Goal: Task Accomplishment & Management: Complete application form

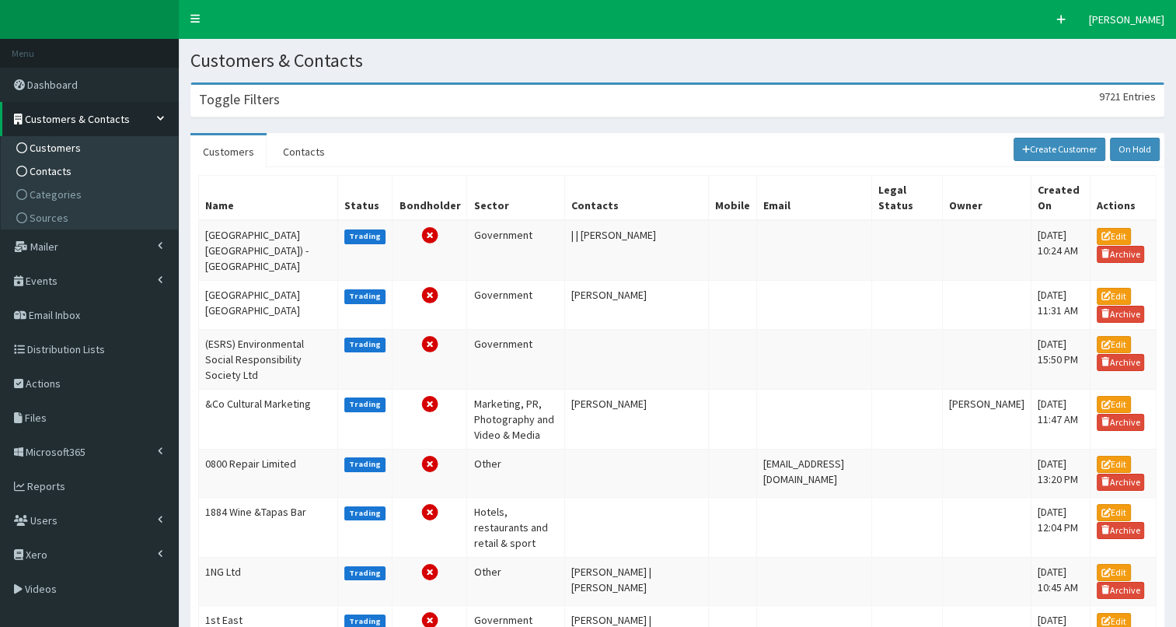
click at [60, 172] on span "Contacts" at bounding box center [51, 171] width 42 height 14
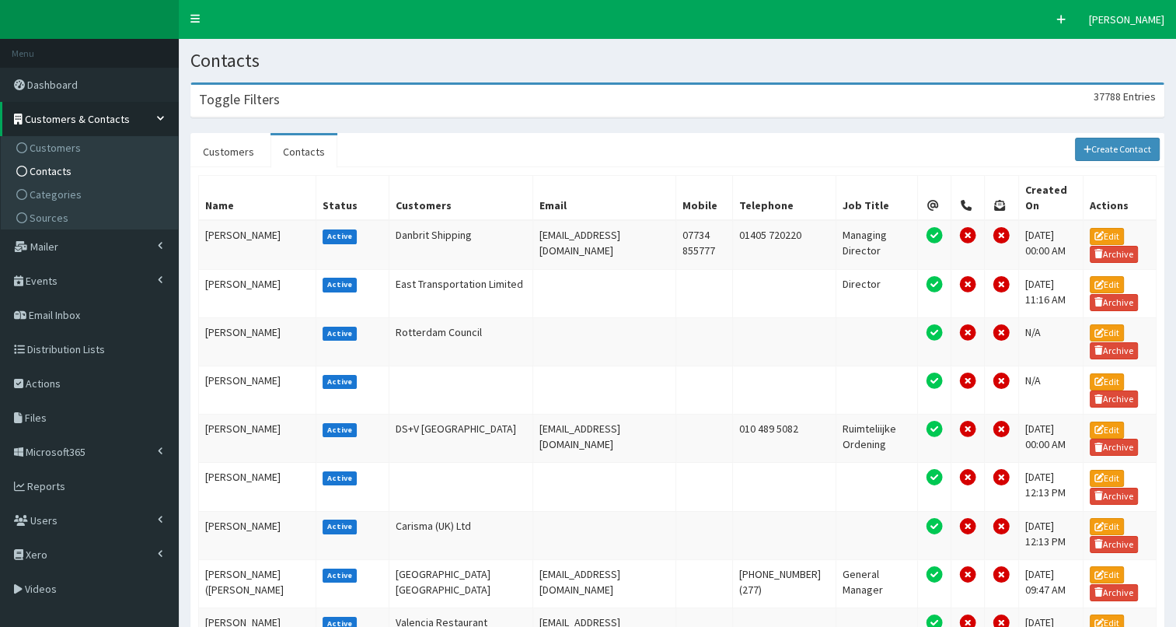
click at [308, 101] on div "Toggle Filters 37788 Entries" at bounding box center [677, 101] width 973 height 32
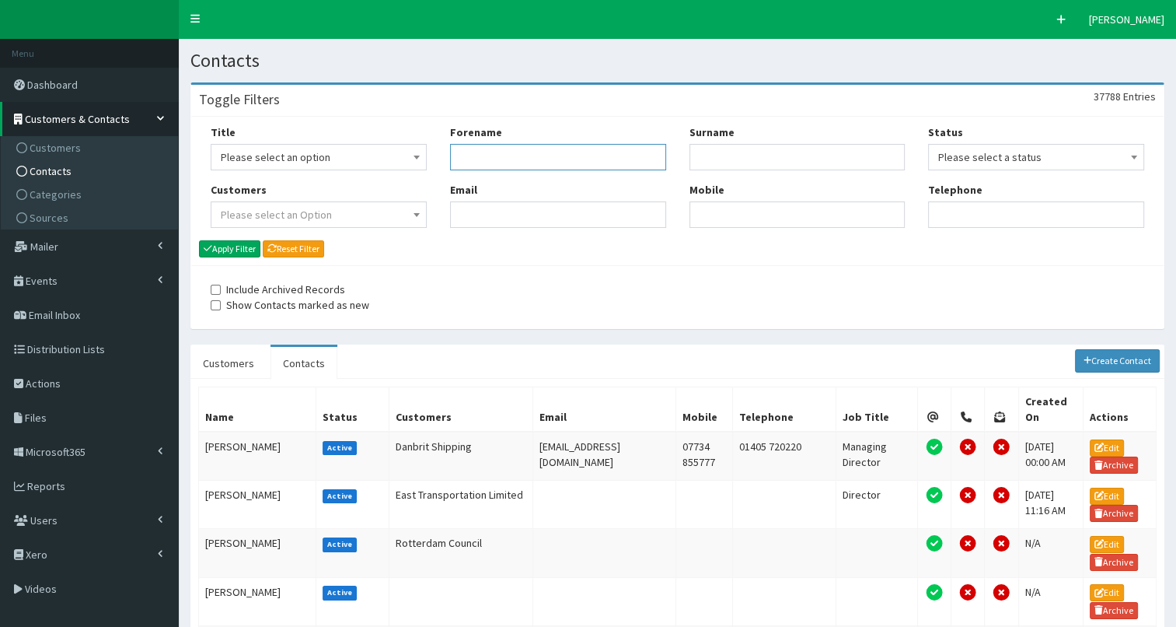
click at [519, 157] on input "Forename" at bounding box center [558, 157] width 216 height 26
type input "chris"
type input "bovis"
click at [227, 246] on button "Apply Filter" at bounding box center [229, 248] width 61 height 17
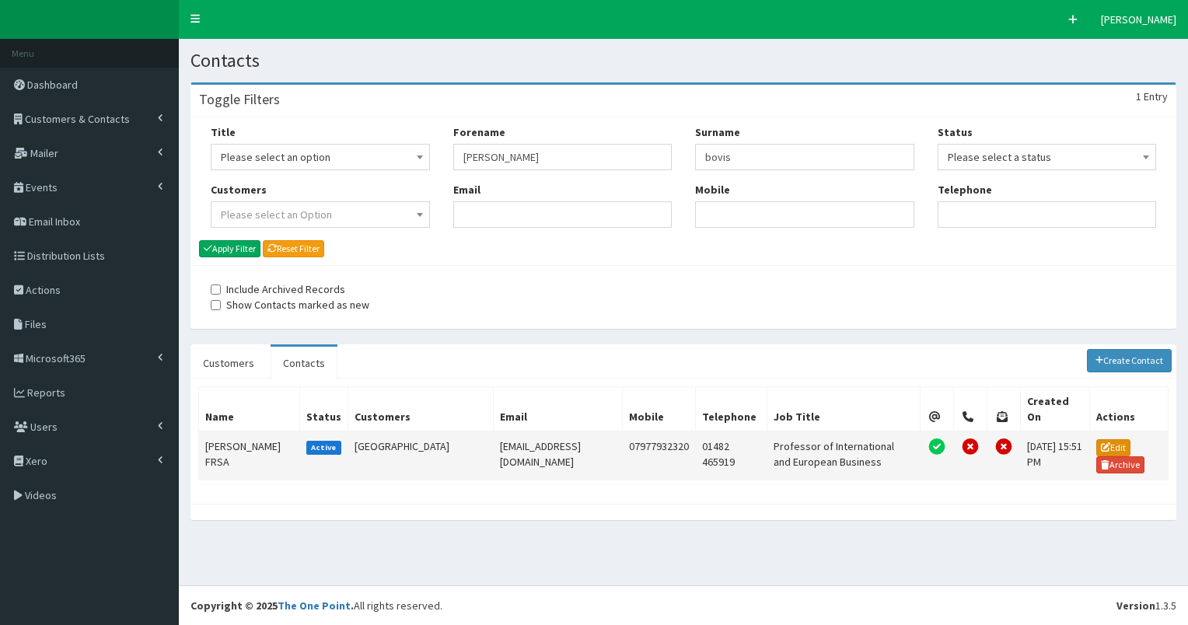
click at [1110, 439] on link "Edit" at bounding box center [1113, 447] width 34 height 17
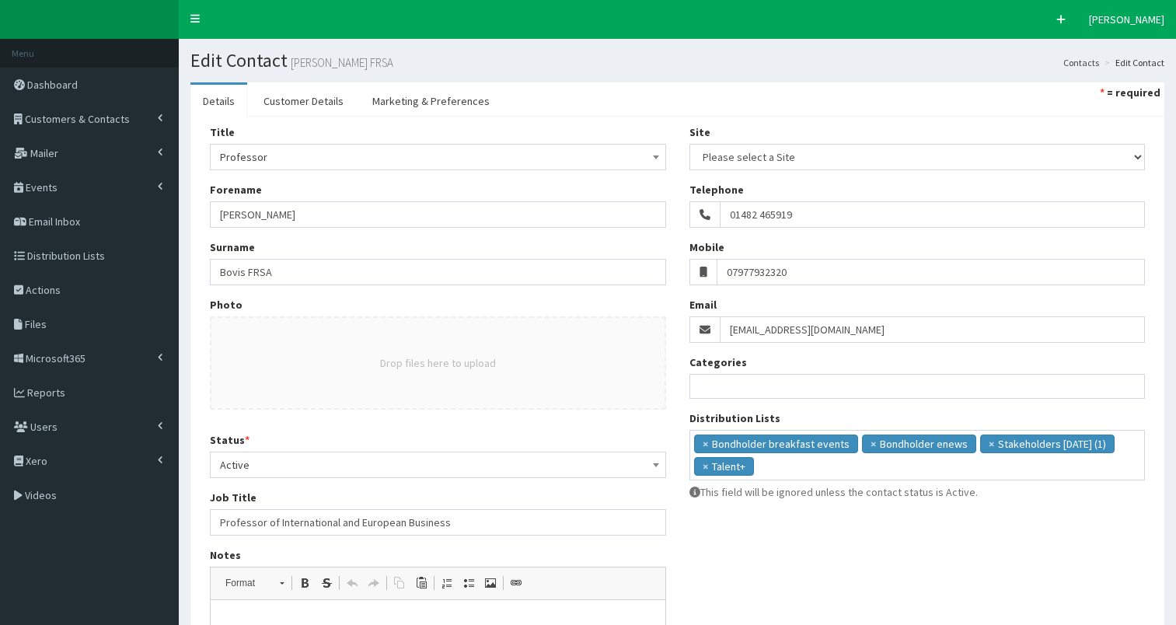
select select
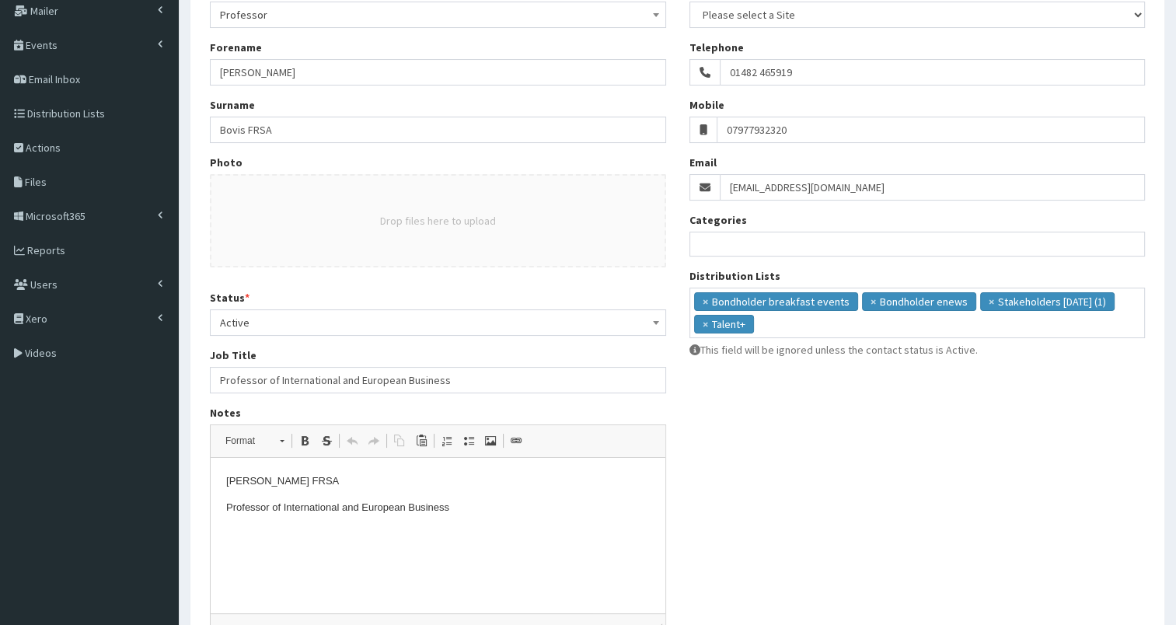
scroll to position [146, 0]
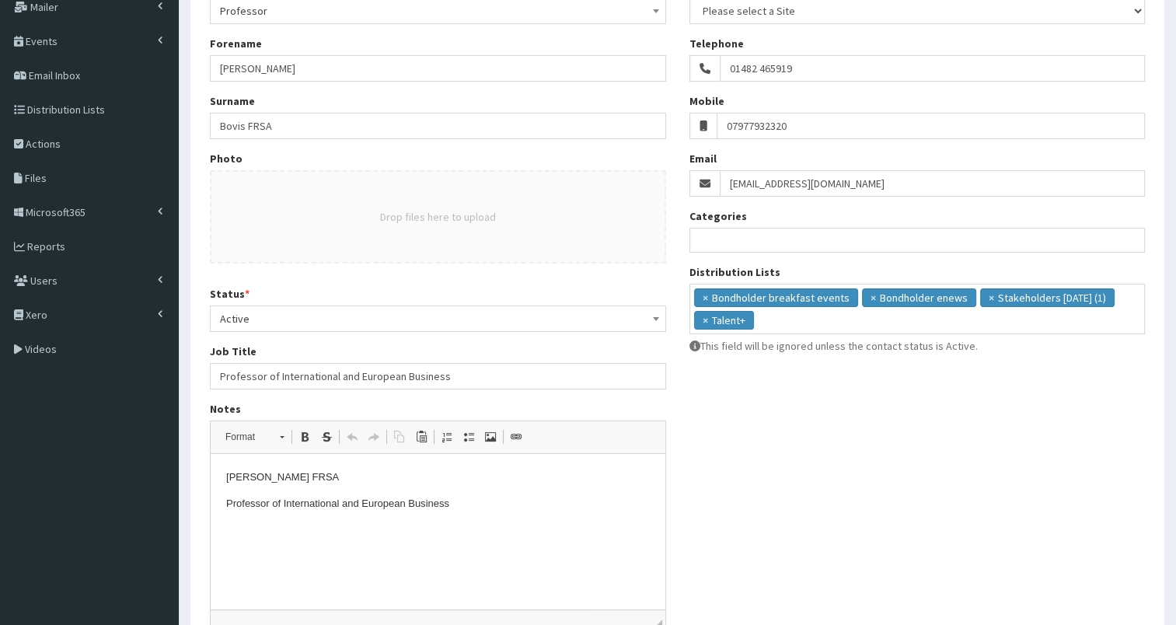
click at [342, 315] on span "Active" at bounding box center [438, 319] width 436 height 22
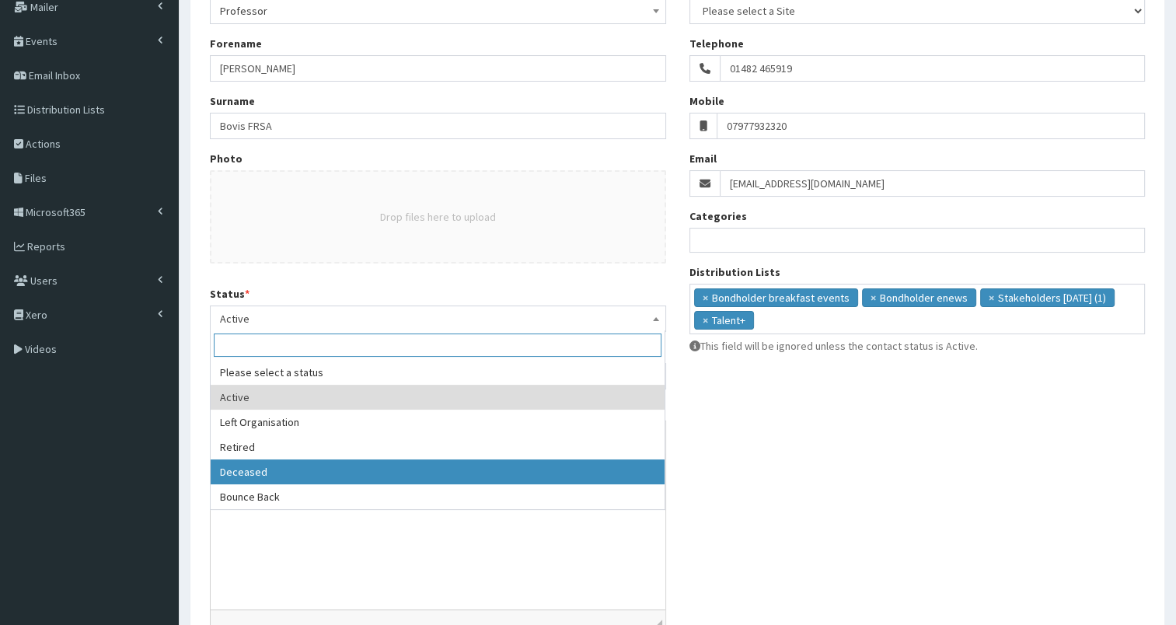
select select "4"
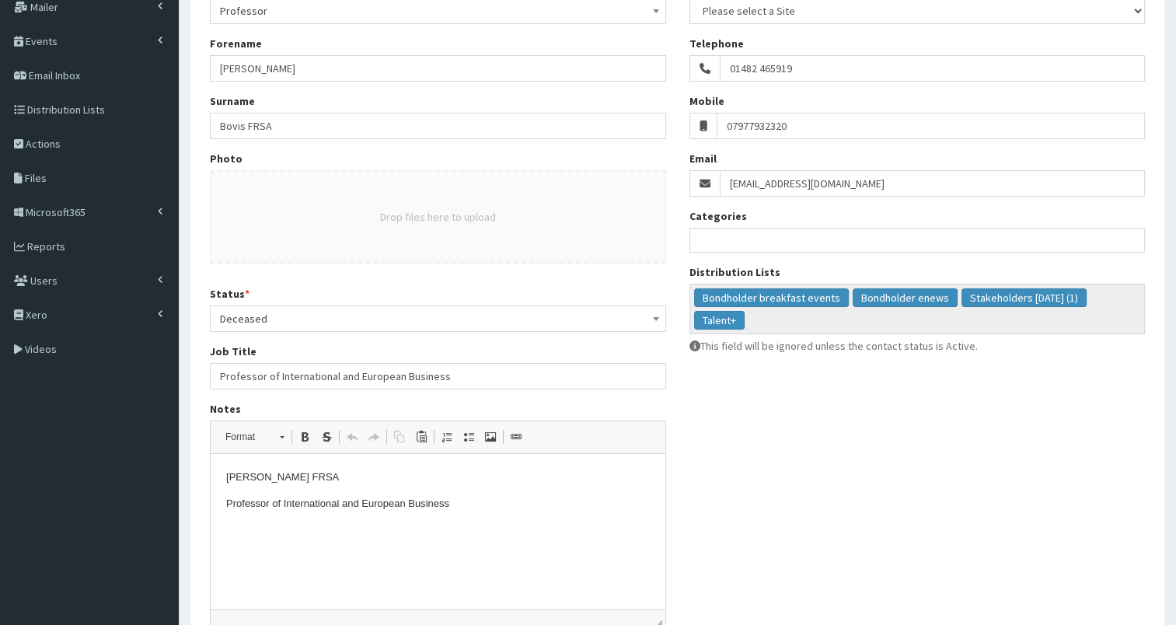
scroll to position [280, 0]
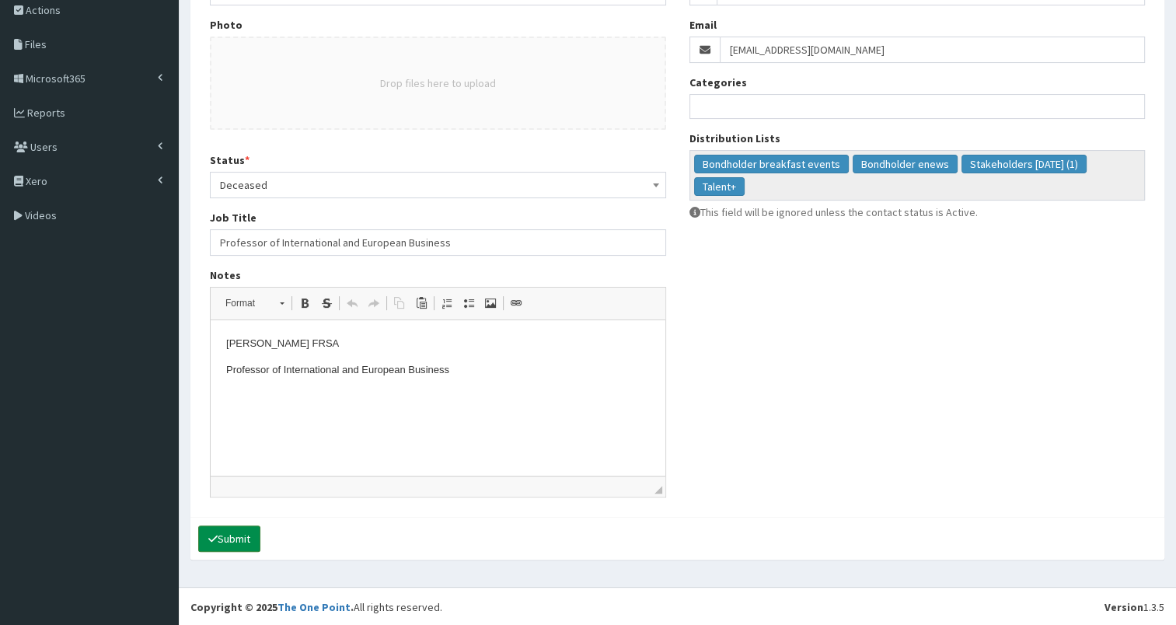
click at [244, 533] on button "Submit" at bounding box center [229, 539] width 62 height 26
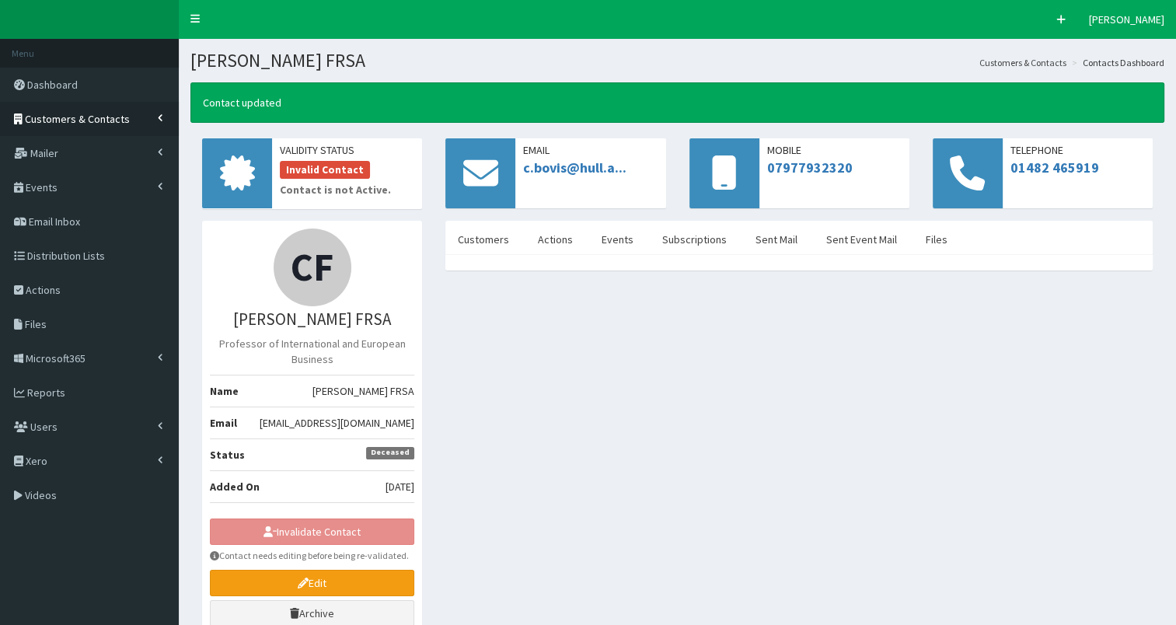
click at [73, 114] on span "Customers & Contacts" at bounding box center [77, 119] width 105 height 14
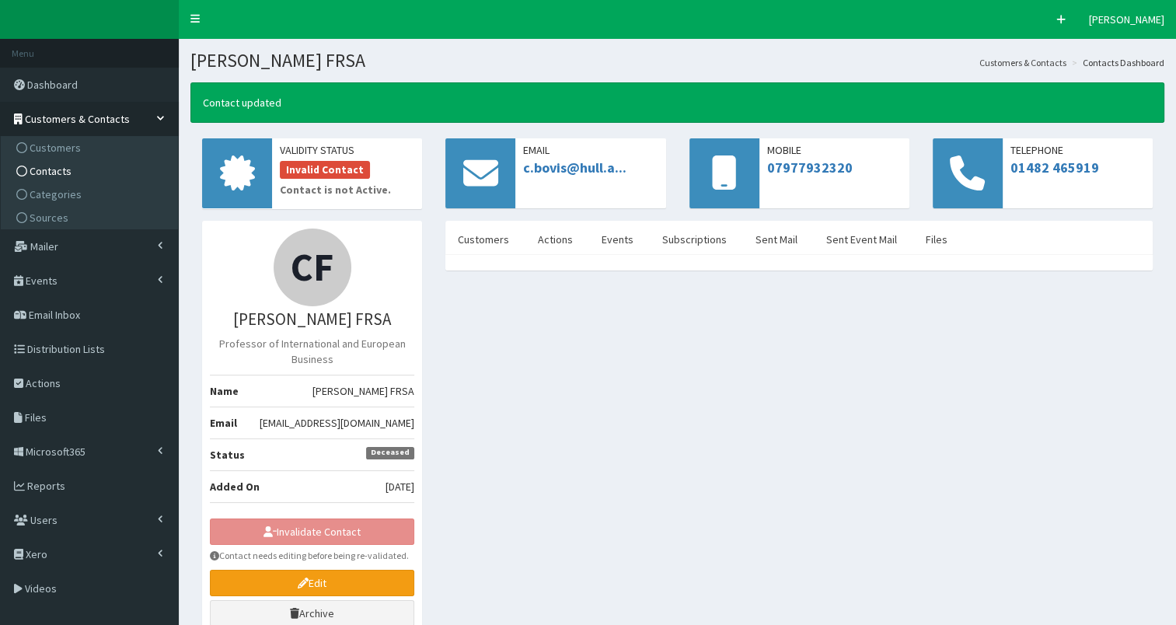
click at [48, 174] on span "Contacts" at bounding box center [51, 171] width 42 height 14
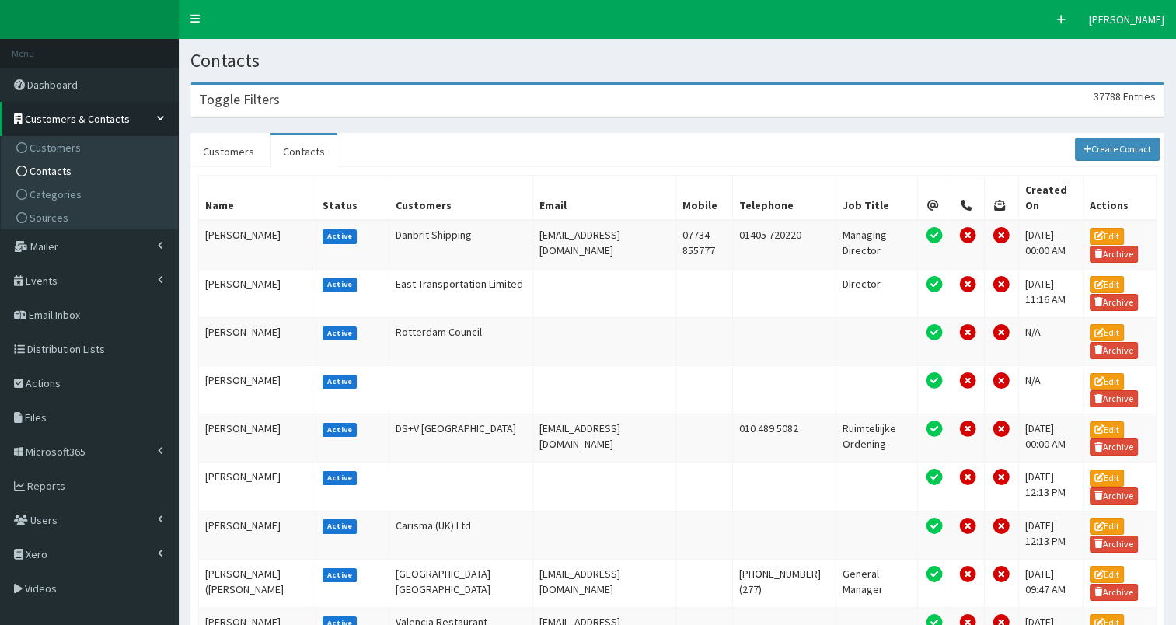
click at [394, 93] on div "Toggle Filters 37788 Entries" at bounding box center [677, 101] width 973 height 32
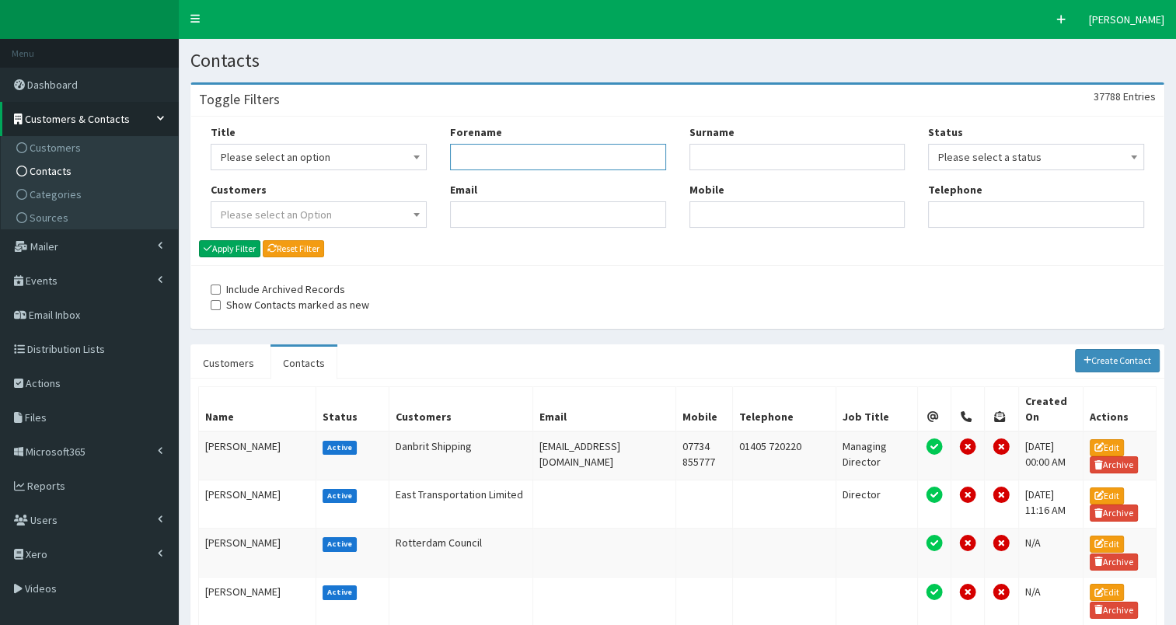
click at [508, 156] on input "Forename" at bounding box center [558, 157] width 216 height 26
type input "[PERSON_NAME]"
type input "j"
click at [240, 244] on button "Apply Filter" at bounding box center [229, 248] width 61 height 17
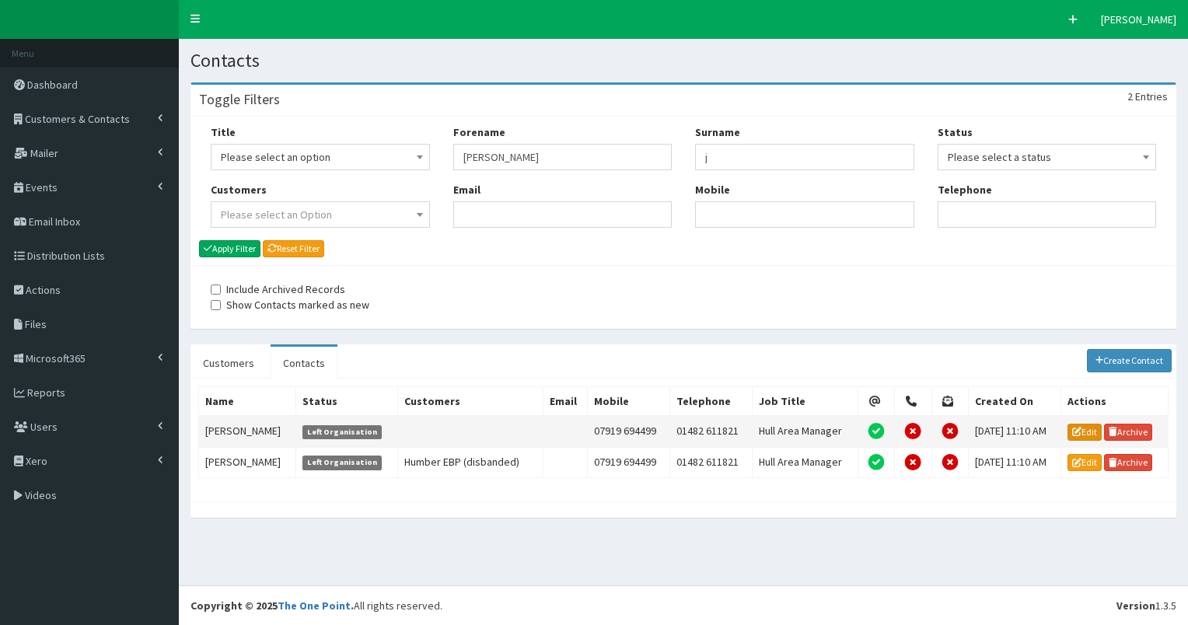
click at [1081, 428] on icon at bounding box center [1076, 431] width 9 height 9
click at [1085, 459] on link "Edit" at bounding box center [1085, 462] width 34 height 17
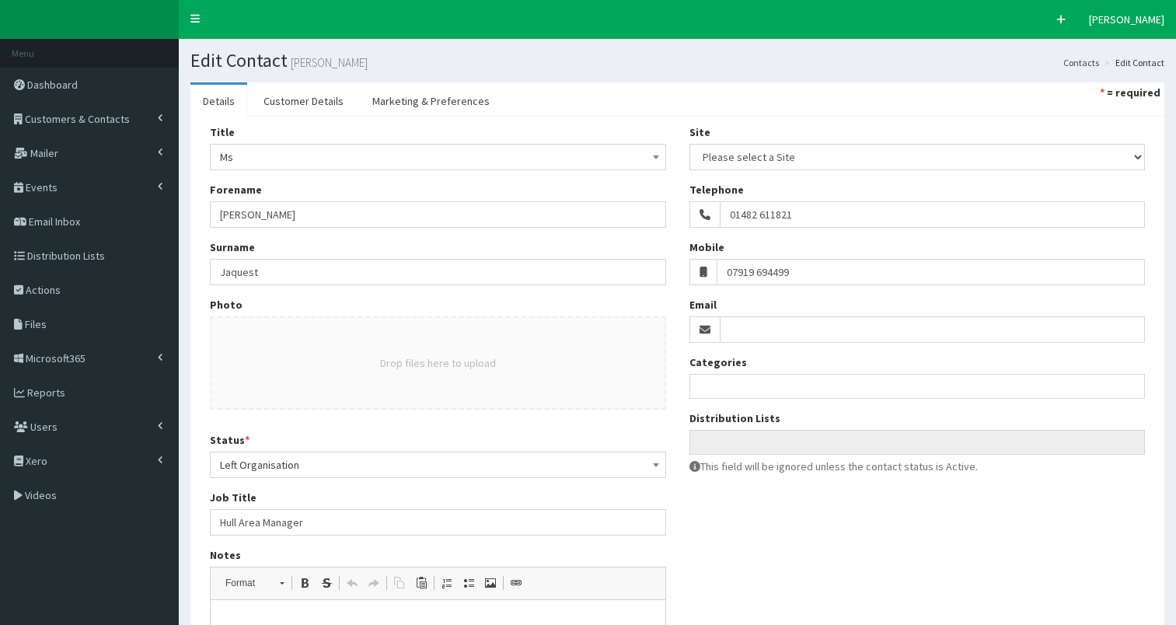
select select
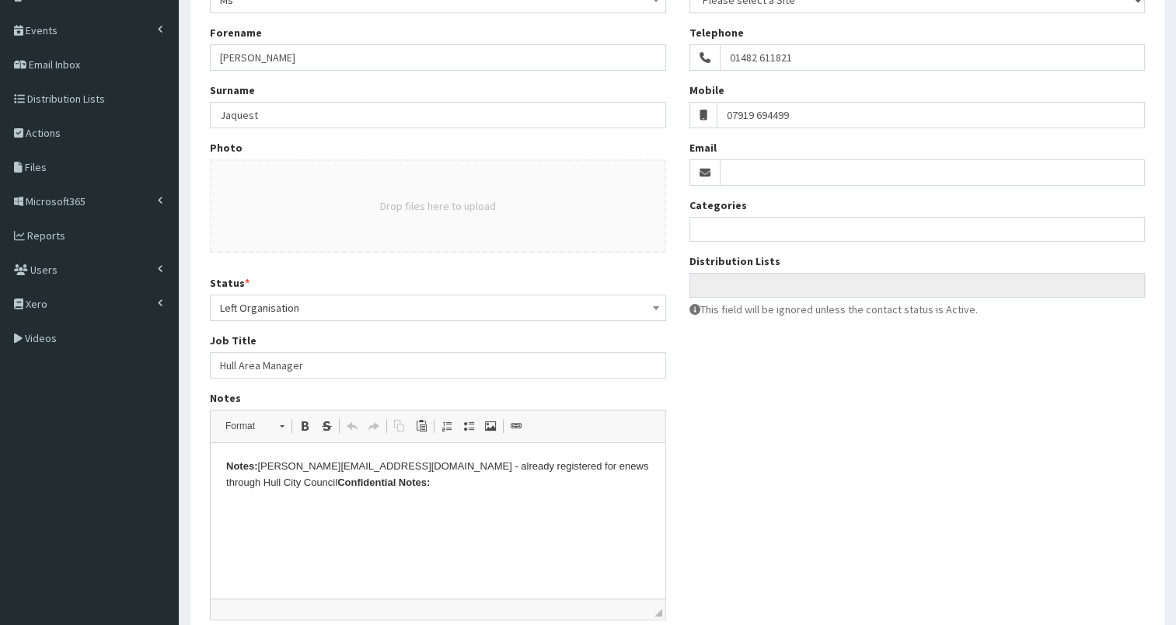
scroll to position [162, 0]
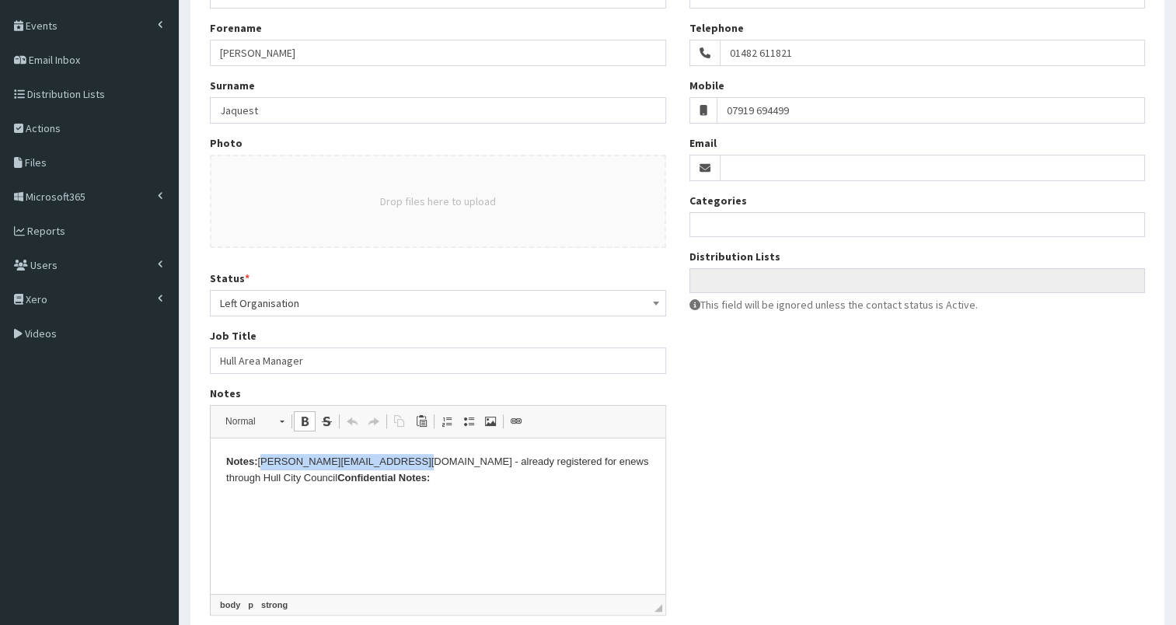
drag, startPoint x: 261, startPoint y: 462, endPoint x: 390, endPoint y: 460, distance: 128.3
click at [390, 460] on p "Notes: kerrie.jaquest@hullcc.gov.uk - already registered for enews through Hull…" at bounding box center [438, 470] width 424 height 33
copy p "kerrie.jaquest@hullcc.gov.uk"
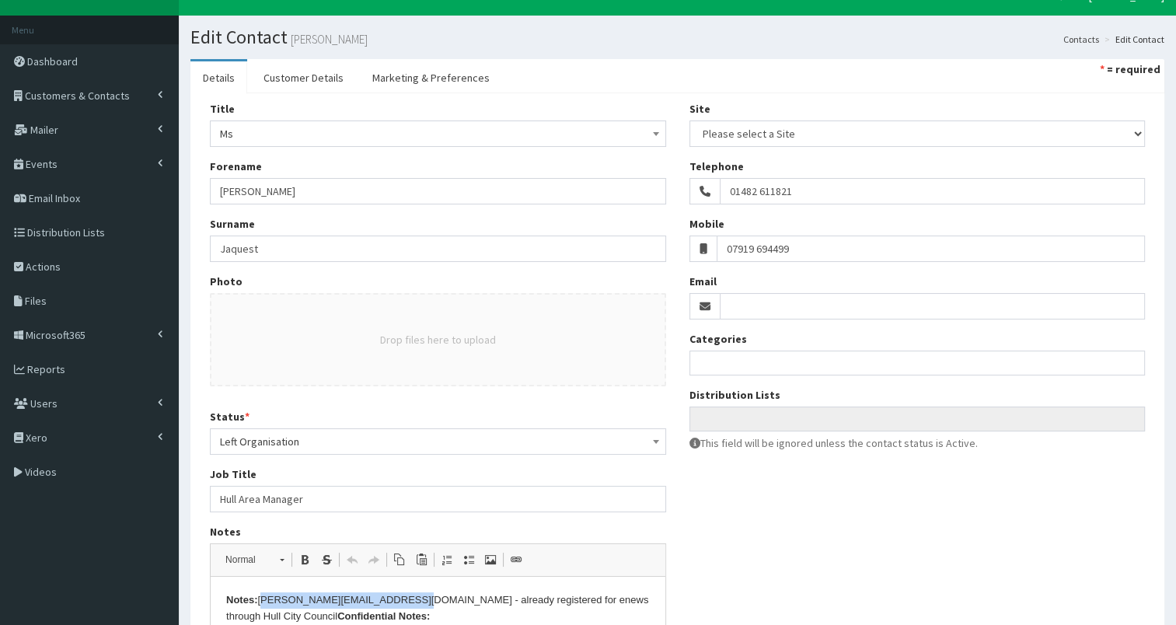
scroll to position [0, 0]
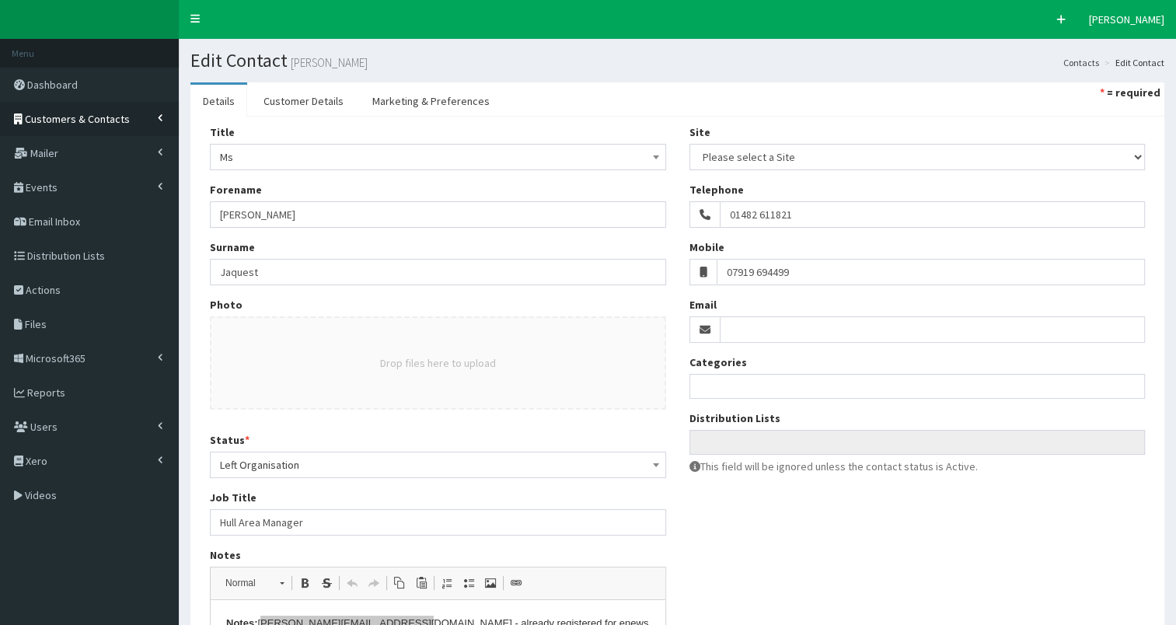
click at [100, 120] on span "Customers & Contacts" at bounding box center [77, 119] width 105 height 14
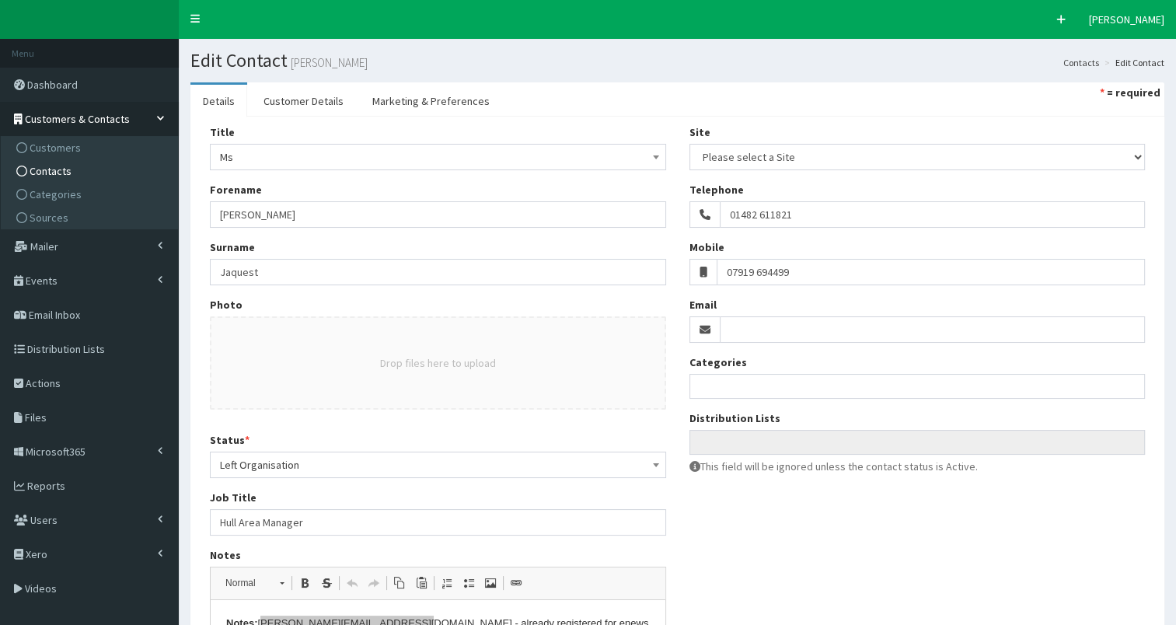
click at [86, 166] on link "Contacts" at bounding box center [91, 170] width 173 height 23
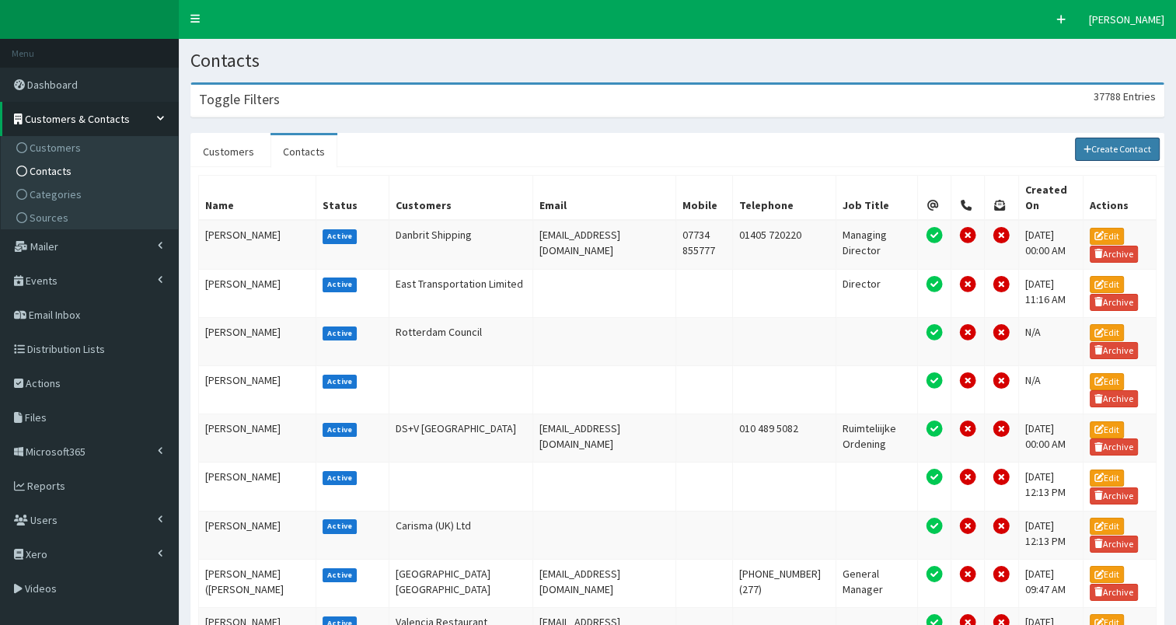
click at [1096, 145] on link "Create Contact" at bounding box center [1118, 149] width 86 height 23
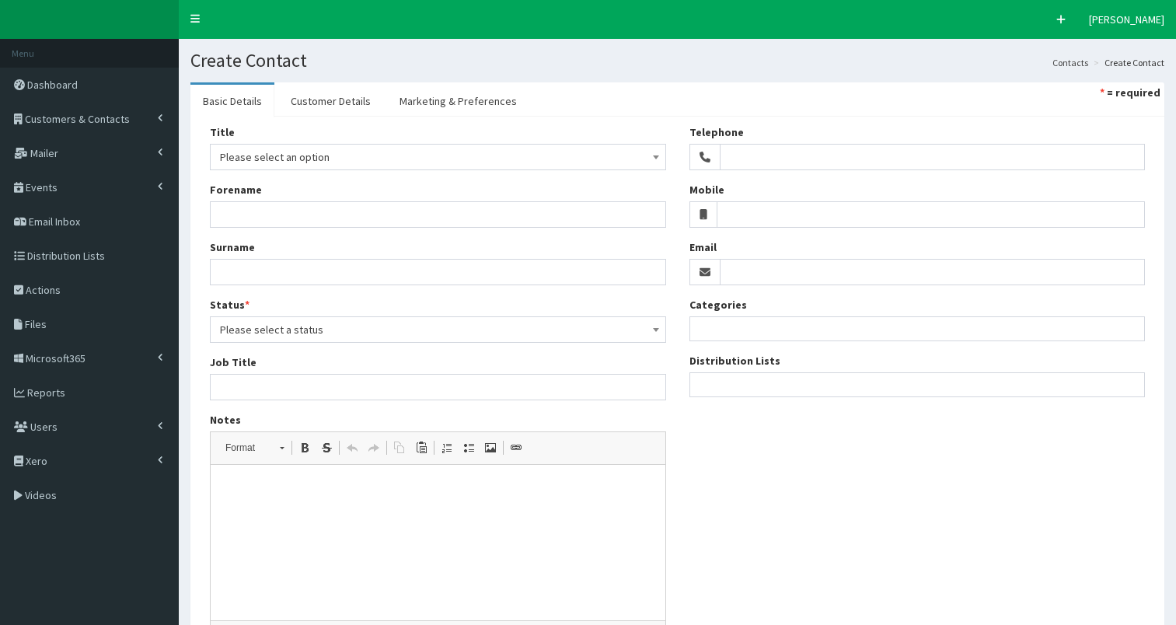
select select
click at [272, 156] on span "Please select an option" at bounding box center [438, 157] width 436 height 22
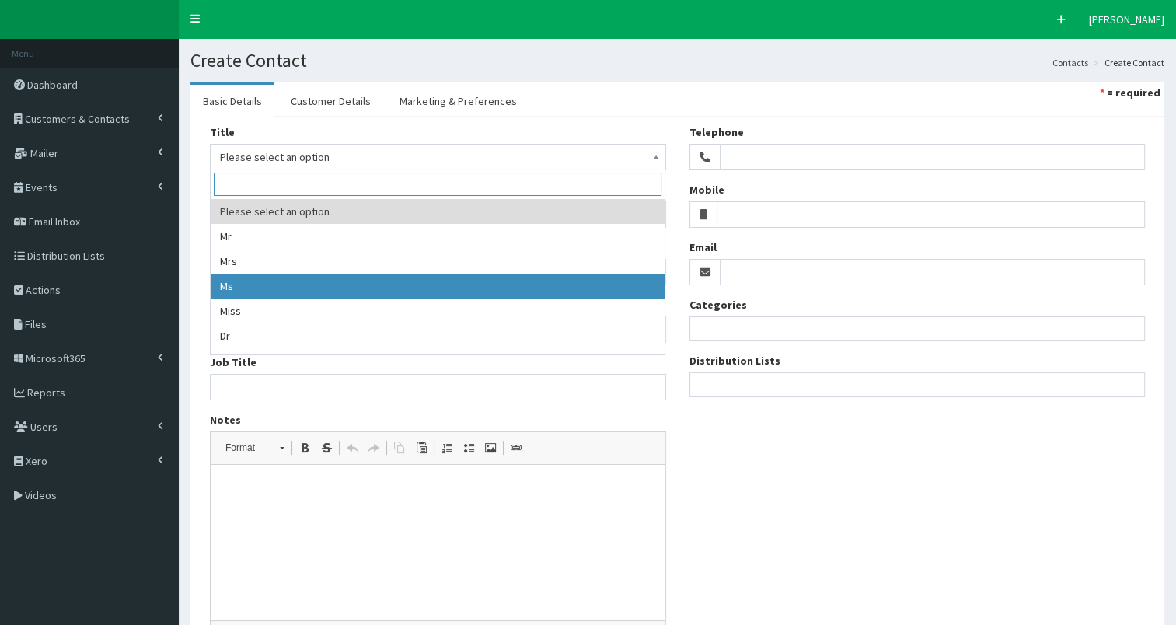
select select "3"
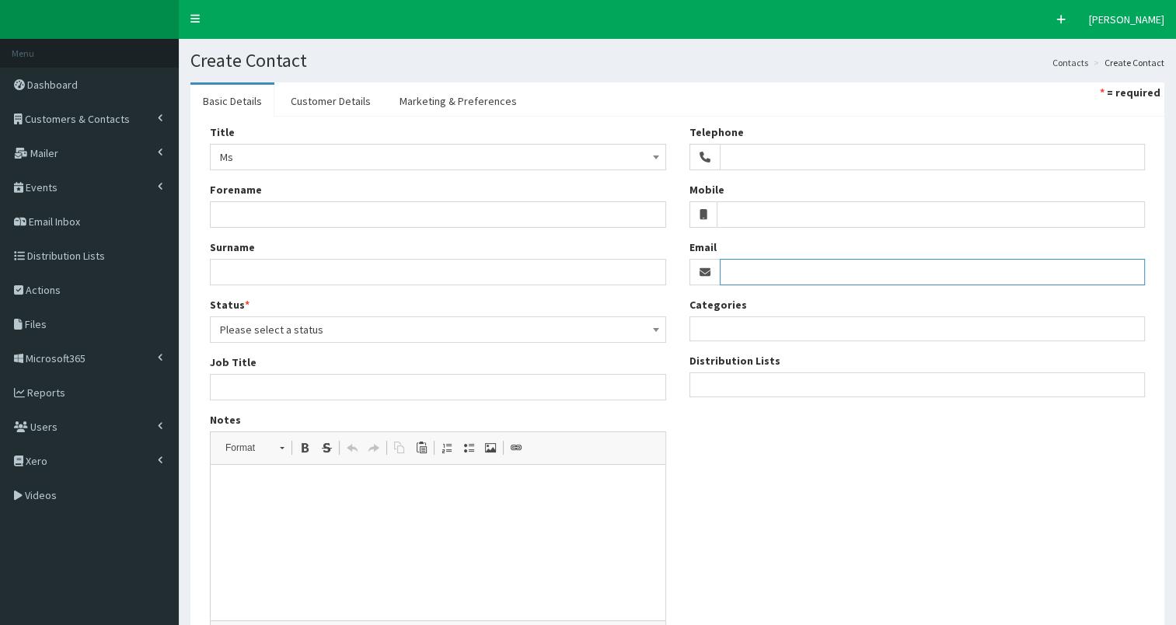
click at [746, 264] on input "Email" at bounding box center [933, 272] width 426 height 26
paste input "kerrie.jaquest@hullcc.gov.uk"
type input "kerrie.jaquest@hullcc.gov.uk"
click at [487, 100] on link "Marketing & Preferences" at bounding box center [458, 101] width 142 height 33
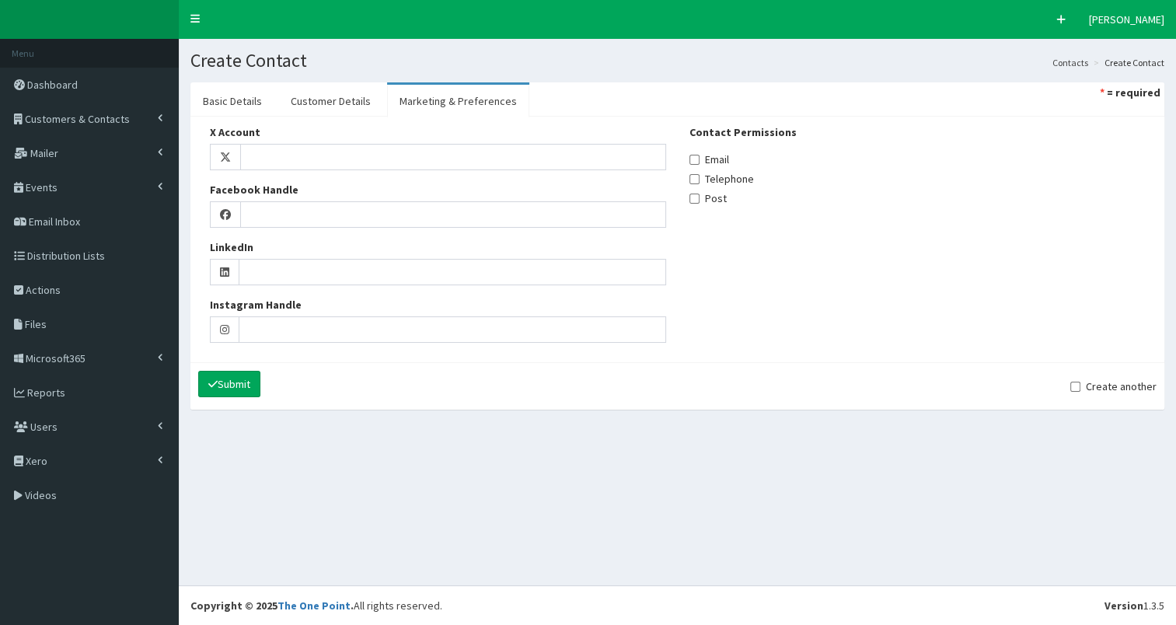
click at [718, 156] on label "Email" at bounding box center [710, 160] width 40 height 16
click at [700, 156] on input "Email" at bounding box center [695, 160] width 10 height 10
checkbox input "true"
click at [330, 103] on link "Customer Details" at bounding box center [330, 101] width 105 height 33
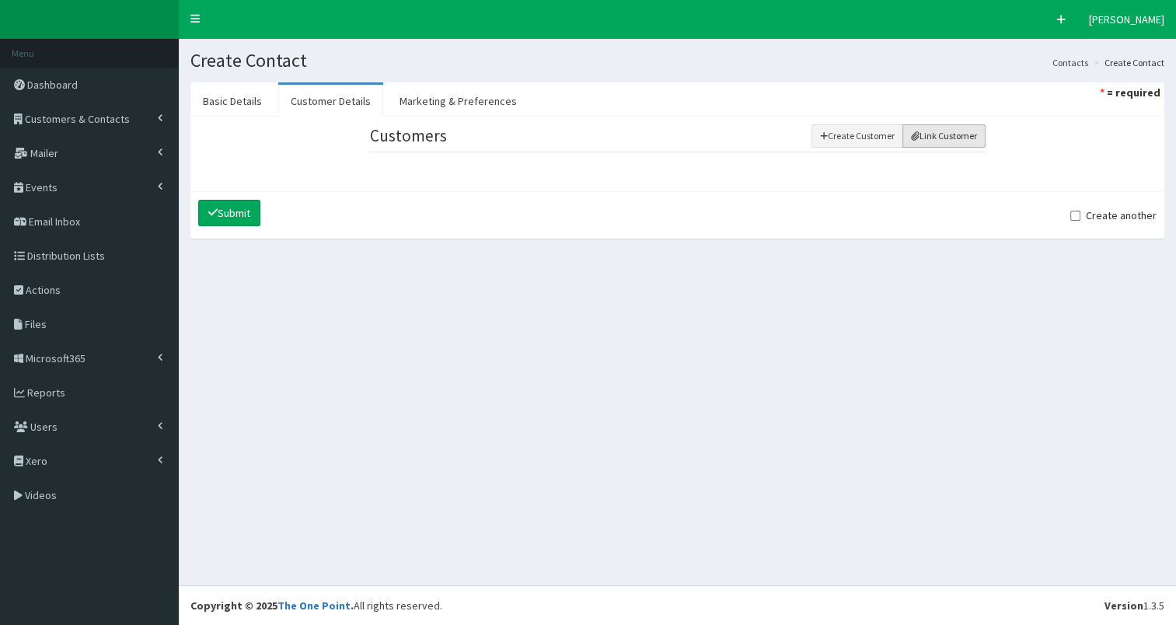
click at [929, 137] on button "Link Customer" at bounding box center [944, 135] width 83 height 23
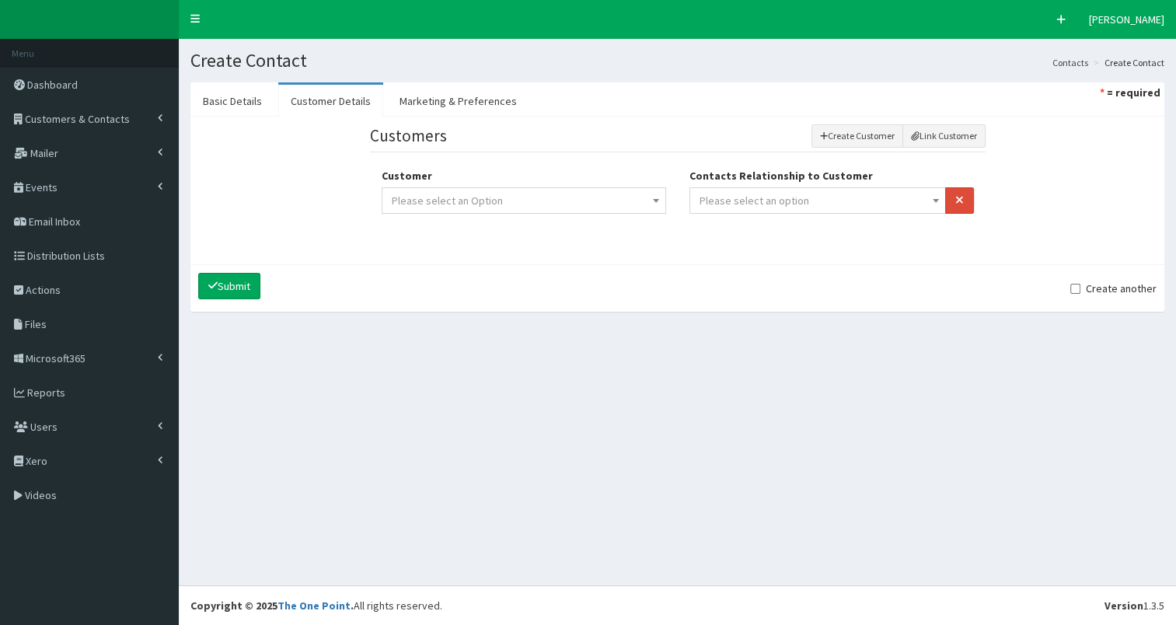
drag, startPoint x: 844, startPoint y: 194, endPoint x: 840, endPoint y: 202, distance: 8.7
click at [843, 197] on span "Please select an option" at bounding box center [818, 201] width 237 height 22
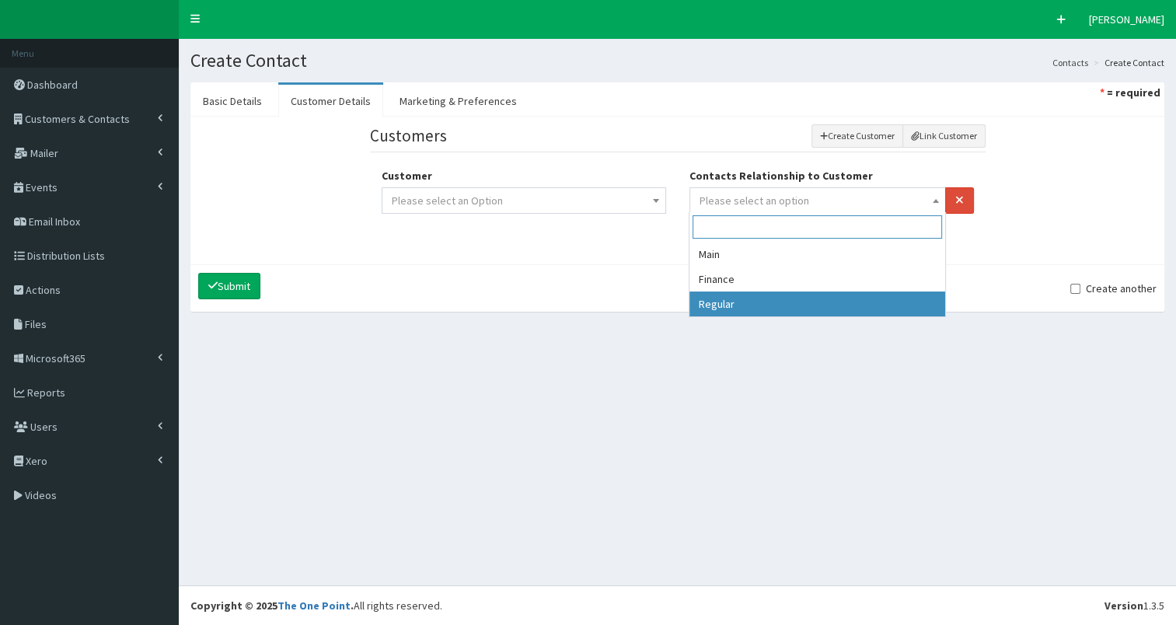
select select "3"
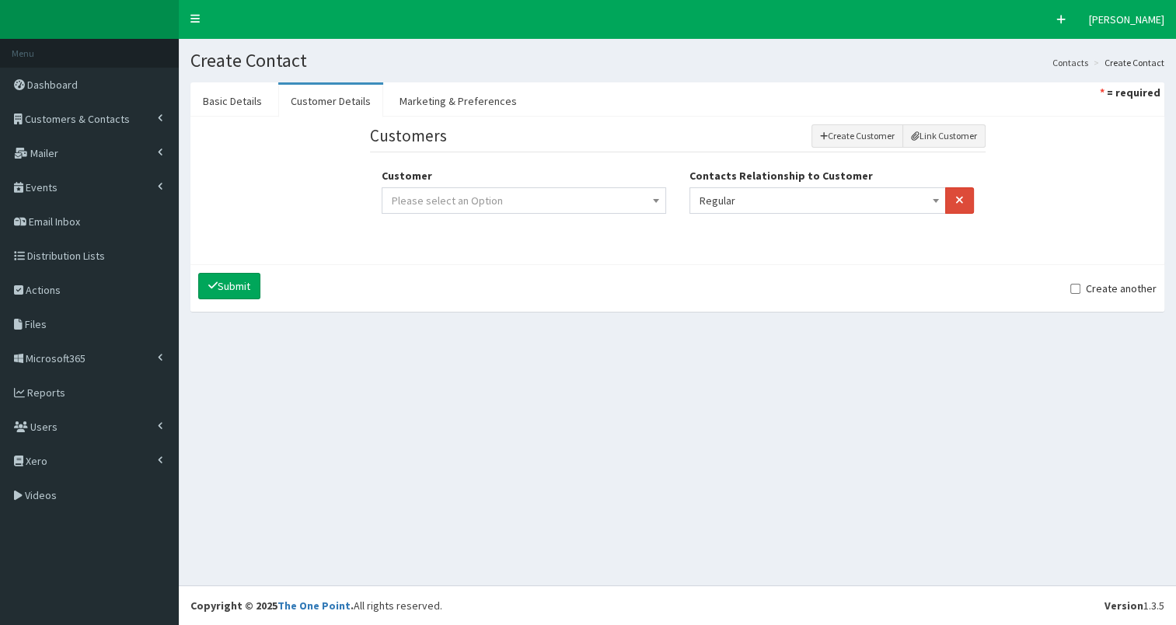
click at [588, 208] on span "Please select an Option" at bounding box center [524, 201] width 264 height 22
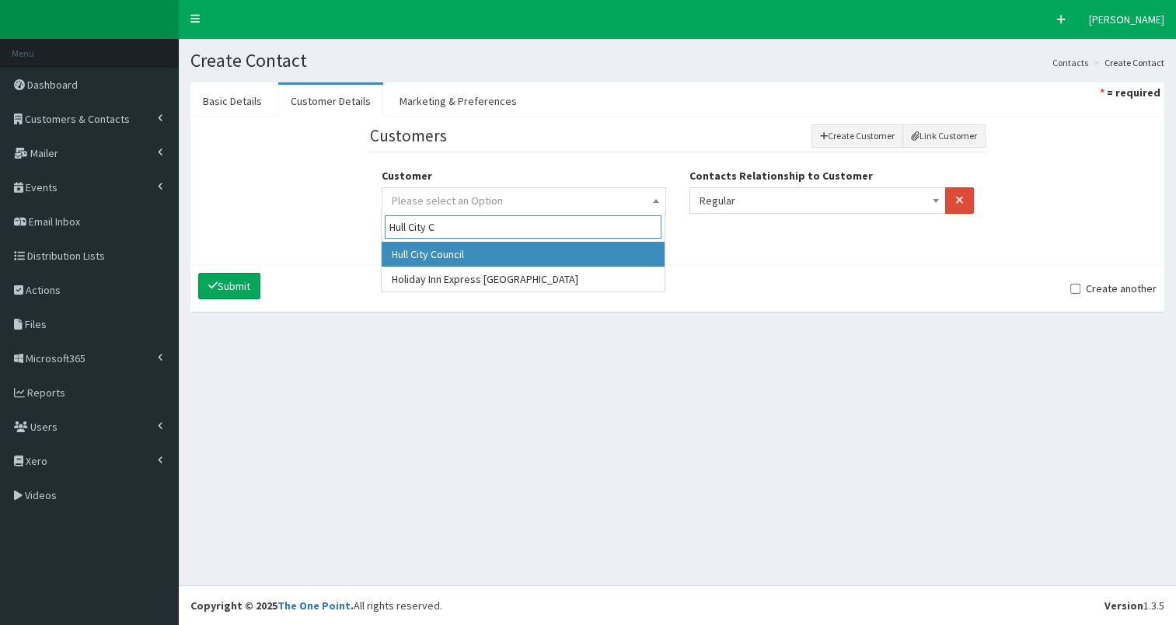
type input "Hull City C"
select select "324"
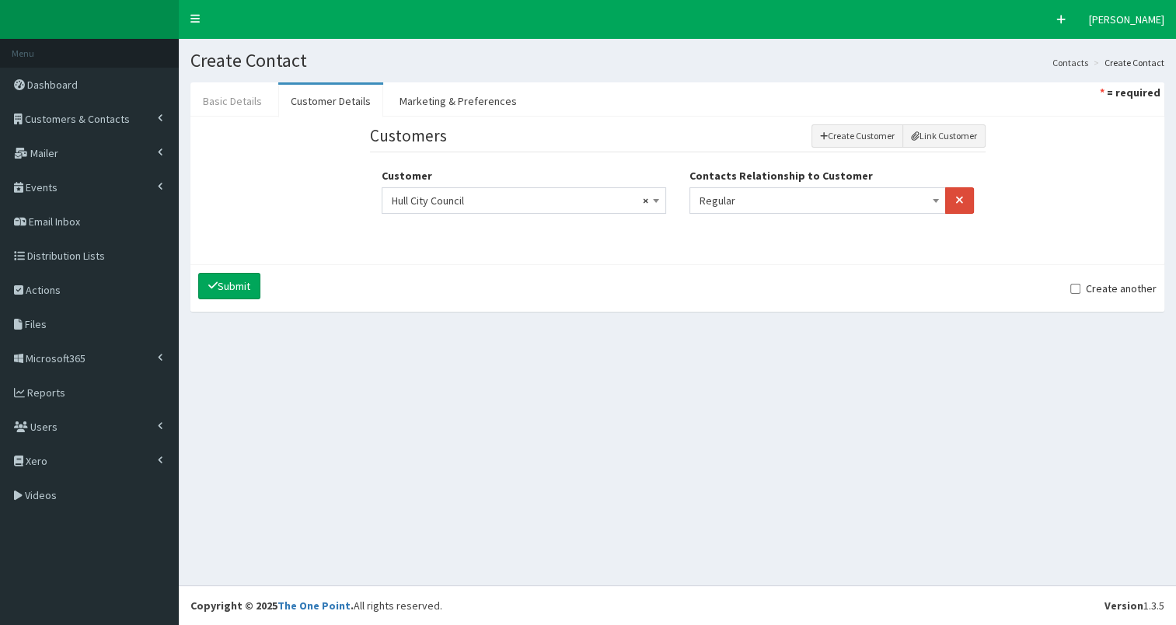
click at [221, 99] on link "Basic Details" at bounding box center [232, 101] width 84 height 33
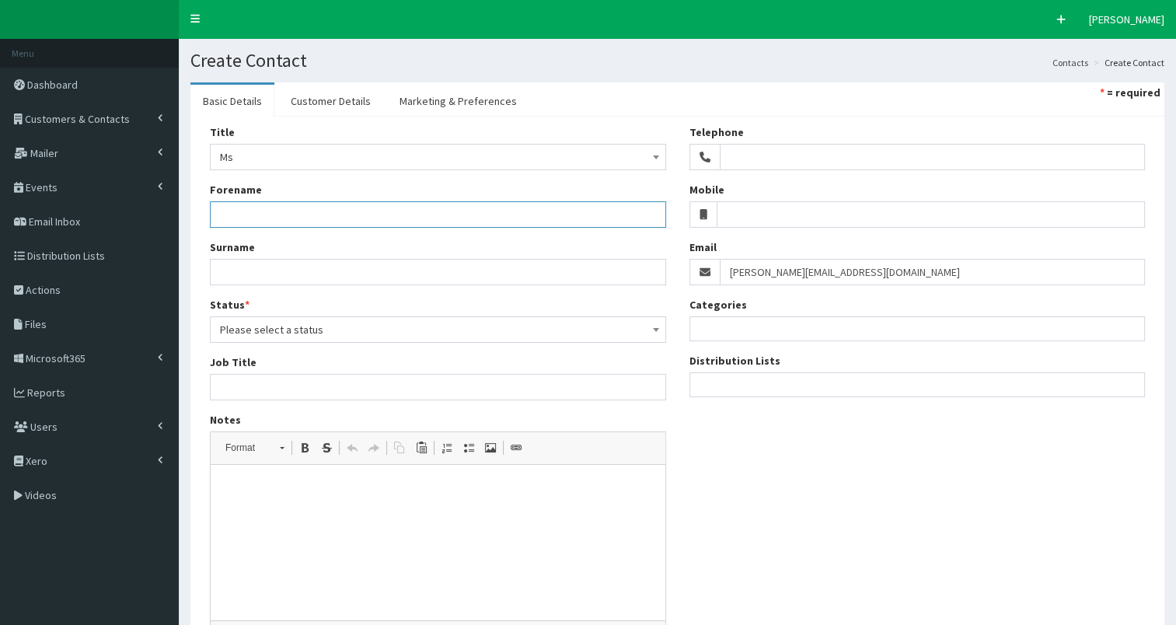
click at [226, 206] on input "Forename" at bounding box center [438, 214] width 456 height 26
type input "Kerrie"
click at [255, 276] on input "Surname" at bounding box center [438, 272] width 456 height 26
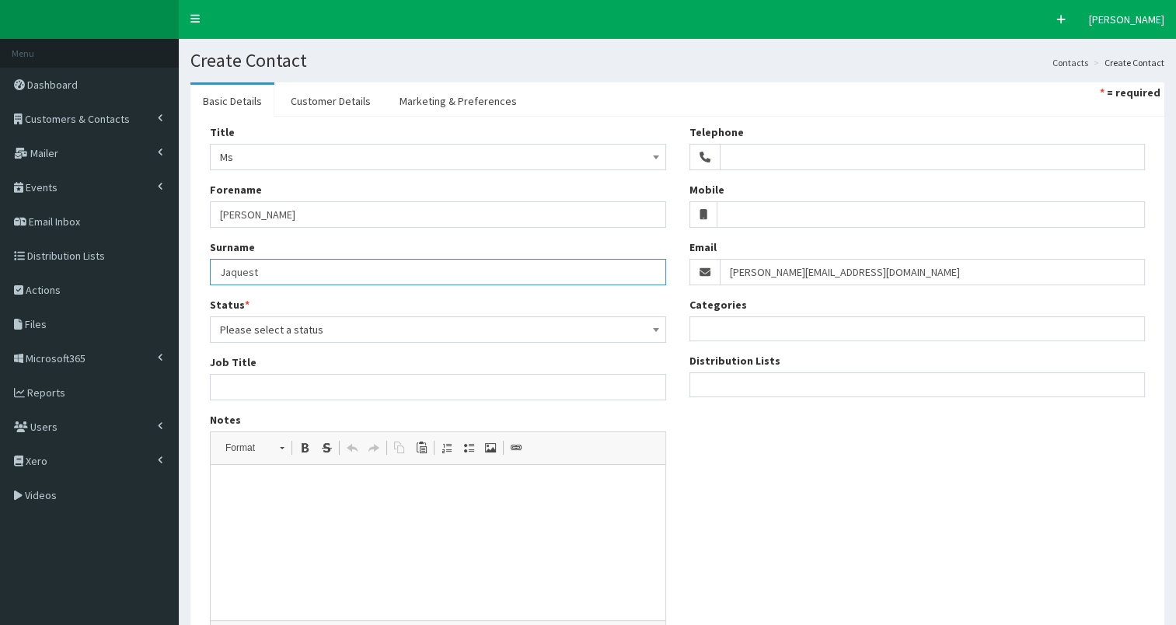
type input "Jaquest"
click at [292, 333] on span "Please select a status" at bounding box center [438, 330] width 436 height 22
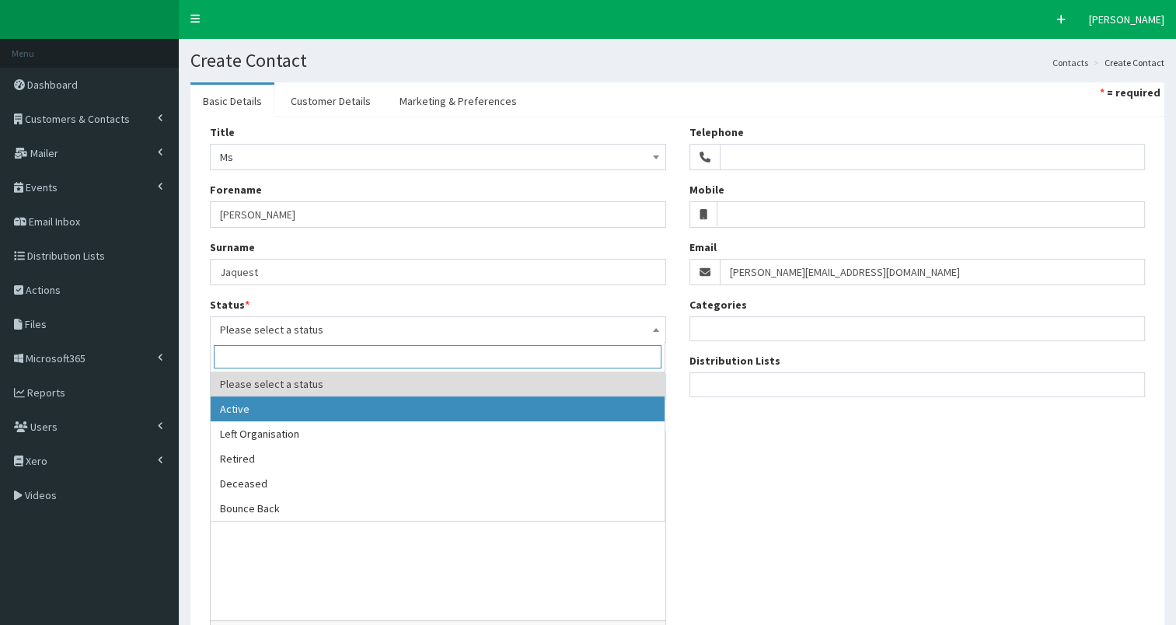
select select "1"
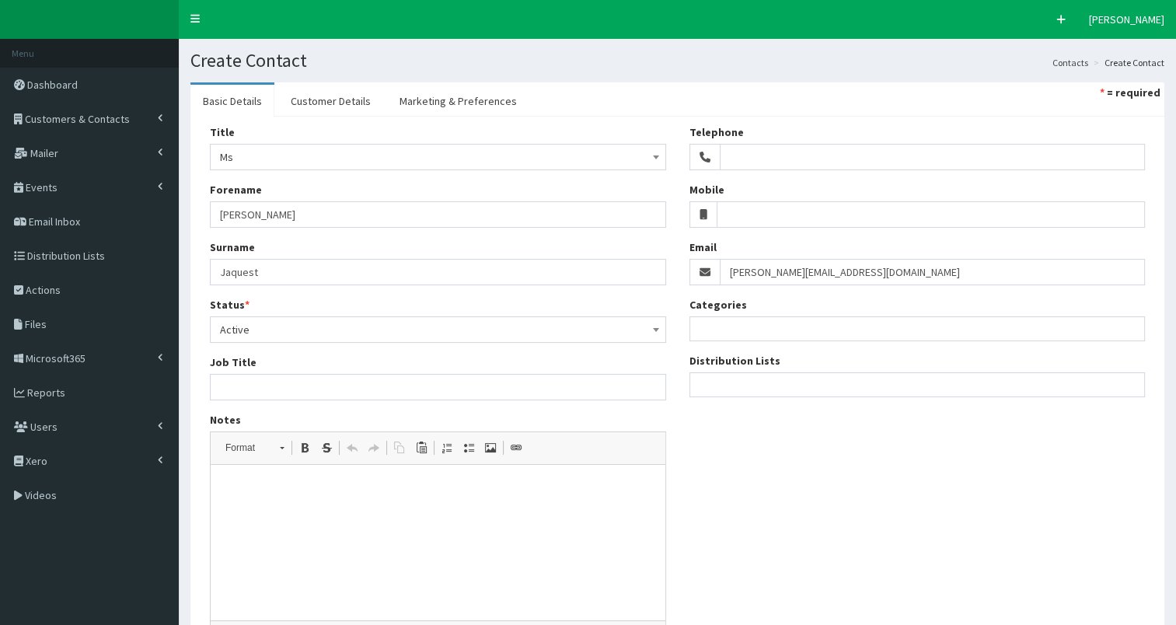
click at [745, 389] on ul at bounding box center [917, 382] width 455 height 19
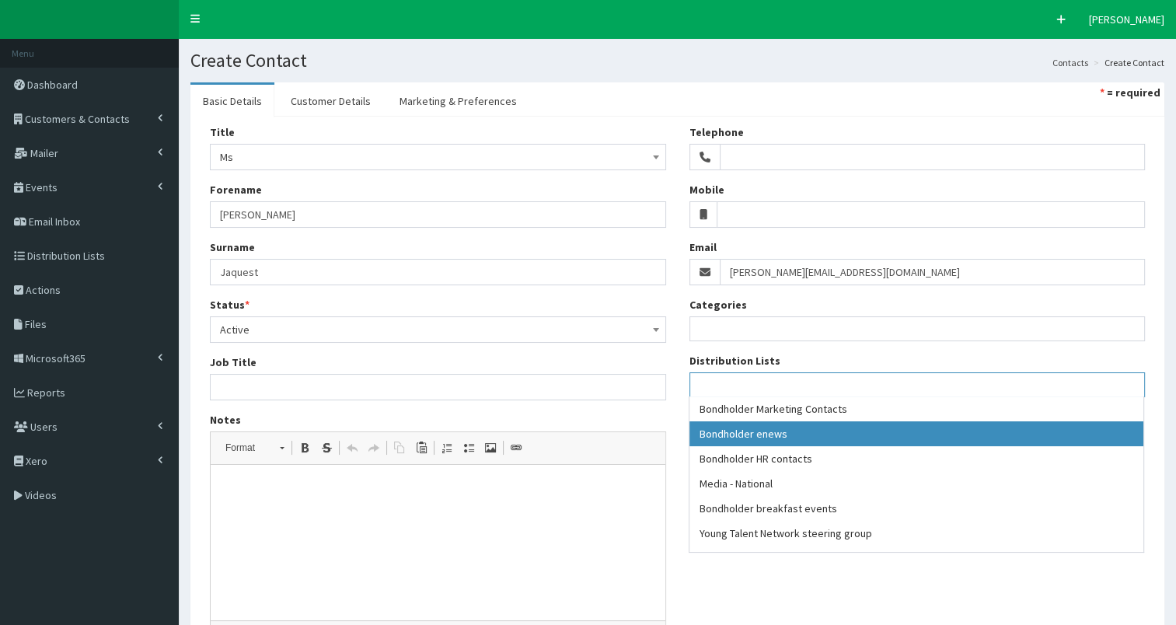
select select "79"
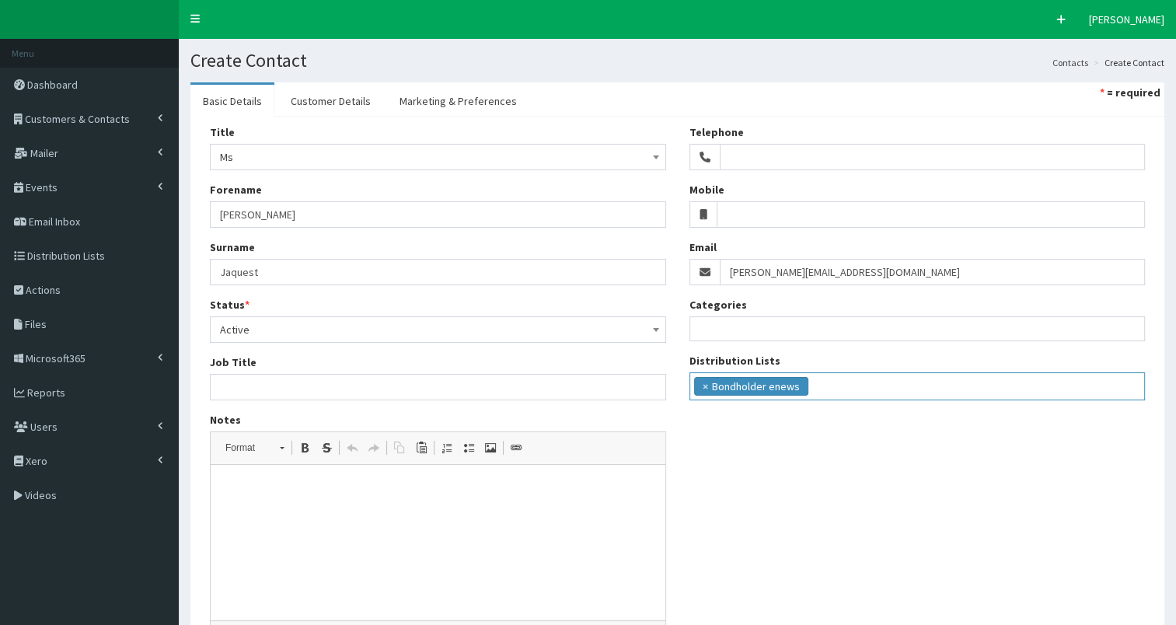
scroll to position [14, 0]
click at [869, 384] on ul "× Bondholder enews" at bounding box center [917, 384] width 455 height 23
click at [980, 383] on input "search" at bounding box center [984, 385] width 9 height 16
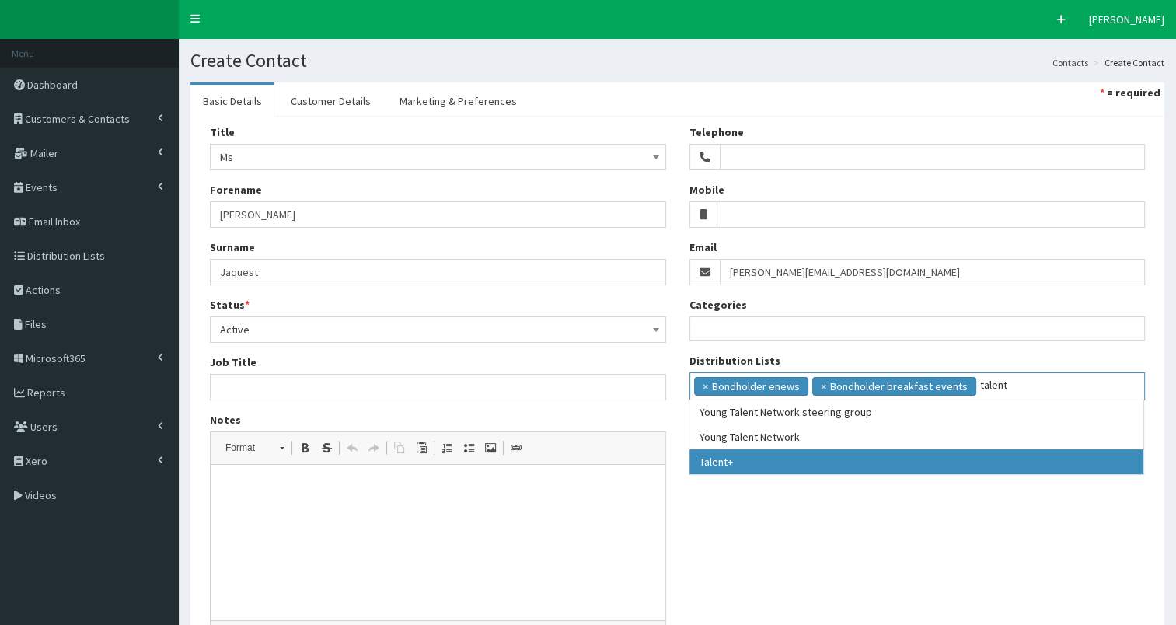
type input "talent"
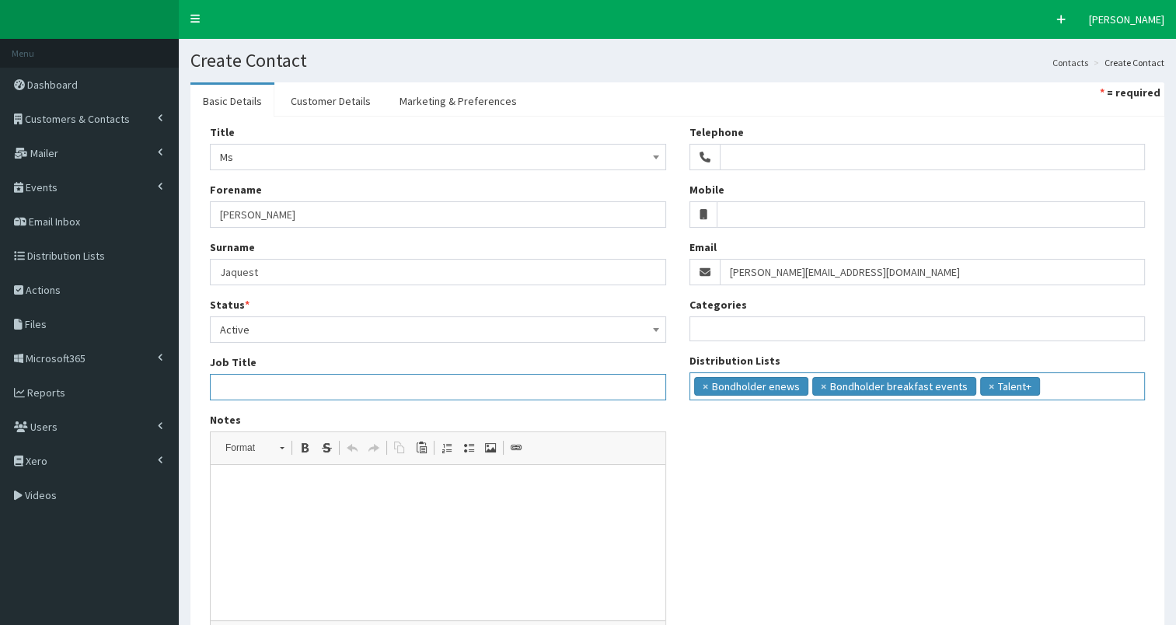
click at [232, 380] on input "Job Title" at bounding box center [438, 387] width 456 height 26
type input "Employability & Volunteering Lead"
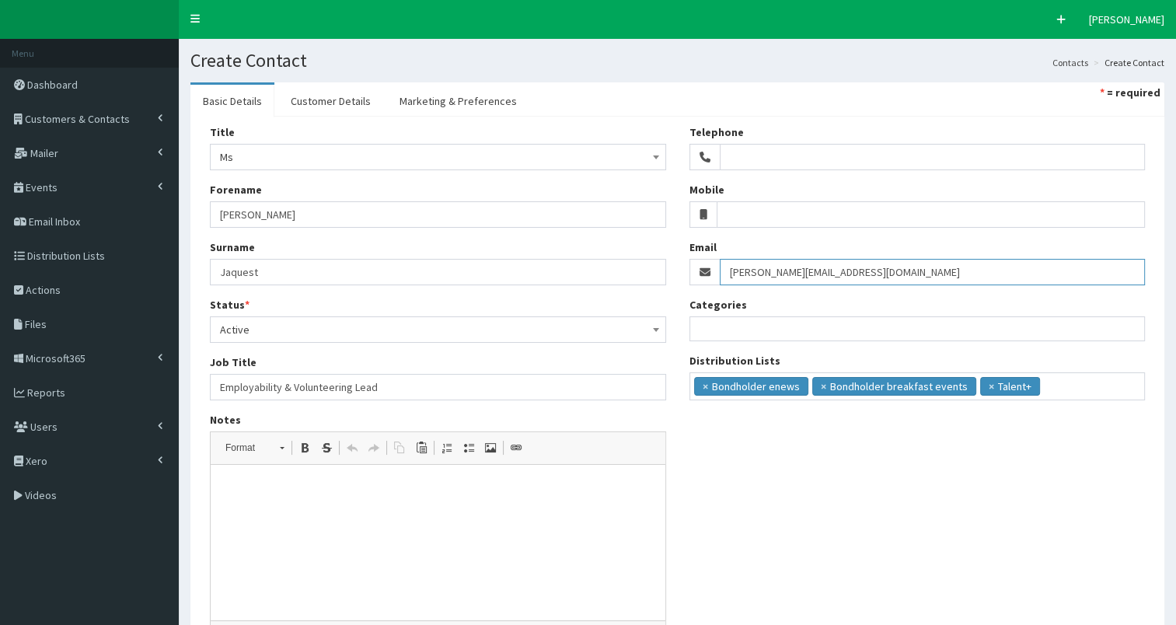
drag, startPoint x: 873, startPoint y: 271, endPoint x: 957, endPoint y: 271, distance: 84.0
click at [957, 271] on input "kerrie.jaquest@hullcc.gov.uk" at bounding box center [933, 272] width 426 height 26
click at [934, 463] on div "Title Please select an option Mr Mrs Ms Miss Dr MP QC MBE MEP CBE Cllr Professo…" at bounding box center [677, 388] width 959 height 529
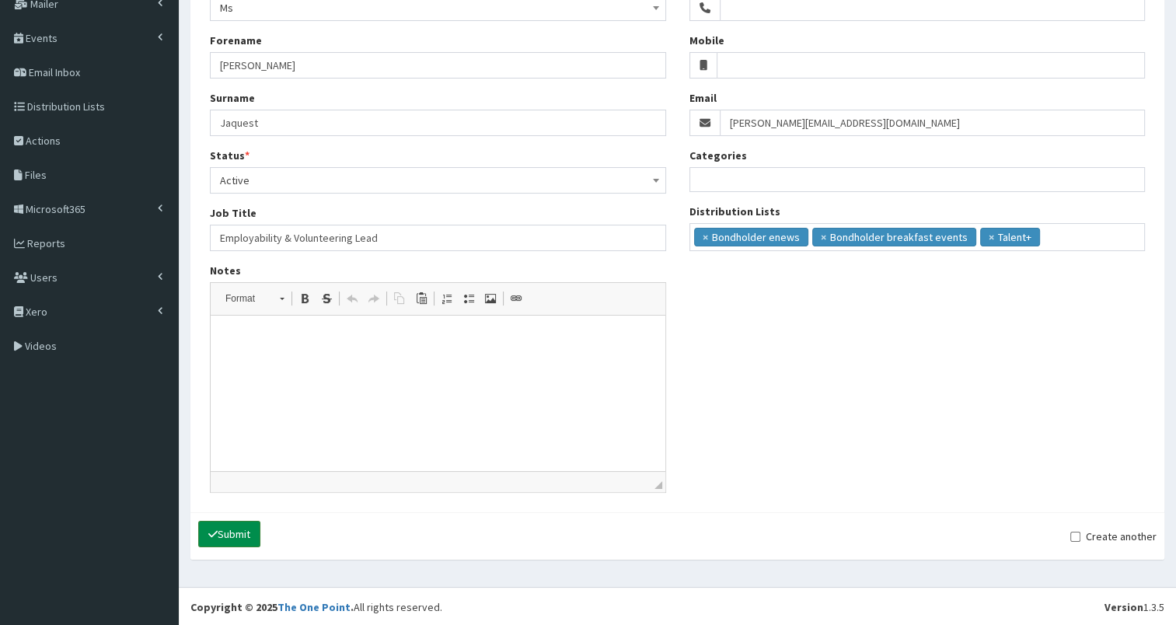
click at [237, 527] on button "Submit" at bounding box center [229, 534] width 62 height 26
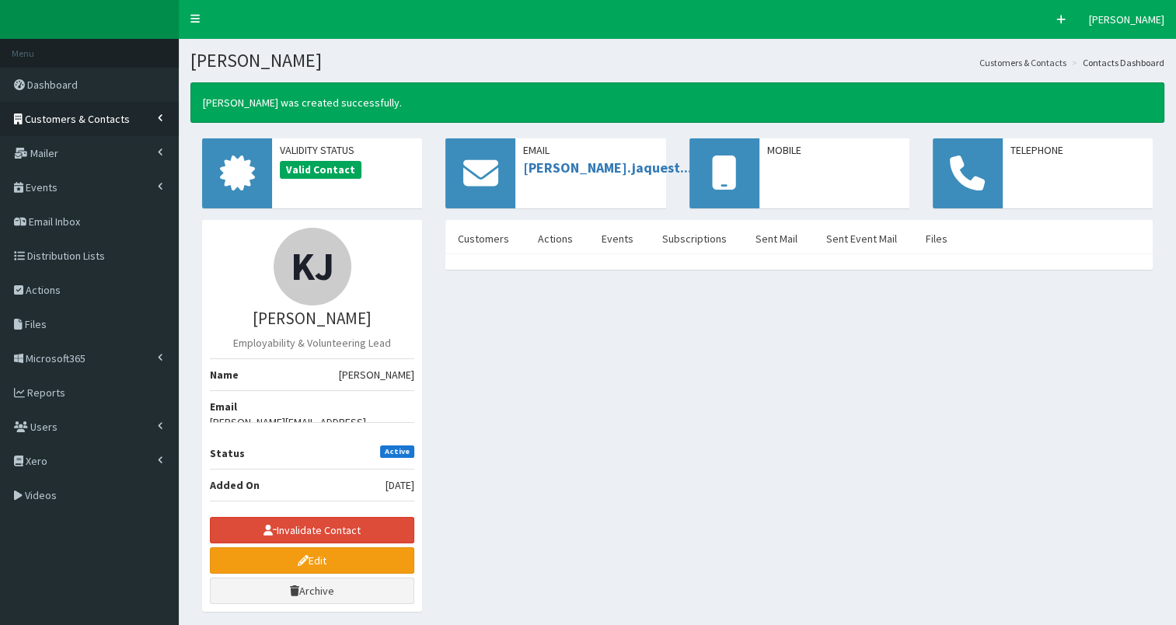
click at [57, 123] on span "Customers & Contacts" at bounding box center [77, 119] width 105 height 14
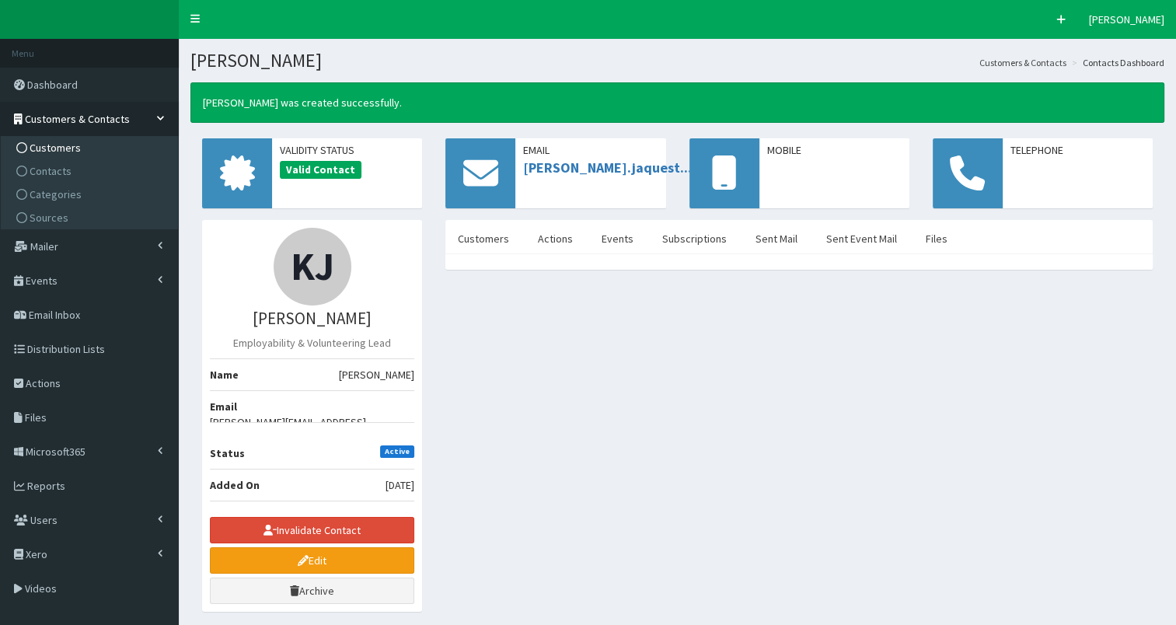
click at [44, 149] on span "Customers" at bounding box center [55, 148] width 51 height 14
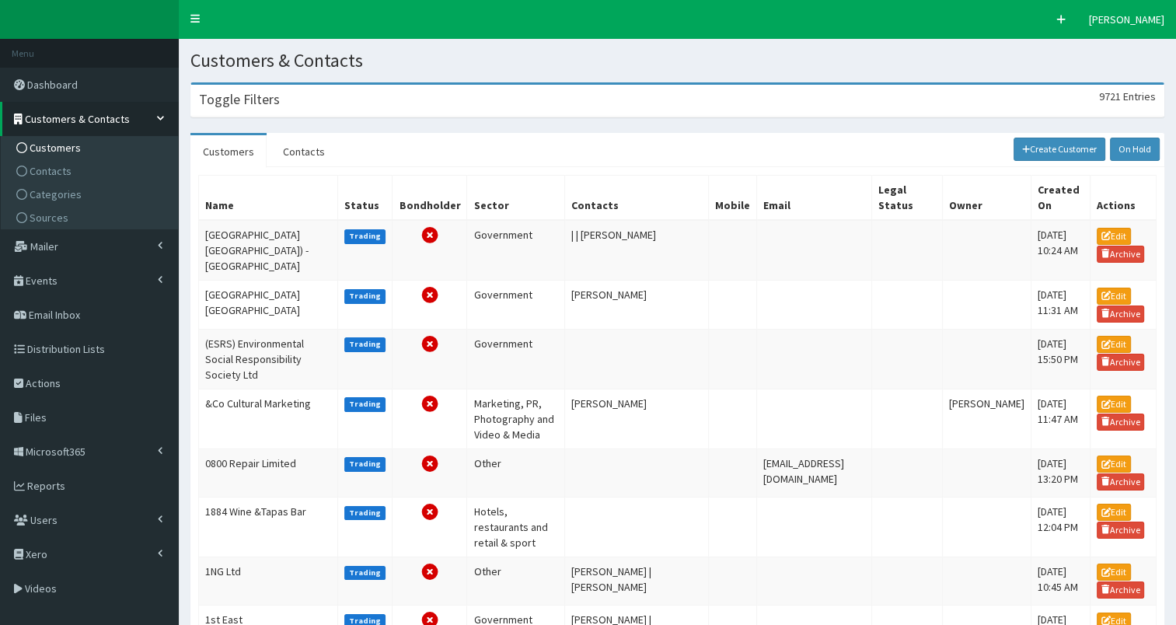
click at [225, 115] on div "Toggle Filters 9721 Entries" at bounding box center [677, 101] width 973 height 32
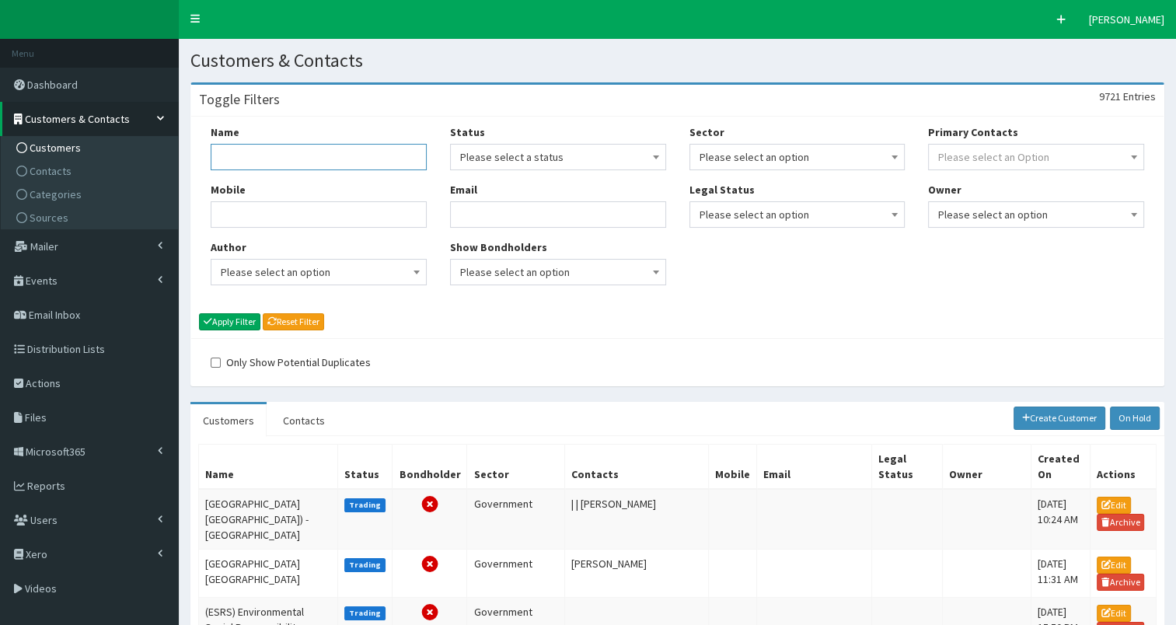
click at [236, 163] on input "Name" at bounding box center [319, 157] width 216 height 26
paste input "Ardonagh"
type input "Ardonagh"
click at [231, 319] on button "Apply Filter" at bounding box center [229, 321] width 61 height 17
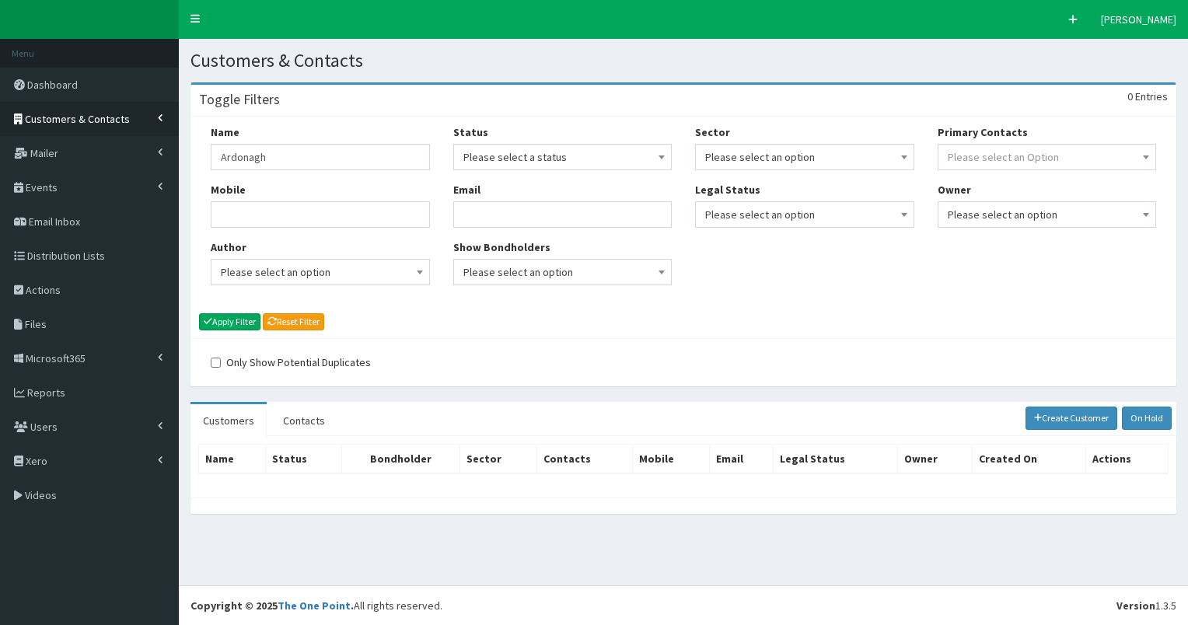
click at [89, 113] on span "Customers & Contacts" at bounding box center [77, 119] width 105 height 14
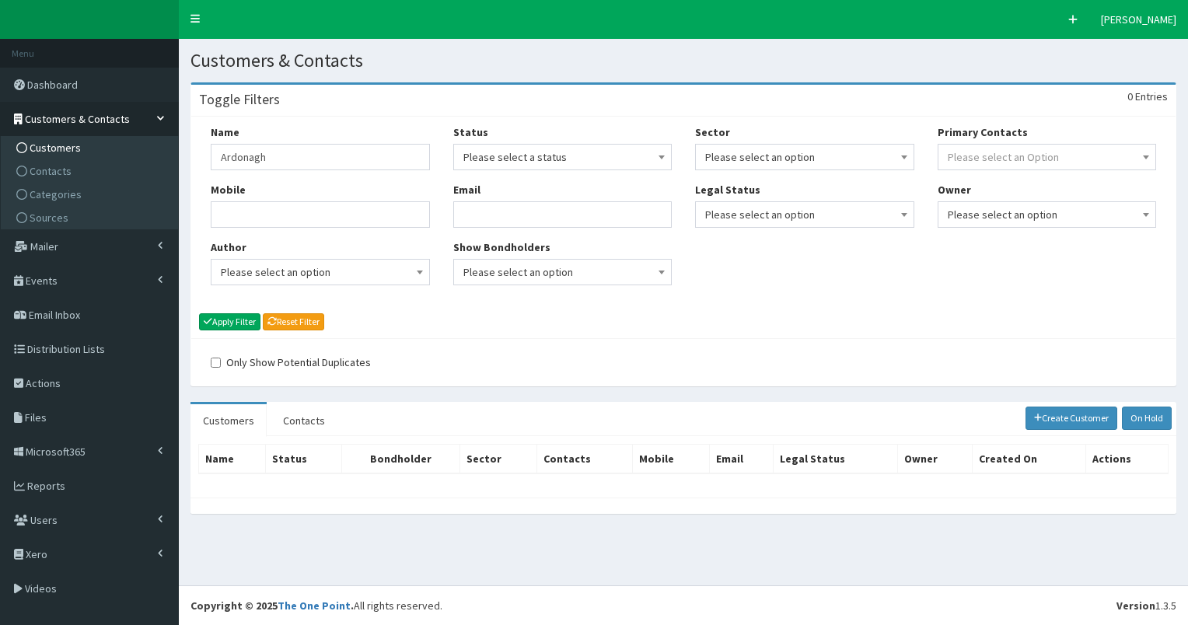
click at [40, 149] on span "Customers" at bounding box center [55, 148] width 51 height 14
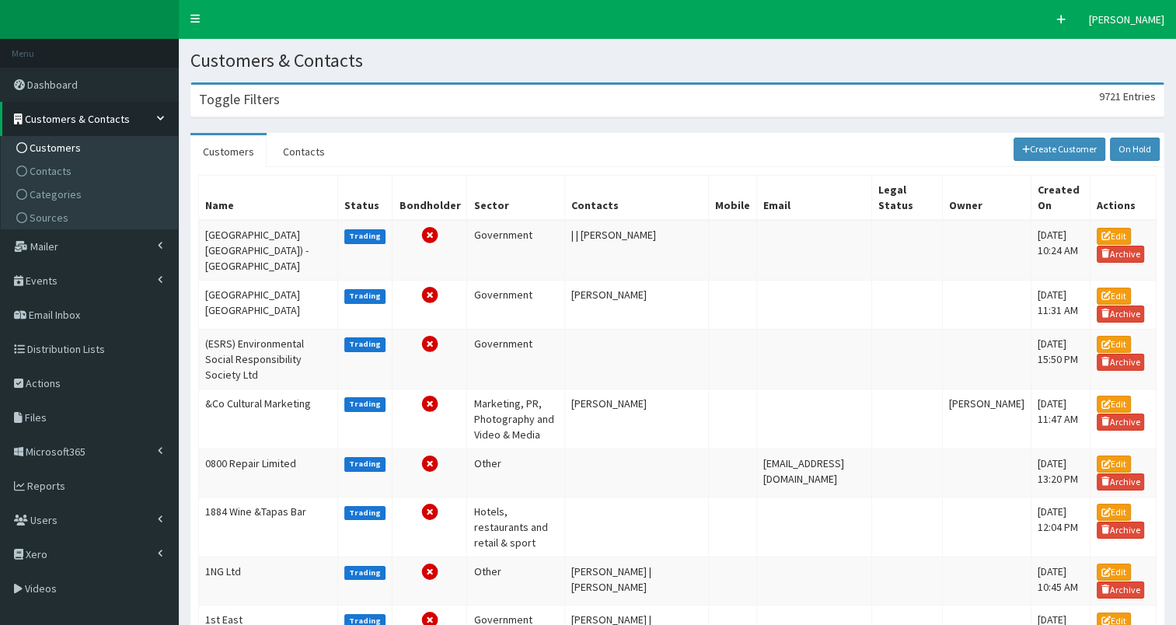
click at [238, 113] on div "Toggle Filters 9721 Entries" at bounding box center [677, 101] width 973 height 32
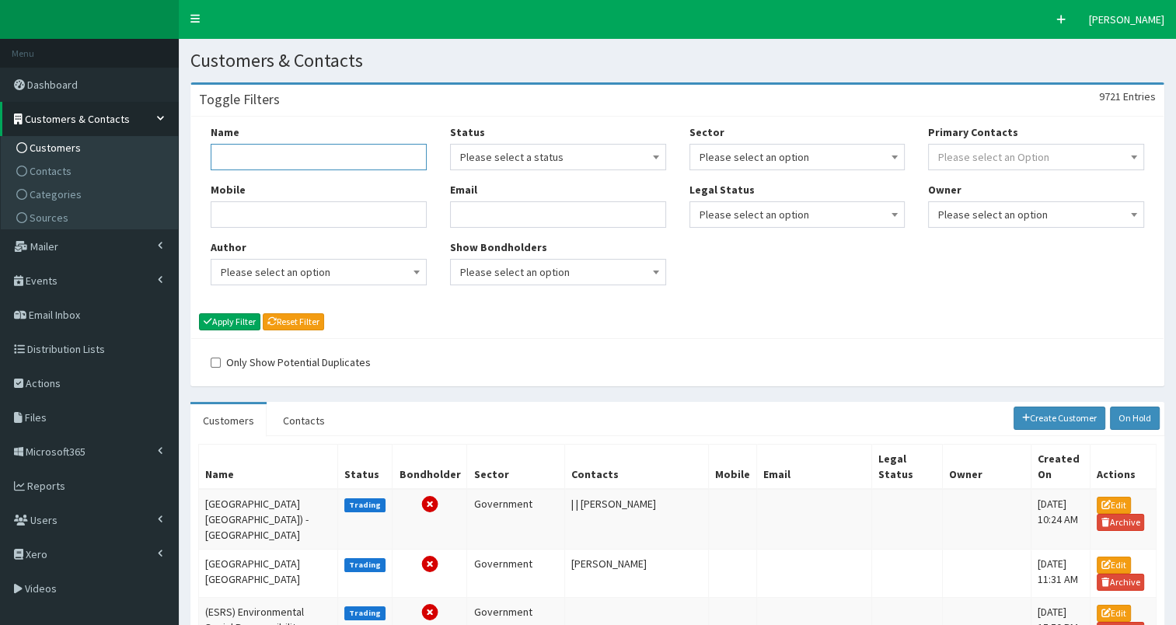
click at [239, 164] on input "Name" at bounding box center [319, 157] width 216 height 26
type input "FIND"
click at [229, 317] on button "Apply Filter" at bounding box center [229, 321] width 61 height 17
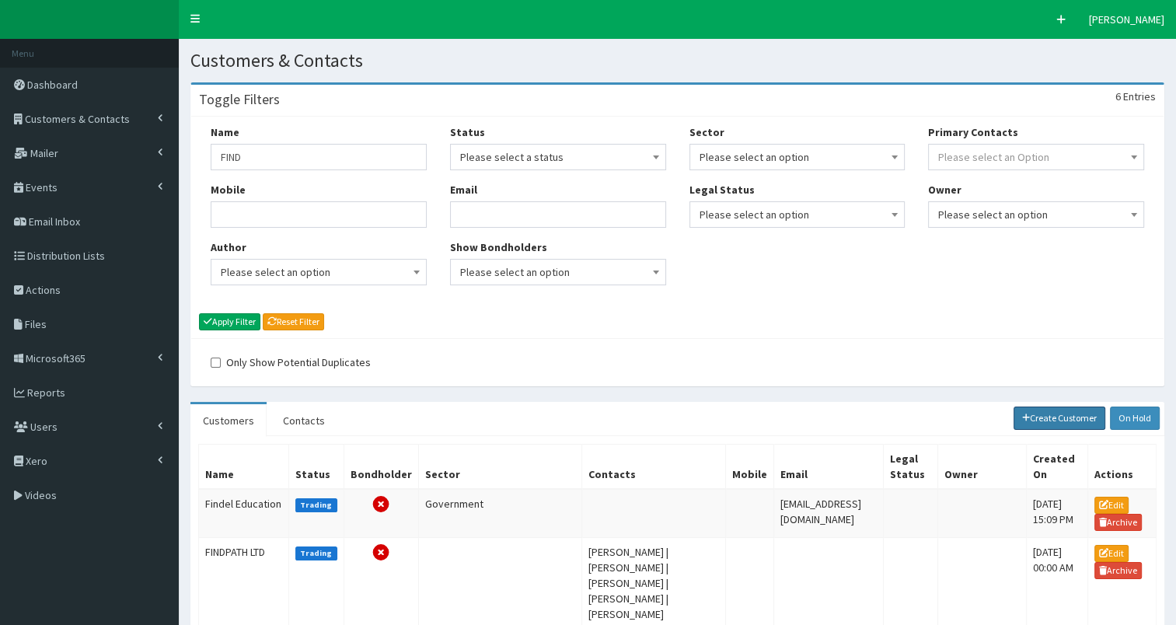
click at [1054, 418] on link "Create Customer" at bounding box center [1060, 418] width 93 height 23
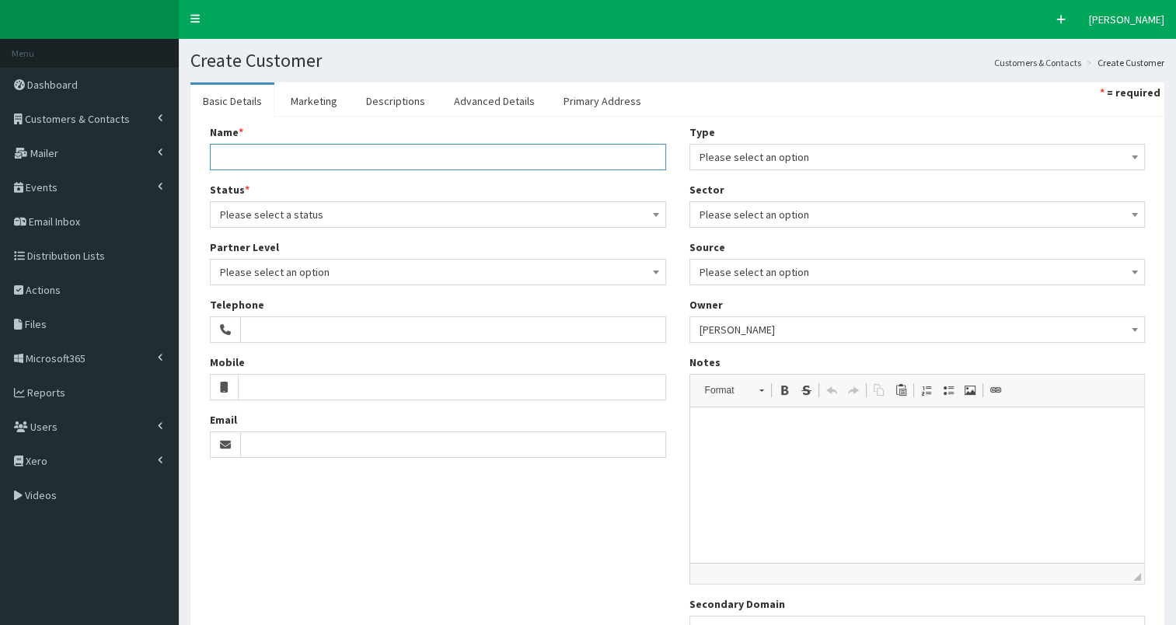
click at [249, 164] on input "Name *" at bounding box center [438, 157] width 456 height 26
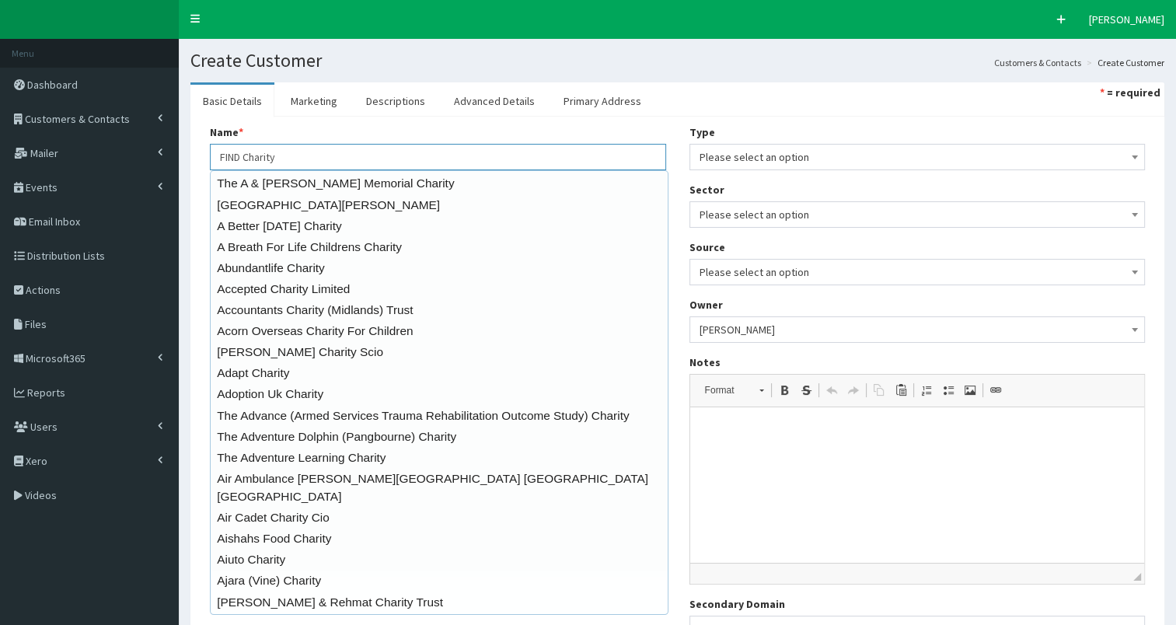
type input "FIND Charity"
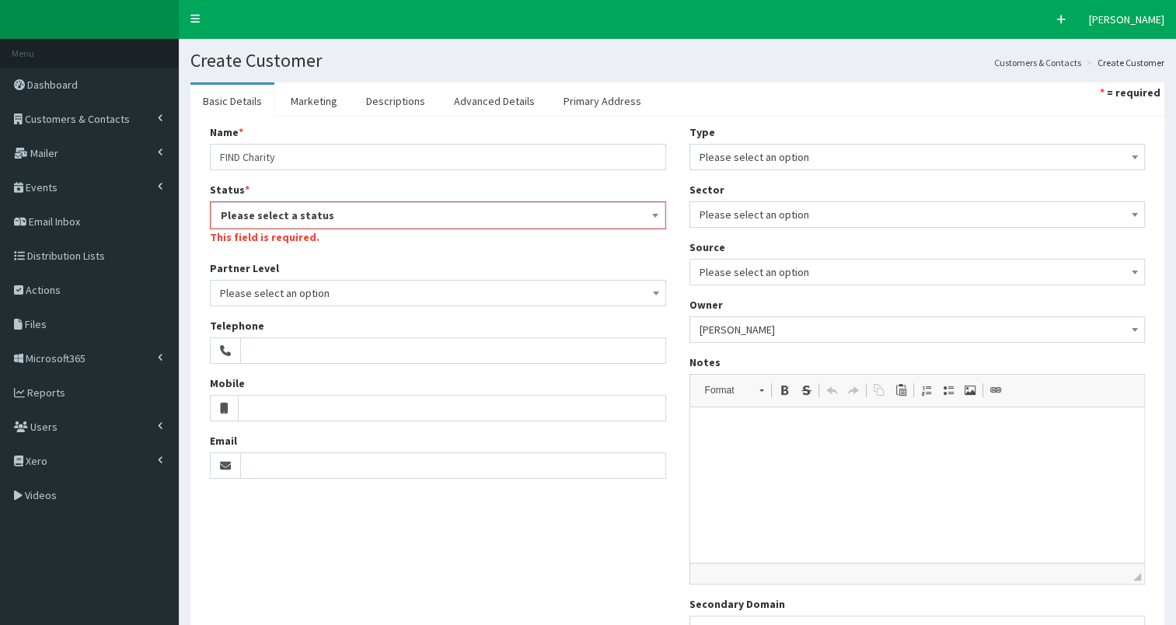
click at [292, 209] on span "Please select a status" at bounding box center [438, 215] width 435 height 22
click at [286, 218] on span "Please select a status" at bounding box center [438, 215] width 435 height 22
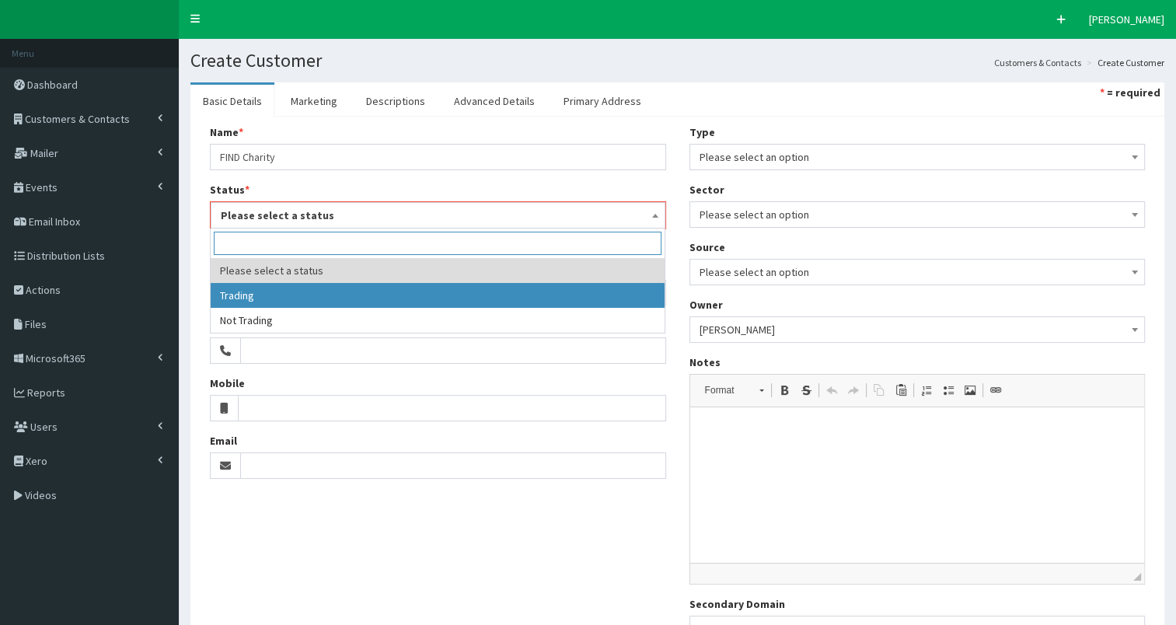
select select "1"
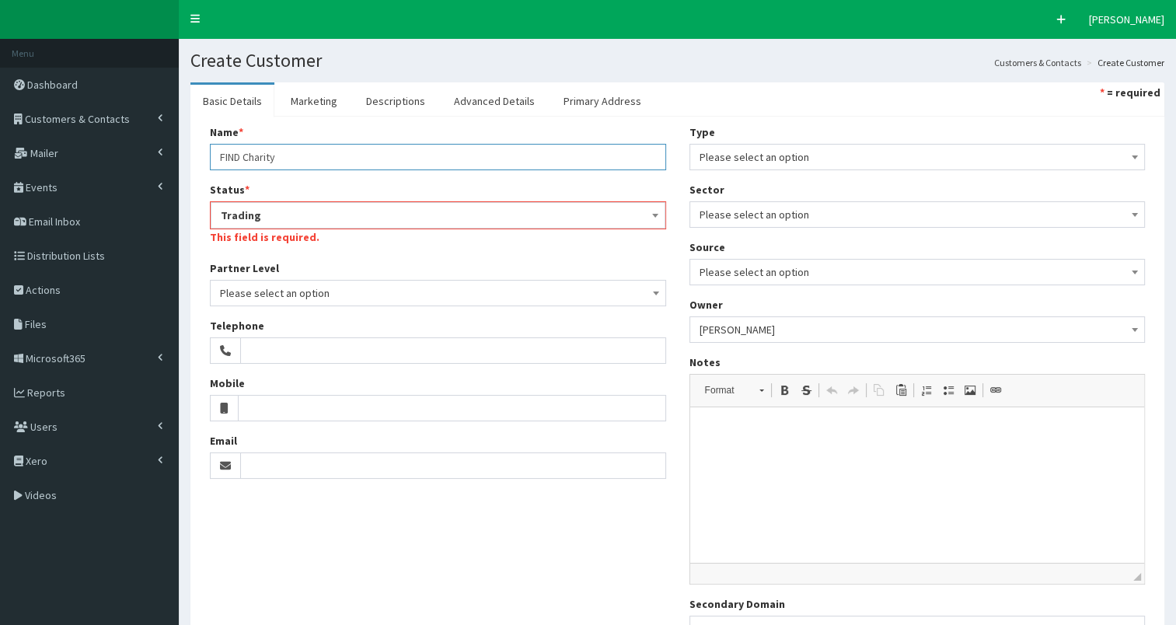
click at [224, 156] on input "FIND Charity" at bounding box center [438, 157] width 456 height 26
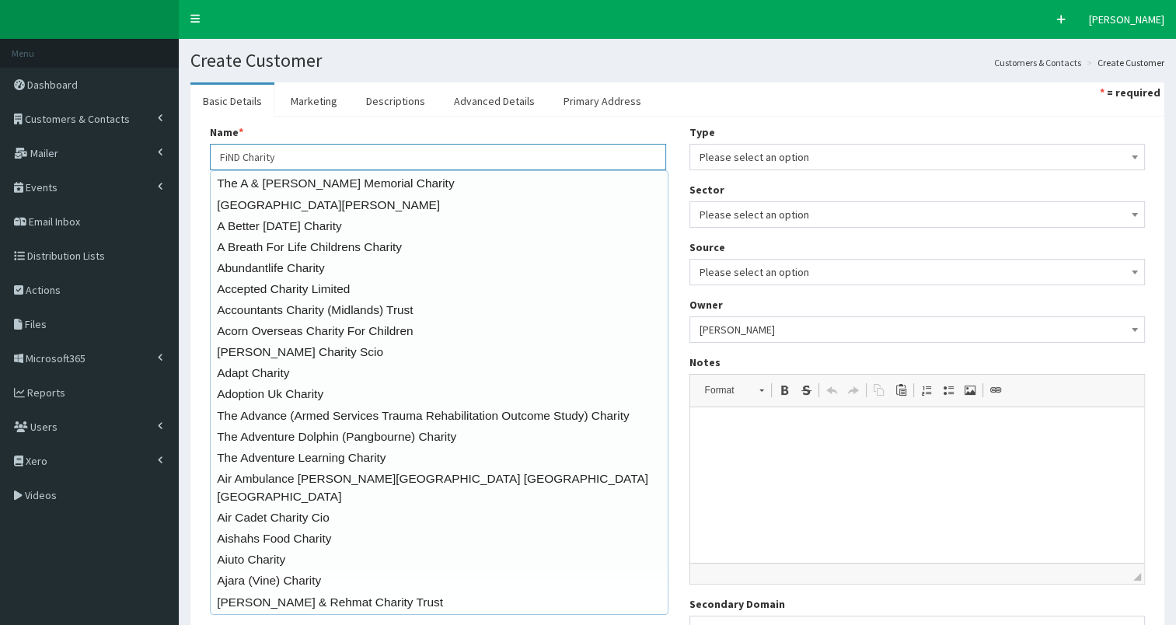
click at [239, 156] on input "FiND Charity" at bounding box center [438, 157] width 456 height 26
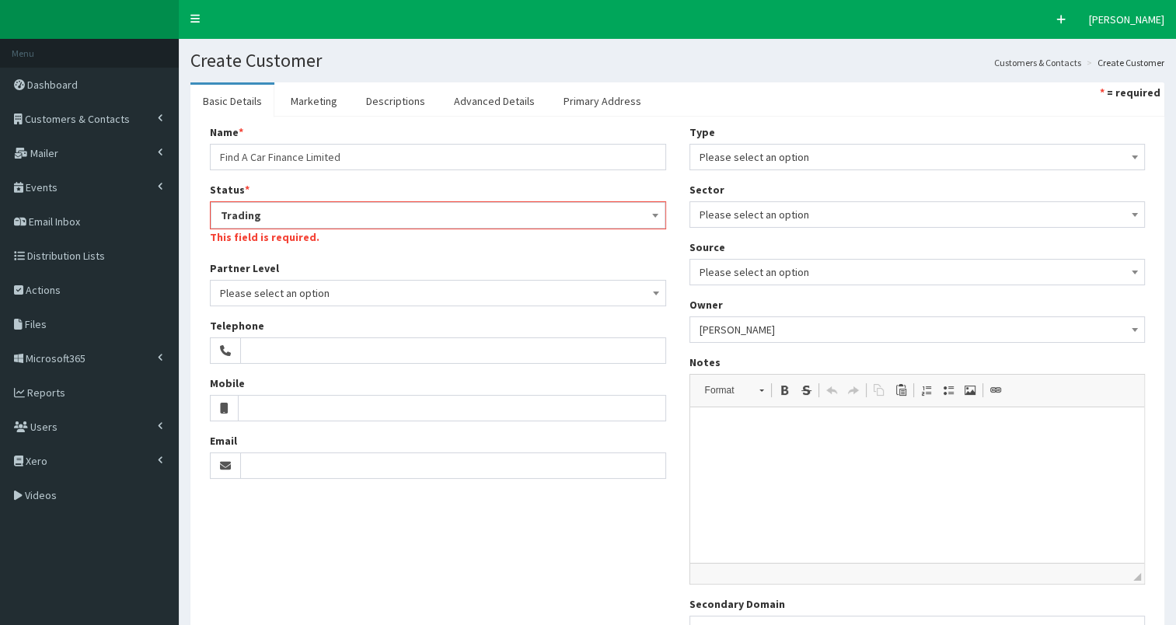
click at [187, 187] on section "Basic Details Marketing Descriptions Advanced Details Primary Address * = requi…" at bounding box center [678, 401] width 998 height 661
click at [225, 156] on input "Find A Car Finance Limited" at bounding box center [438, 157] width 456 height 26
click at [228, 156] on input "Find A Car Finance Limited" at bounding box center [438, 157] width 456 height 26
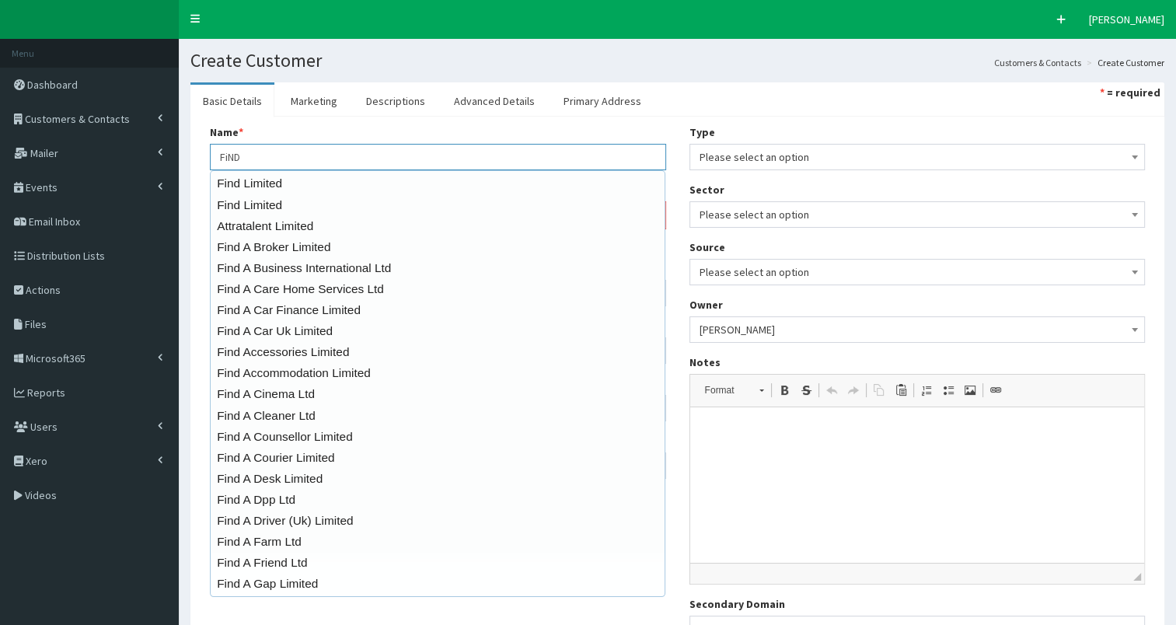
type input "FiND"
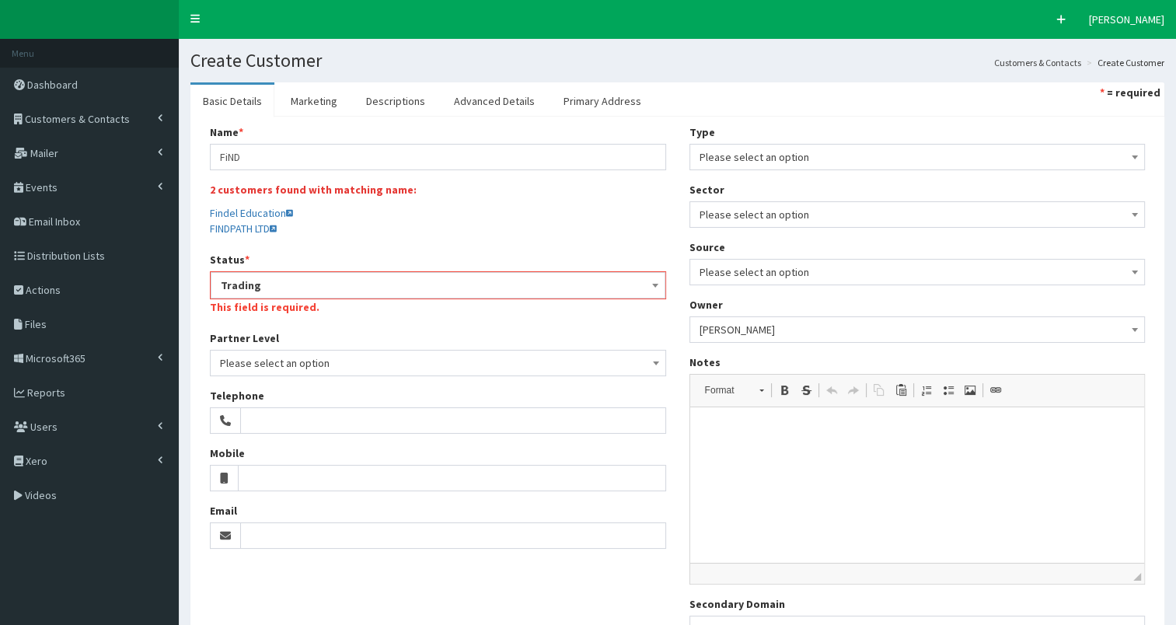
click at [182, 201] on section "Basic Details Marketing Descriptions Advanced Details Primary Address * = requi…" at bounding box center [678, 401] width 998 height 661
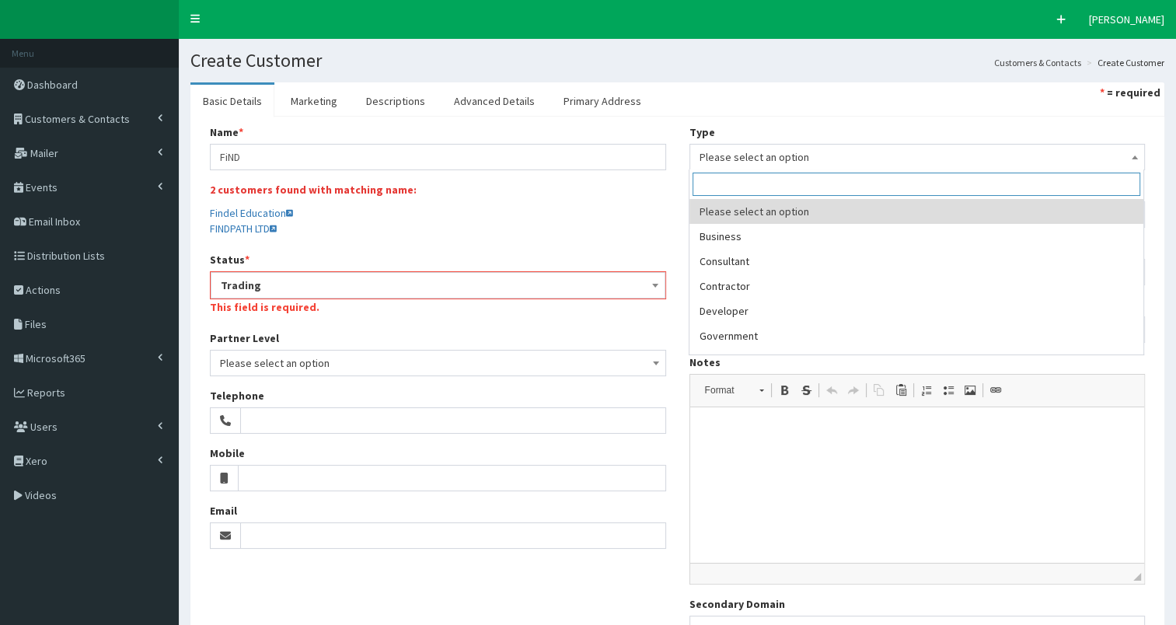
click at [734, 156] on span "Please select an option" at bounding box center [918, 157] width 436 height 22
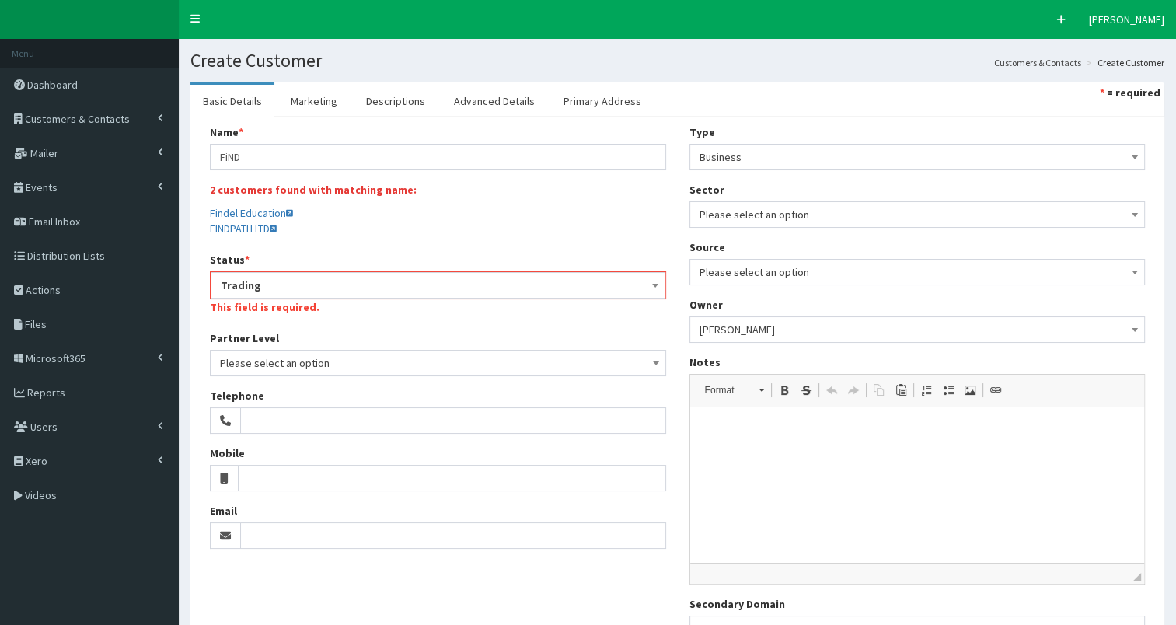
click at [747, 156] on span "Business" at bounding box center [918, 157] width 436 height 22
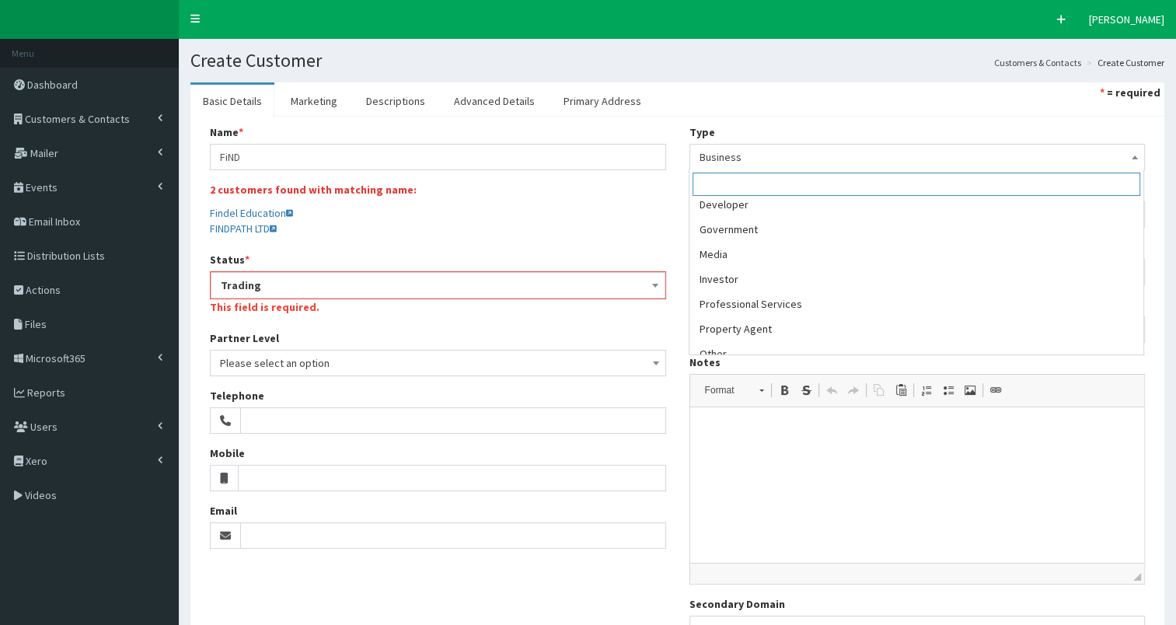
scroll to position [118, 0]
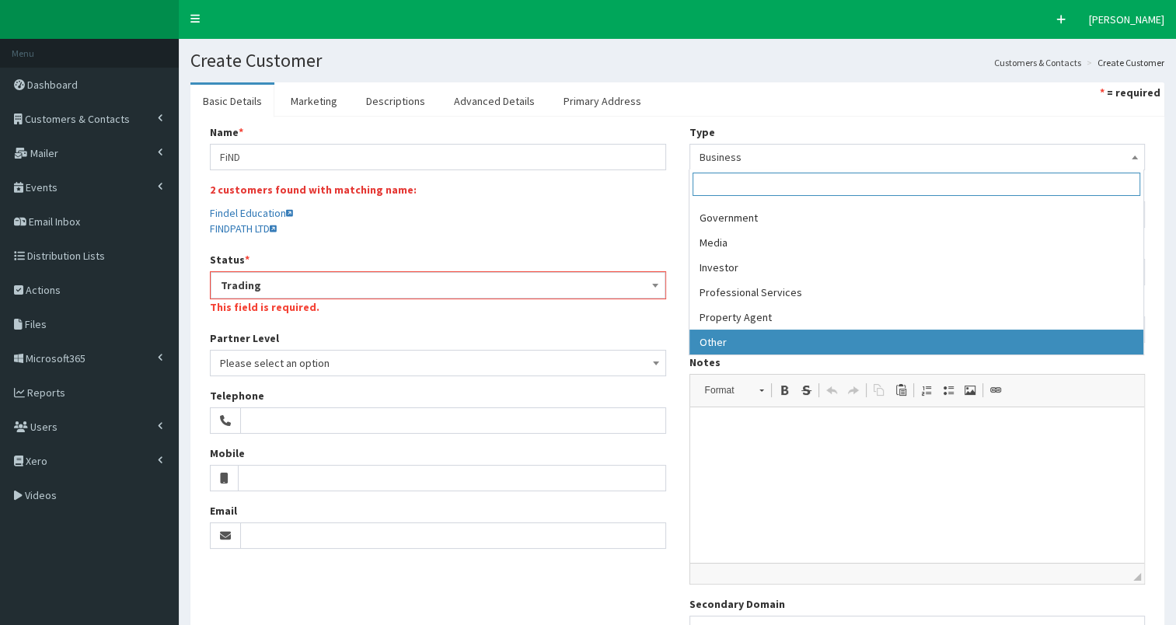
select select "10"
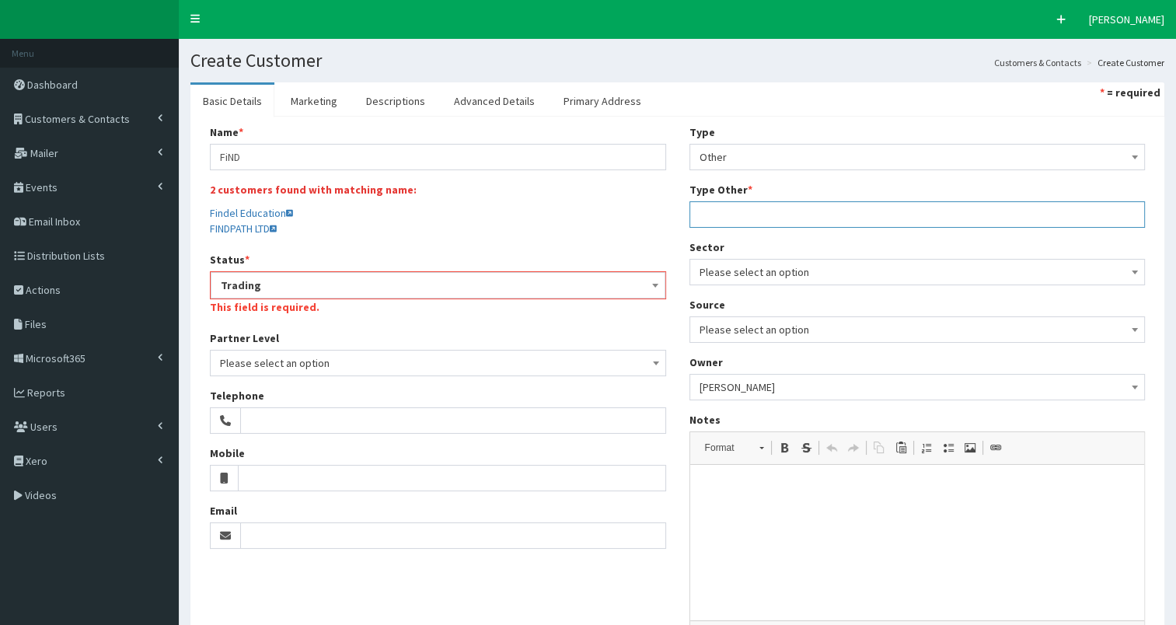
click at [798, 218] on input "Type Other *" at bounding box center [918, 214] width 456 height 26
type input "Charity"
click at [764, 271] on span "Please select an option" at bounding box center [918, 272] width 436 height 22
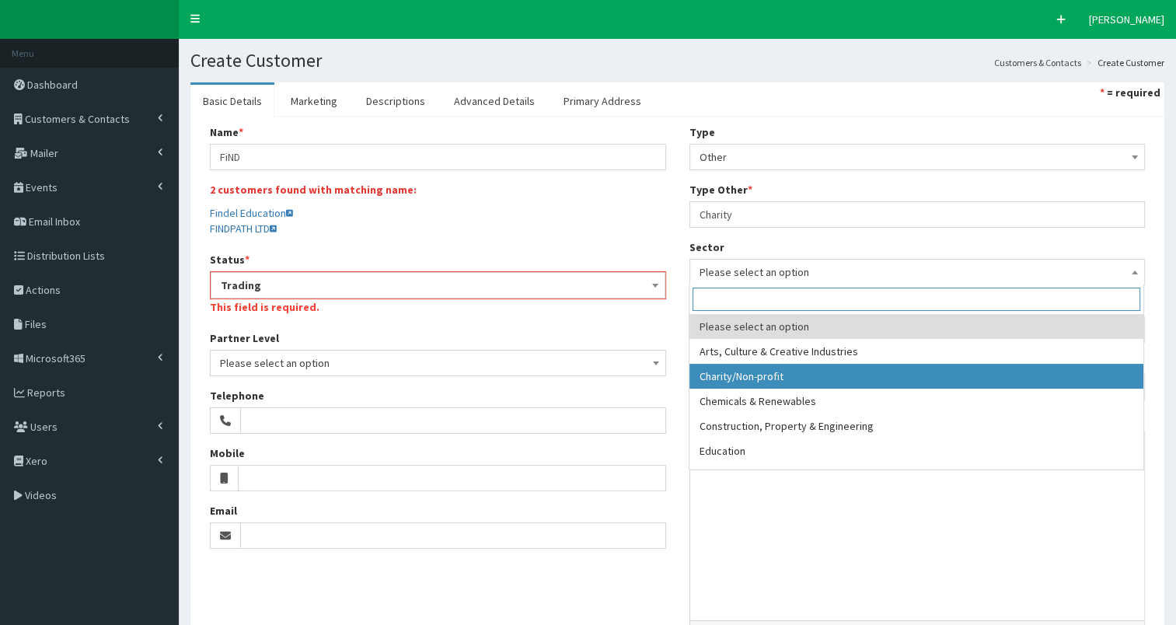
select select "2"
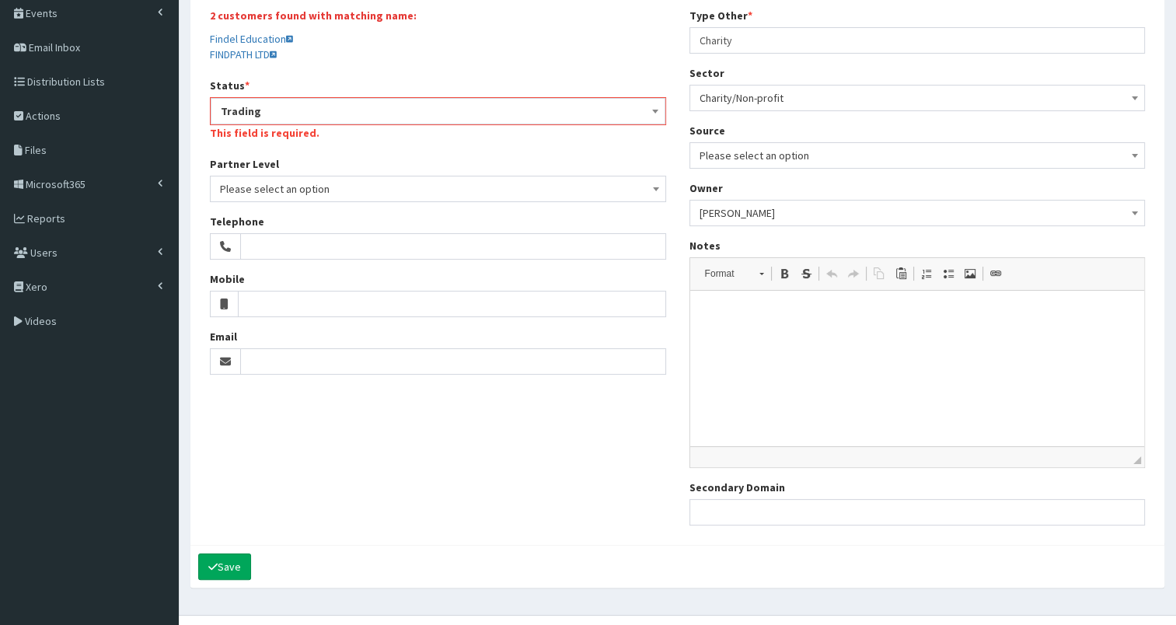
drag, startPoint x: 1182, startPoint y: 289, endPoint x: 441, endPoint y: 146, distance: 754.7
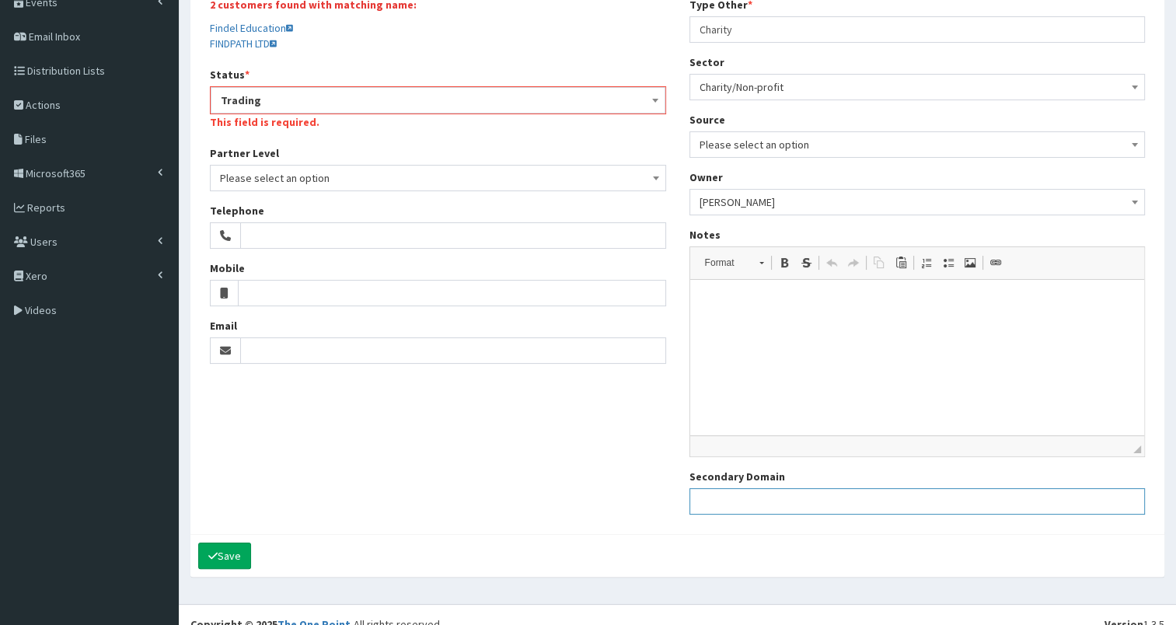
click at [718, 493] on input "Secondary Domain" at bounding box center [918, 501] width 456 height 26
paste input "https://findcharity.org.uk/"
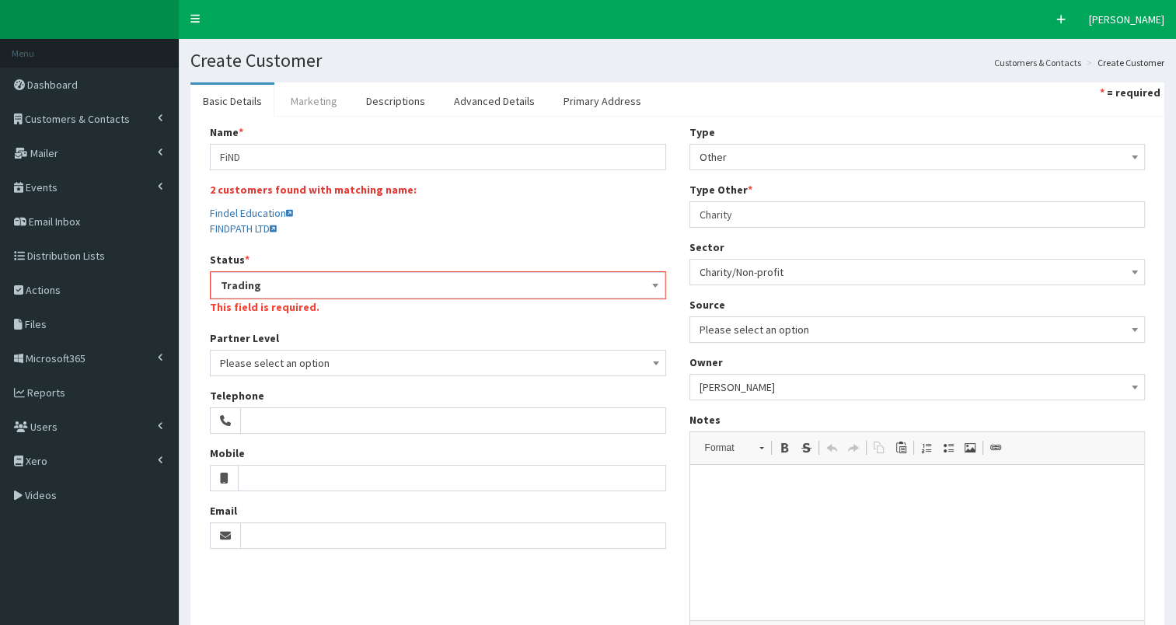
type input "https://findcharity.org.uk/"
click at [309, 103] on link "Marketing" at bounding box center [314, 101] width 72 height 33
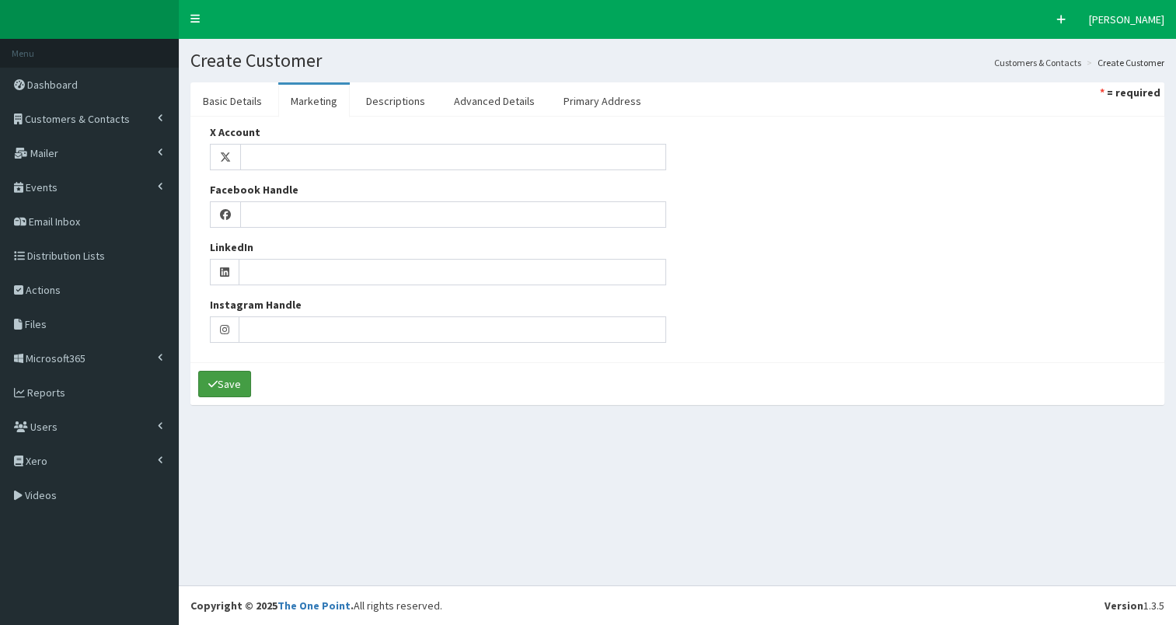
click at [221, 383] on button "Save" at bounding box center [224, 384] width 53 height 26
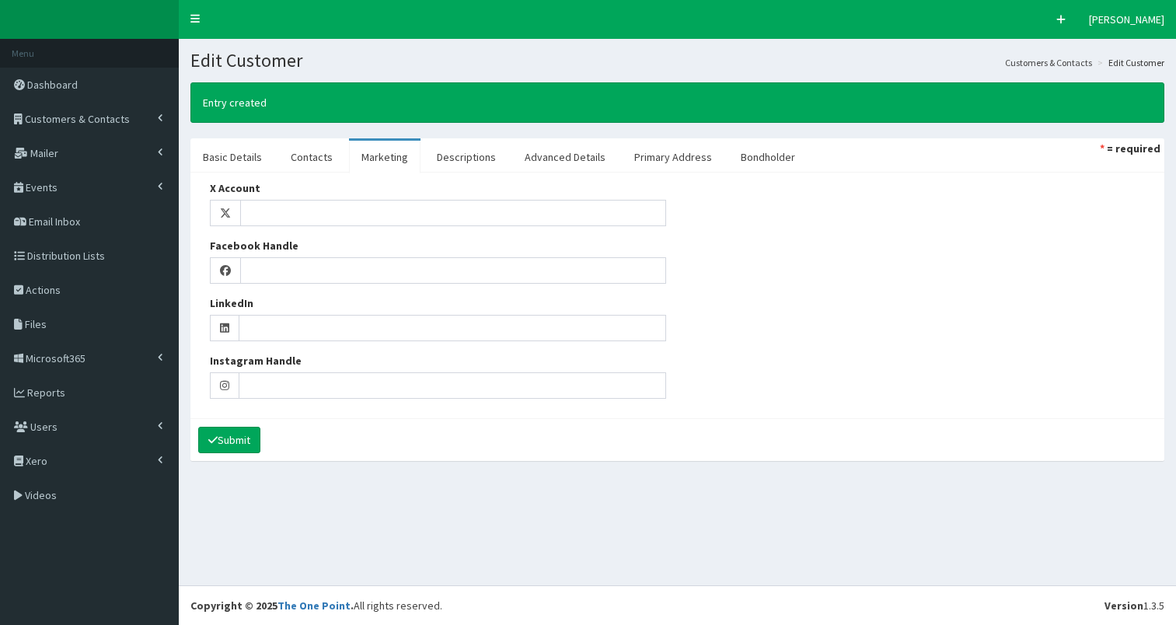
select select "50"
click at [304, 148] on link "Contacts" at bounding box center [311, 157] width 67 height 33
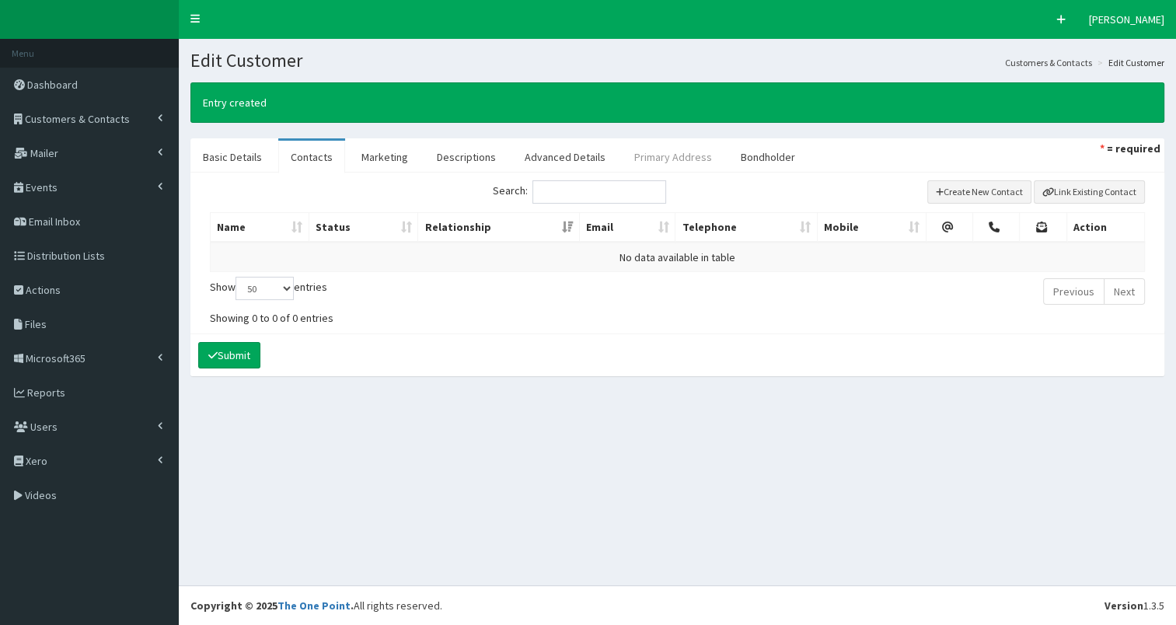
click at [644, 155] on link "Primary Address" at bounding box center [673, 157] width 103 height 33
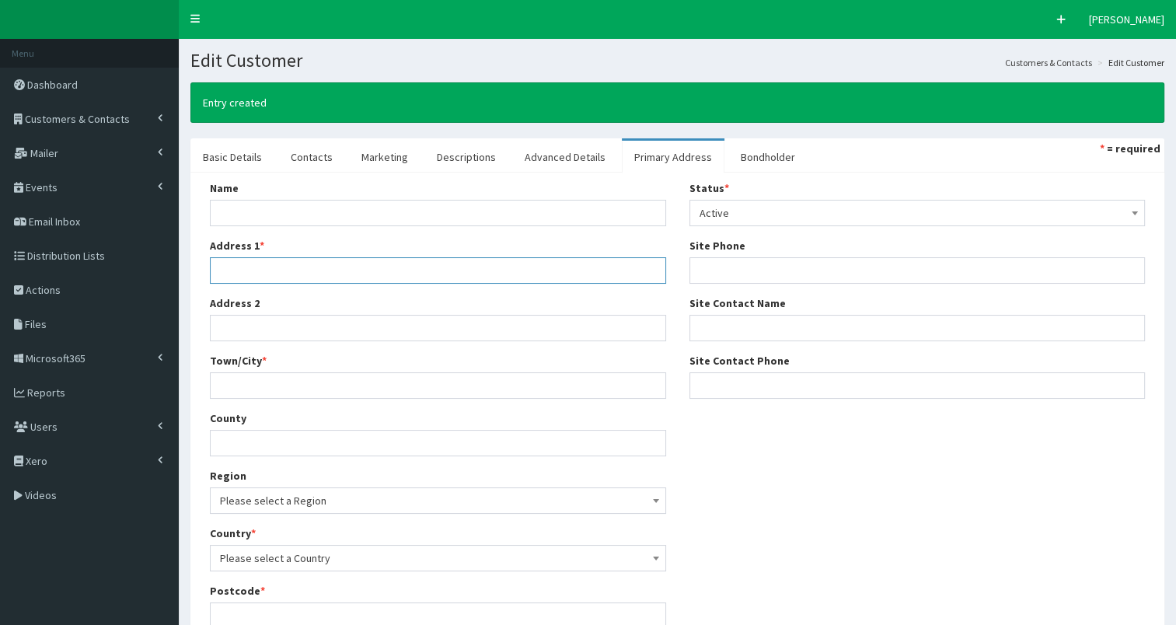
click at [225, 274] on input "Address 1 *" at bounding box center [438, 270] width 456 height 26
paste input "8 New Village Road HU16 4LT"
type input "8 New Village Road HU16 4LT"
click at [230, 394] on input "Town/City *" at bounding box center [438, 385] width 456 height 26
type input "[PERSON_NAME]"
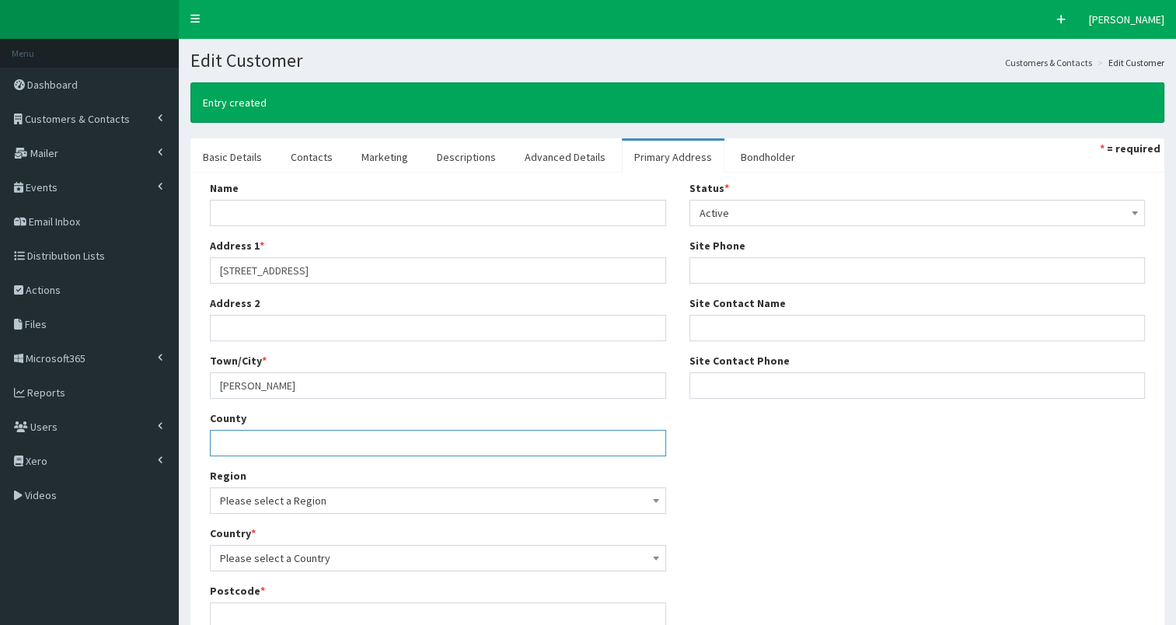
click at [274, 446] on input "County" at bounding box center [438, 443] width 456 height 26
type input "[GEOGRAPHIC_DATA]"
click at [291, 501] on span "Please select a Region" at bounding box center [438, 501] width 436 height 22
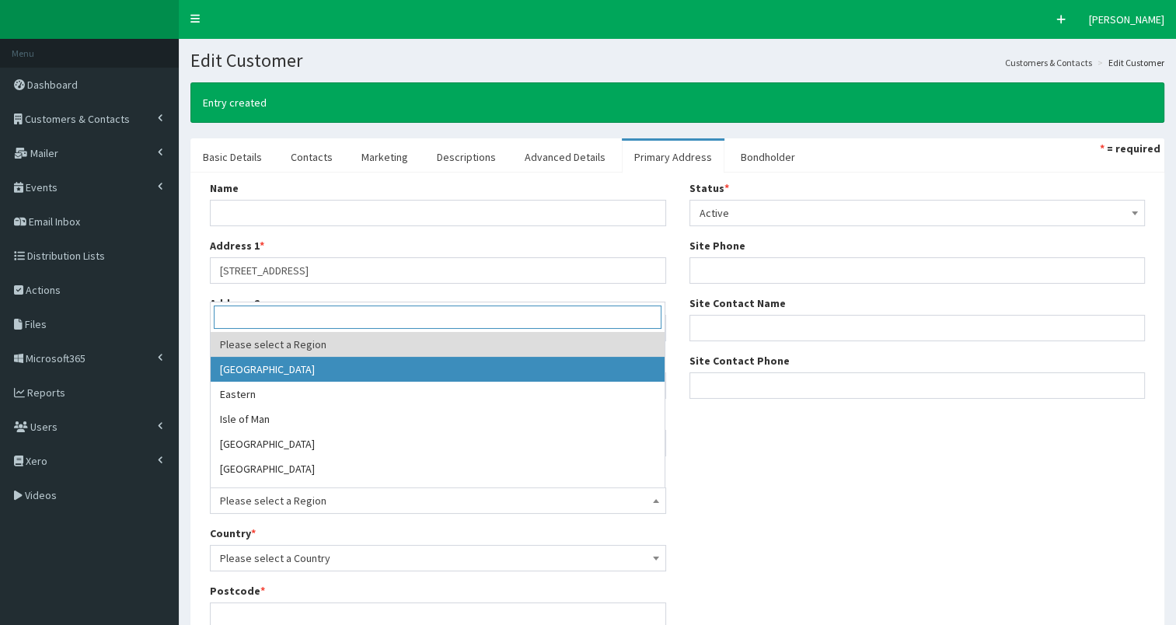
scroll to position [392, 0]
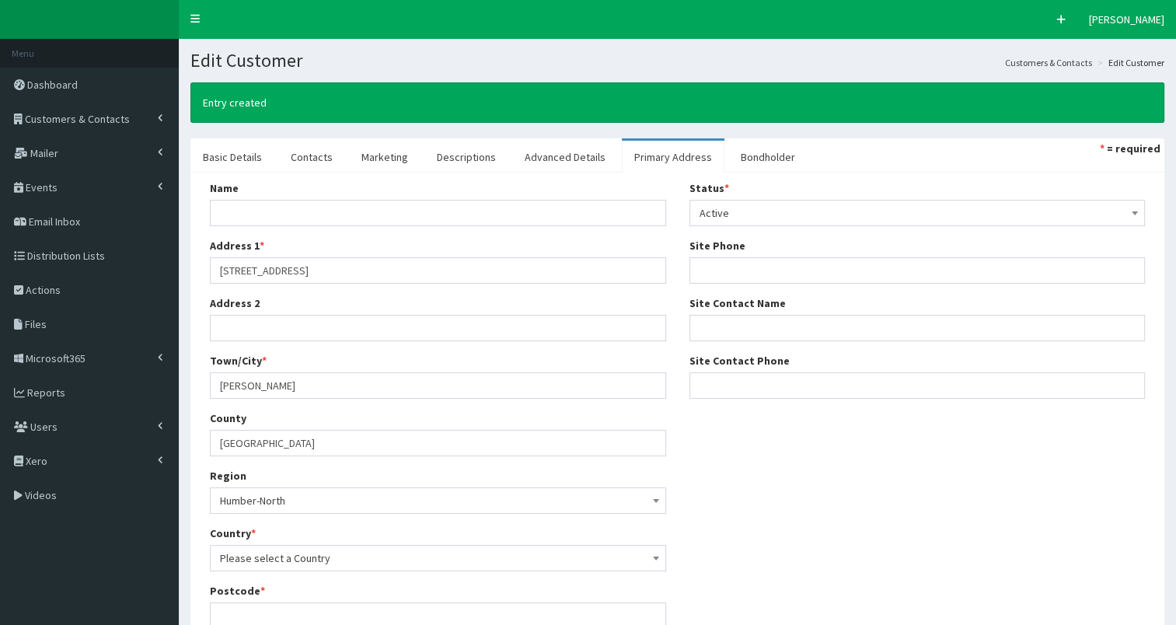
select select "20"
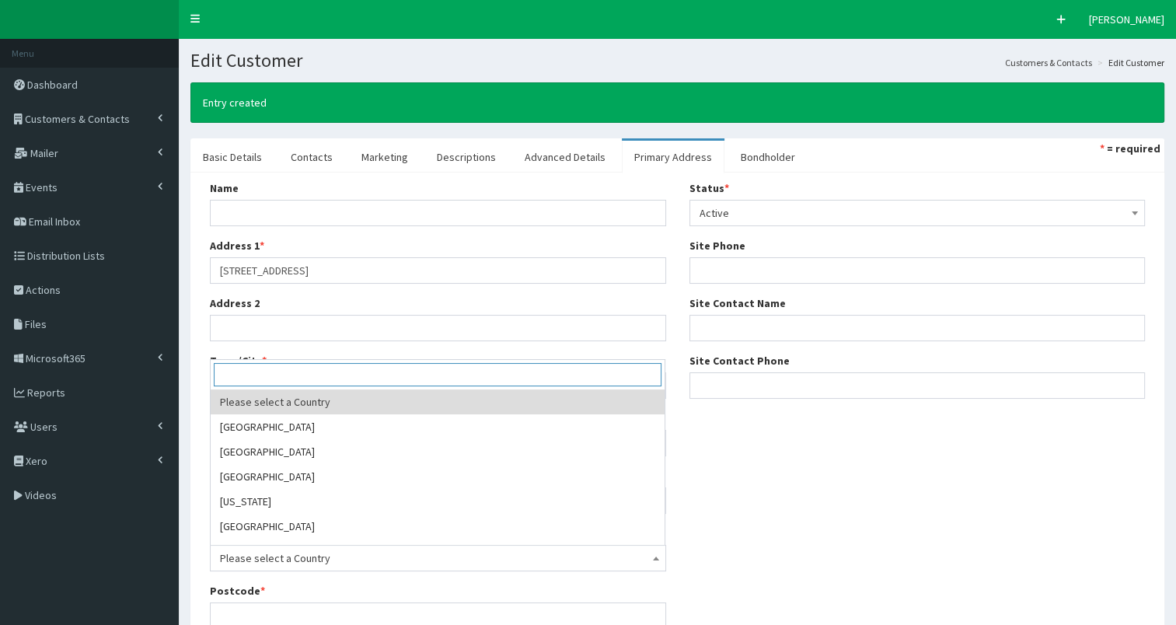
click at [328, 552] on span "Please select a Country" at bounding box center [438, 558] width 436 height 22
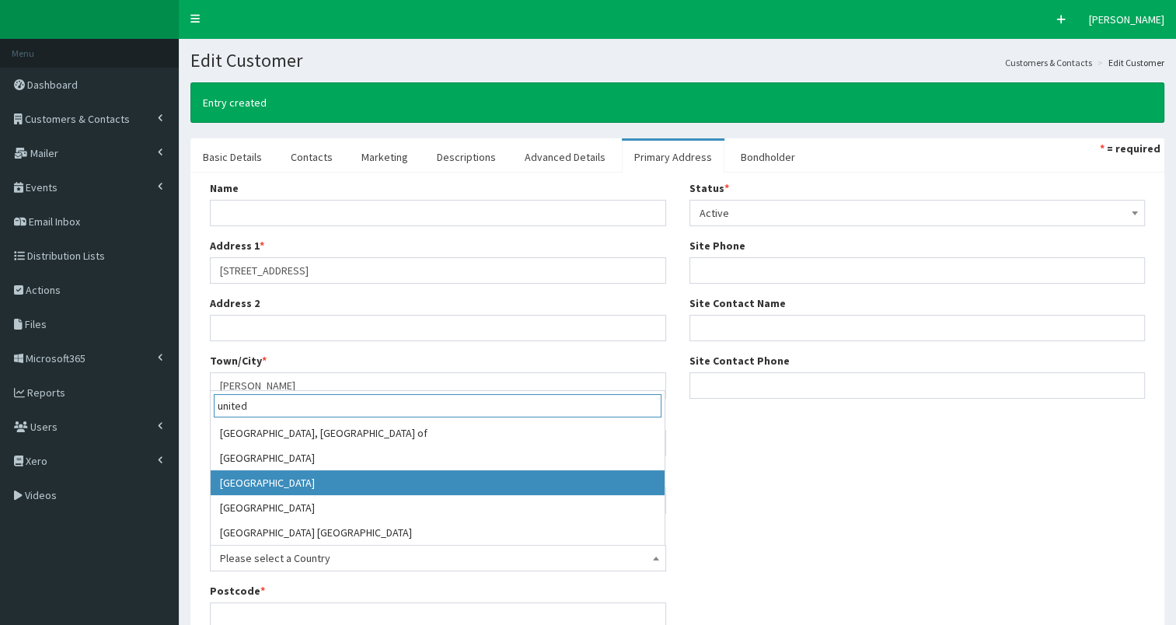
type input "united"
select select "225"
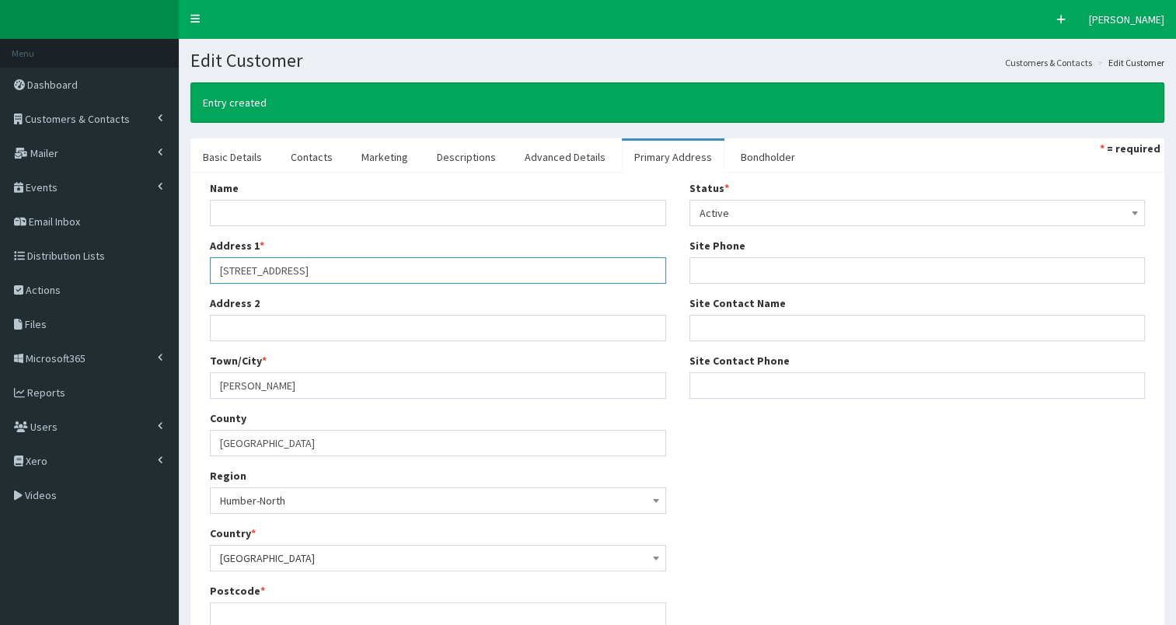
drag, startPoint x: 309, startPoint y: 267, endPoint x: 398, endPoint y: 267, distance: 89.4
click at [398, 267] on input "8 New Village Road HU16 4LT" at bounding box center [438, 270] width 456 height 26
type input "8 New Village Road"
click at [233, 616] on input "Postcode *" at bounding box center [438, 616] width 456 height 26
paste input "HU16 4LT"
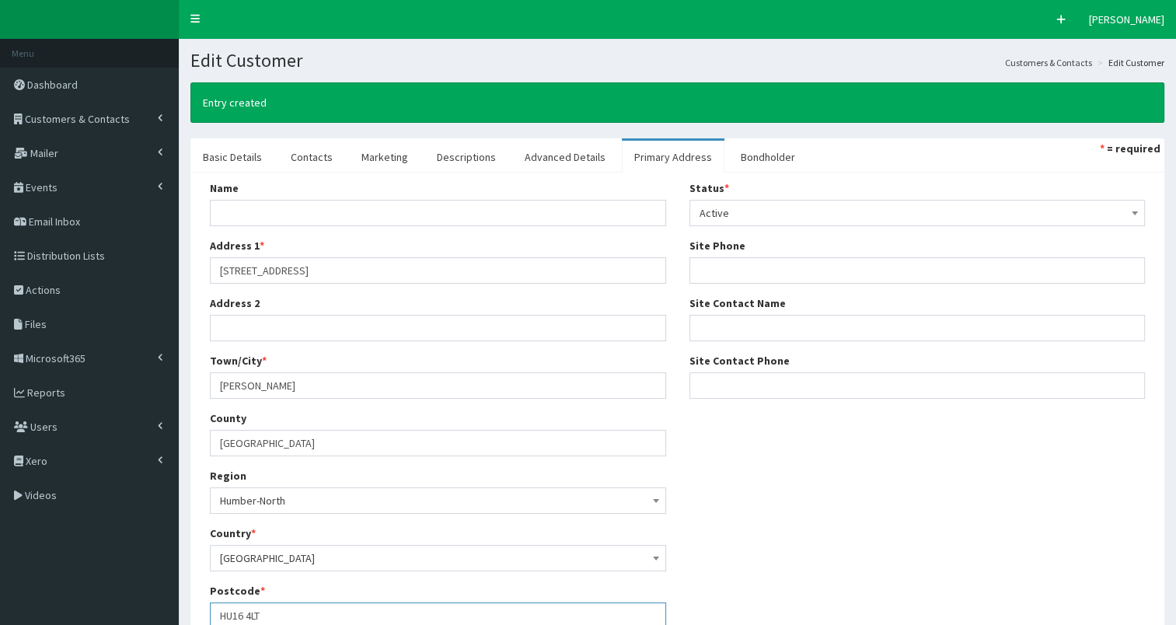
scroll to position [132, 0]
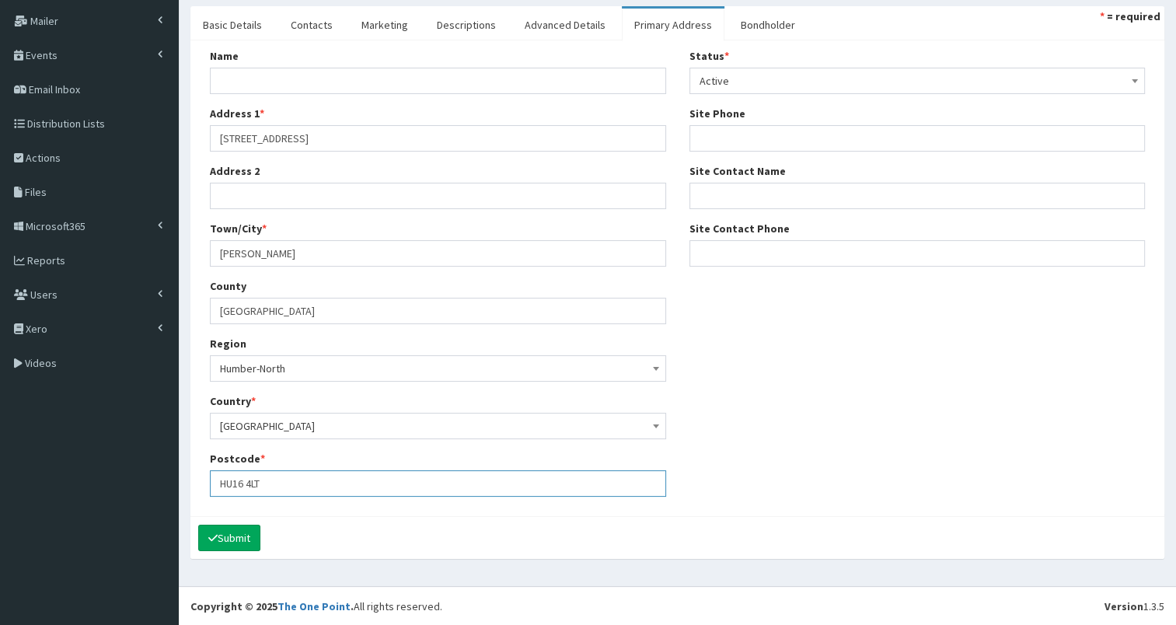
type input "HU16 4LT"
click at [210, 537] on icon "submit" at bounding box center [212, 538] width 9 height 7
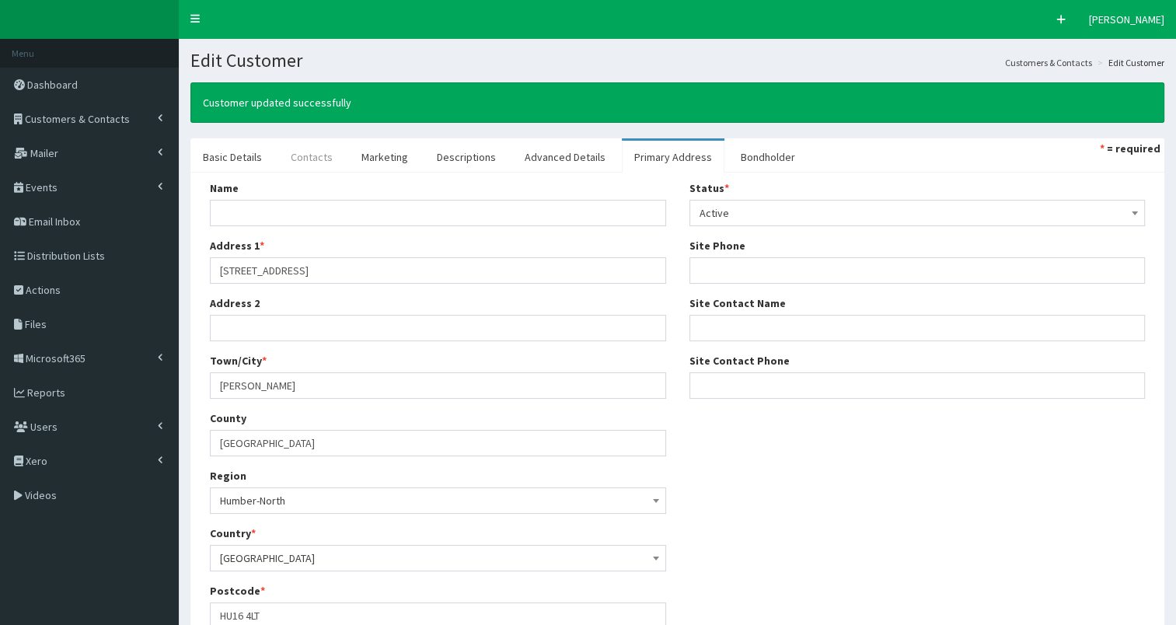
click at [299, 158] on link "Contacts" at bounding box center [311, 157] width 67 height 33
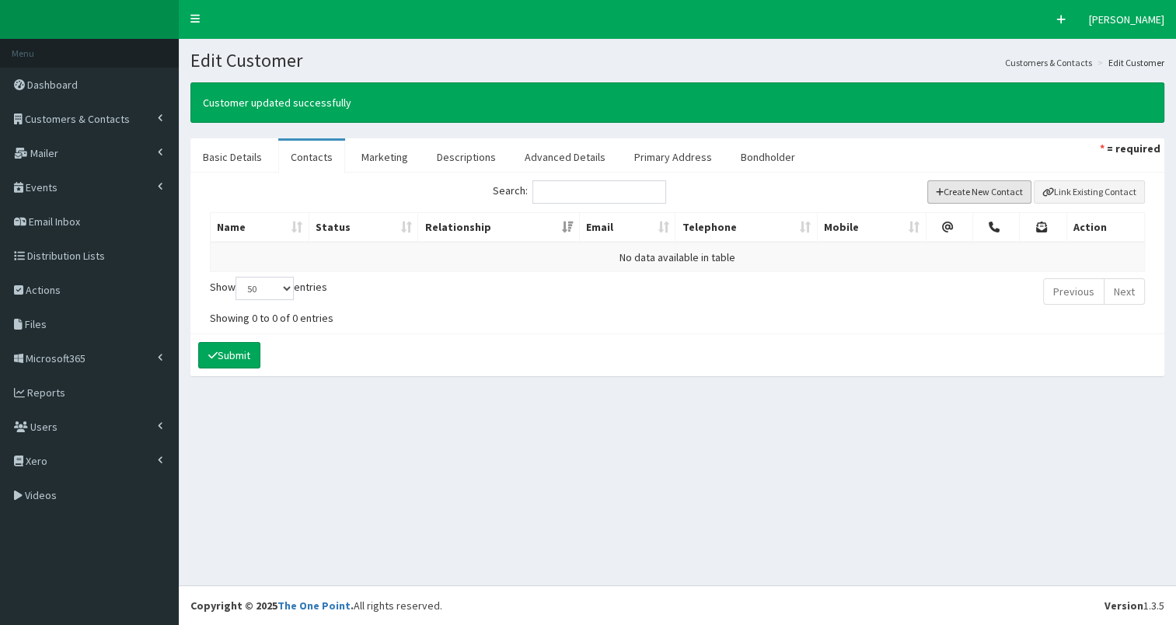
click at [1005, 197] on button "Create New Contact" at bounding box center [980, 191] width 105 height 23
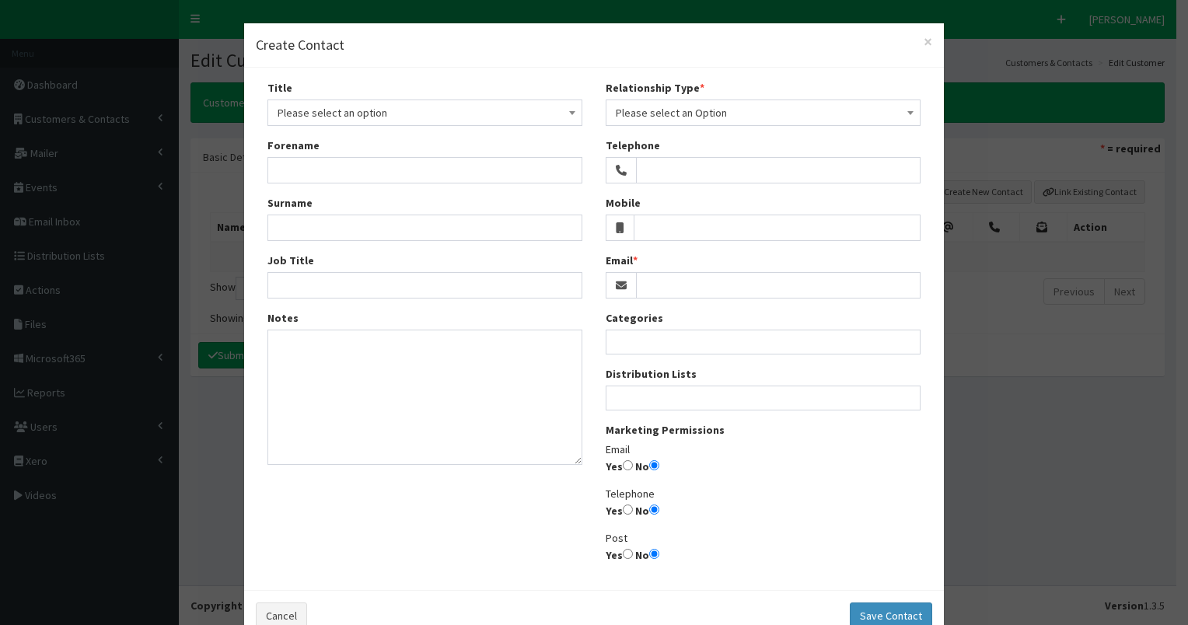
click at [366, 111] on span "Please select an option" at bounding box center [425, 113] width 295 height 22
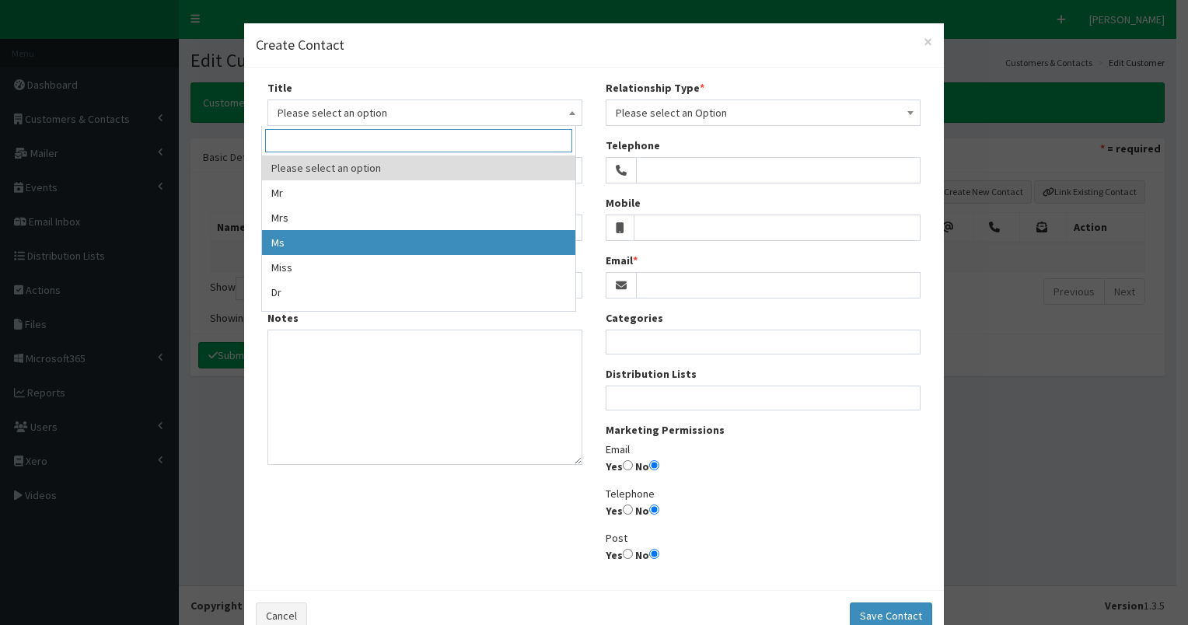
drag, startPoint x: 330, startPoint y: 237, endPoint x: 313, endPoint y: 211, distance: 30.8
select select "3"
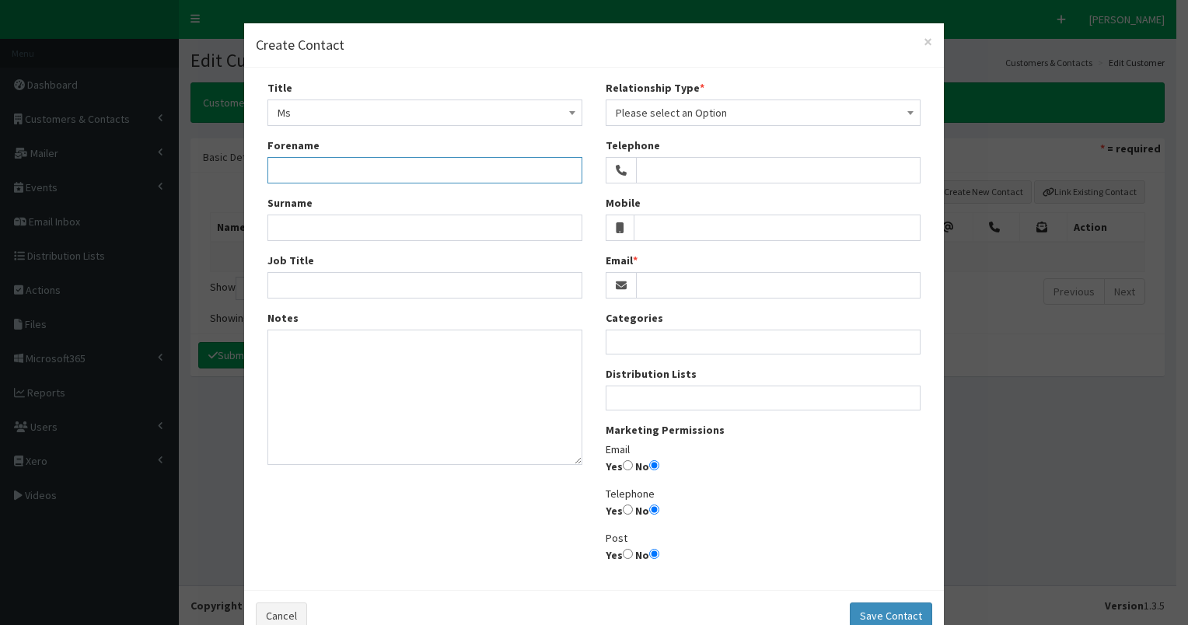
click at [305, 169] on input "Forename" at bounding box center [424, 170] width 315 height 26
type input "[PERSON_NAME]"
click at [294, 231] on input "Surname" at bounding box center [424, 228] width 315 height 26
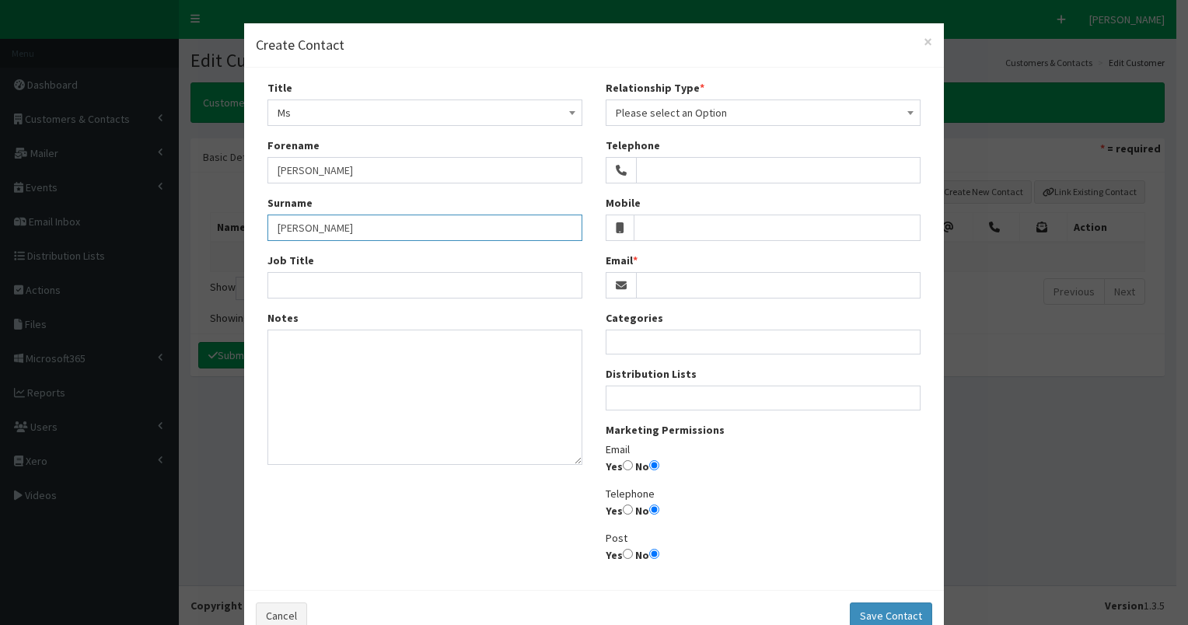
type input "[PERSON_NAME]"
click at [646, 289] on input "Email" at bounding box center [778, 285] width 285 height 26
paste input "[PERSON_NAME][EMAIL_ADDRESS][PERSON_NAME][DOMAIN_NAME]"
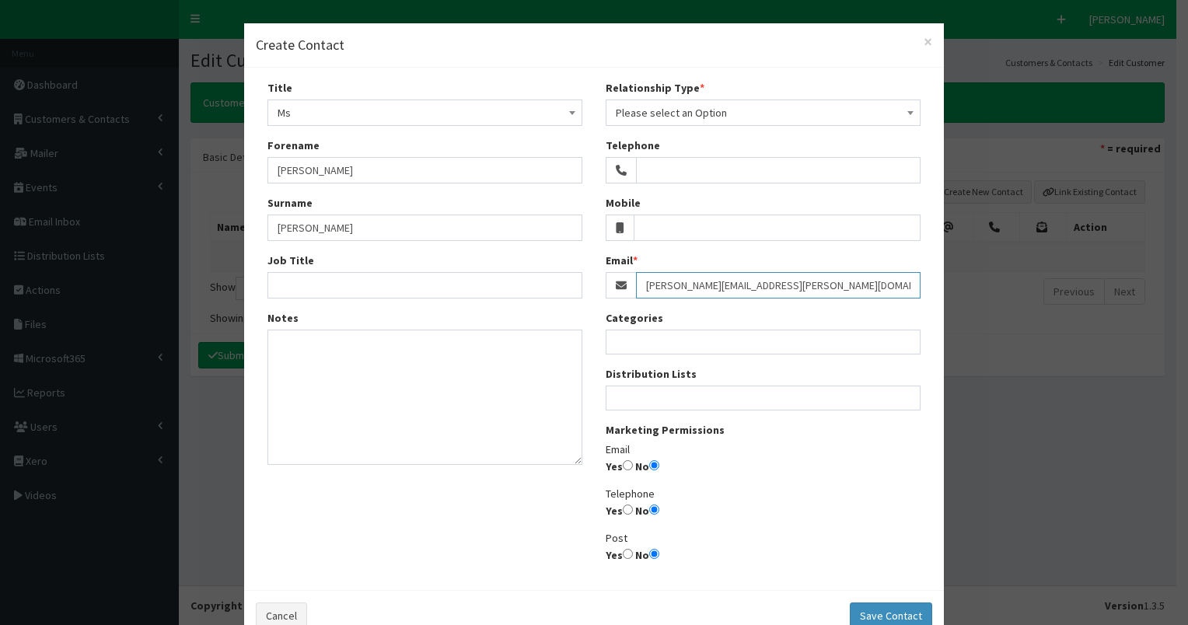
type input "[PERSON_NAME][EMAIL_ADDRESS][PERSON_NAME][DOMAIN_NAME]"
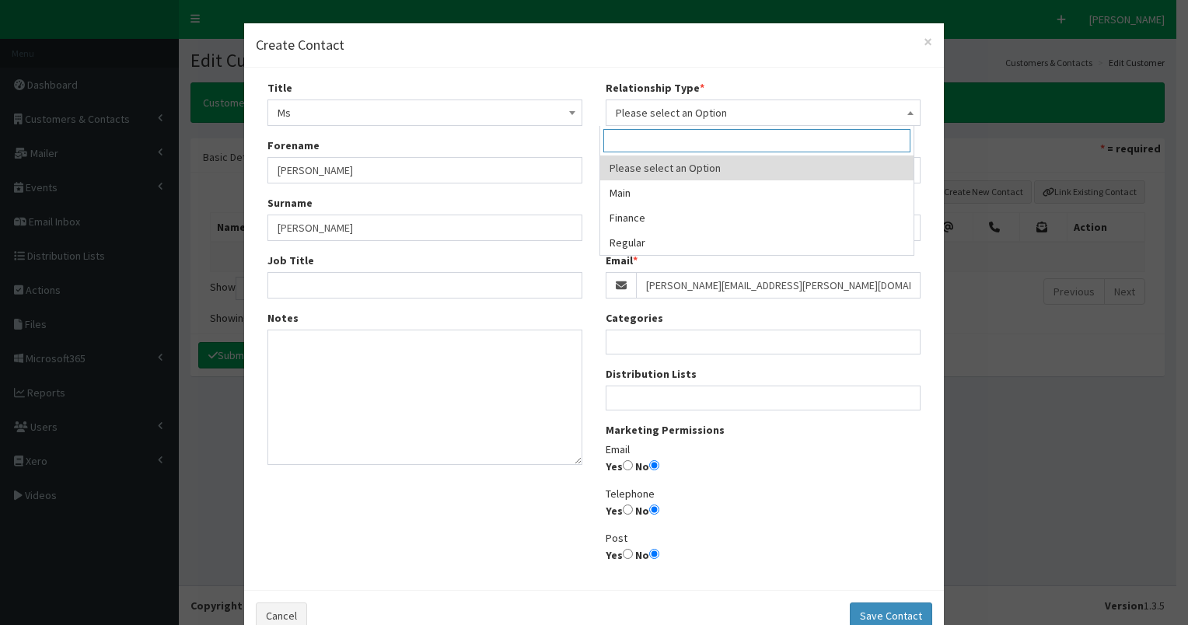
click at [729, 117] on span "Please select an Option" at bounding box center [763, 113] width 295 height 22
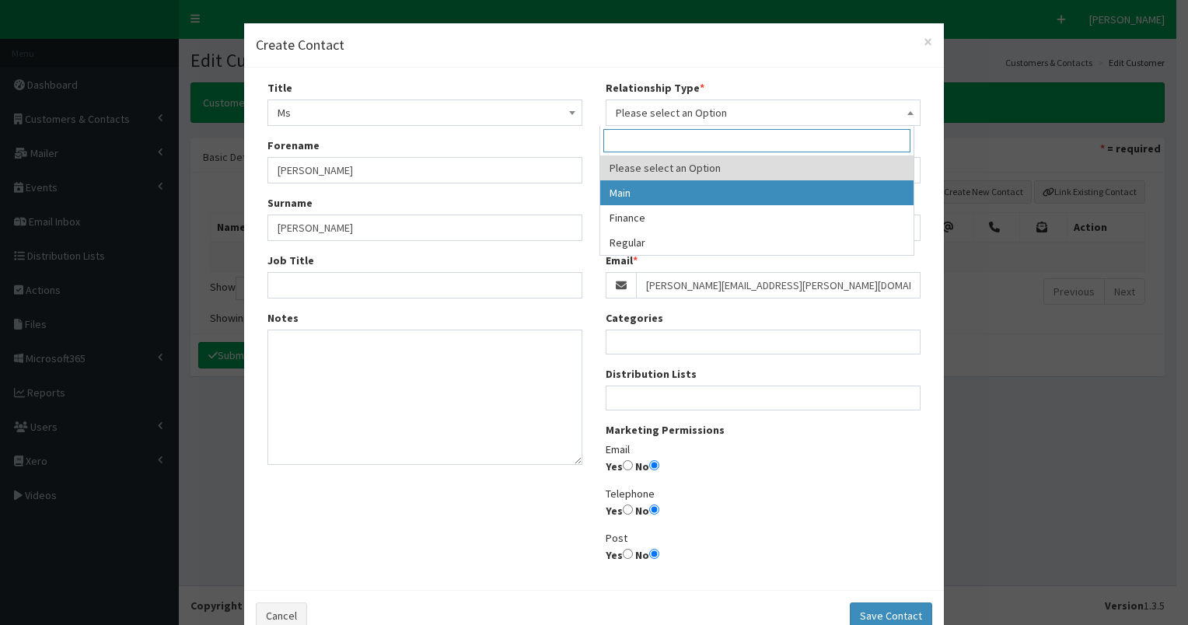
select select "1"
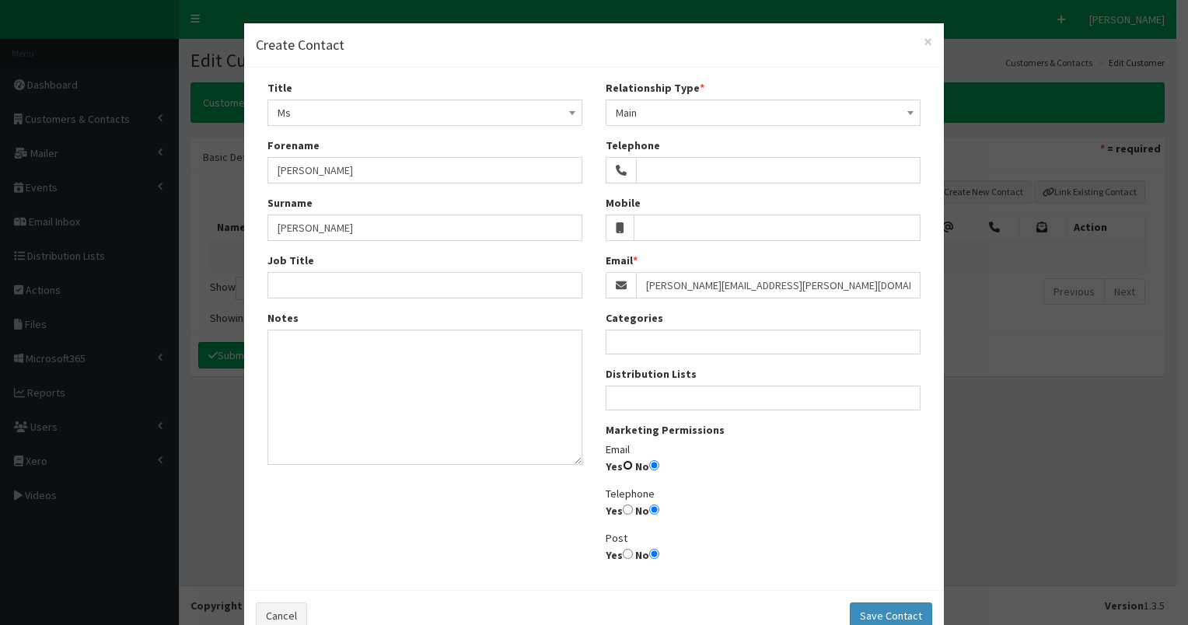
click at [623, 466] on input "Yes" at bounding box center [628, 465] width 10 height 10
radio input "true"
click at [669, 399] on ul at bounding box center [762, 395] width 313 height 19
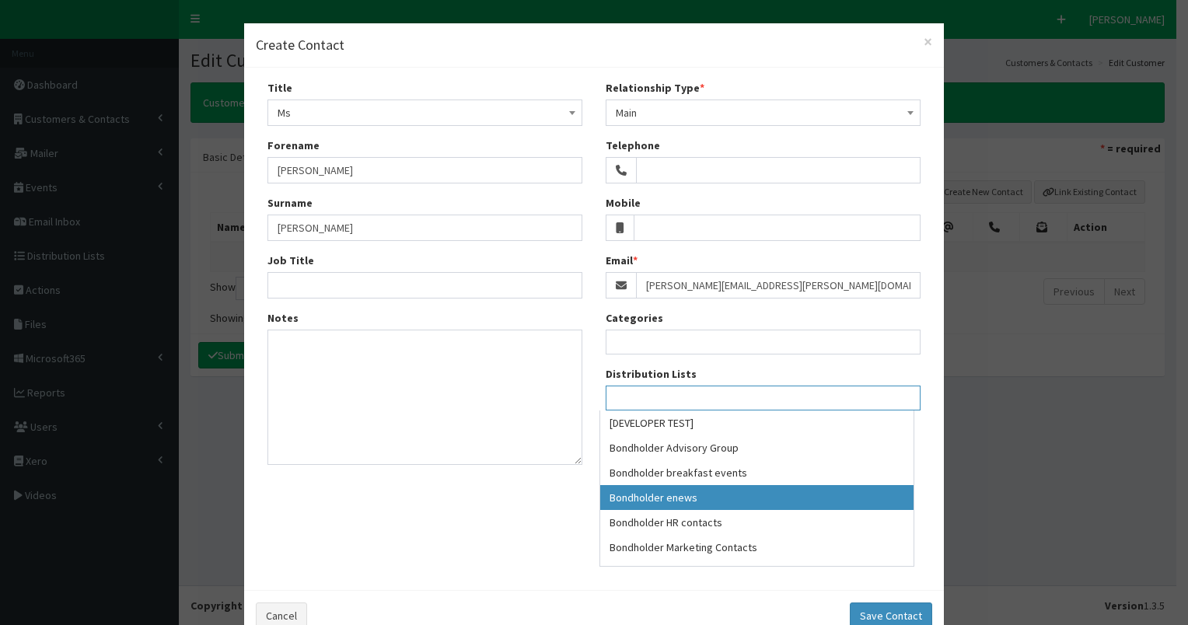
select select "79"
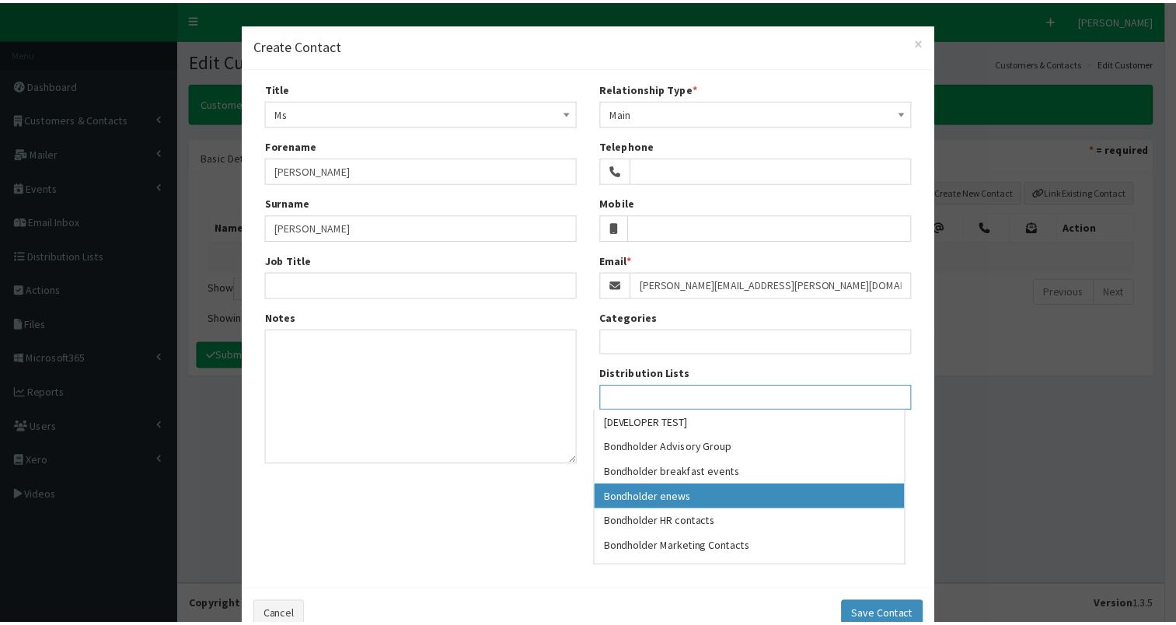
scroll to position [44, 0]
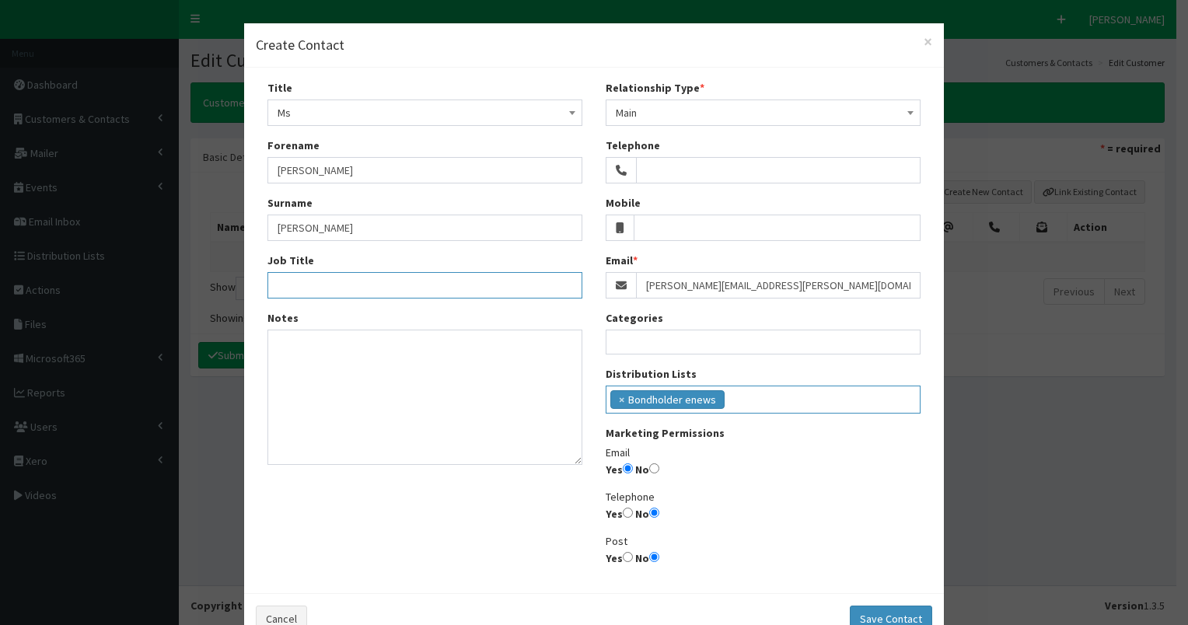
click at [280, 280] on input "Job Title" at bounding box center [424, 285] width 315 height 26
paste input "Director of Services"
type input "Director of Services"
click at [901, 614] on button "Save Contact" at bounding box center [891, 619] width 82 height 26
select select
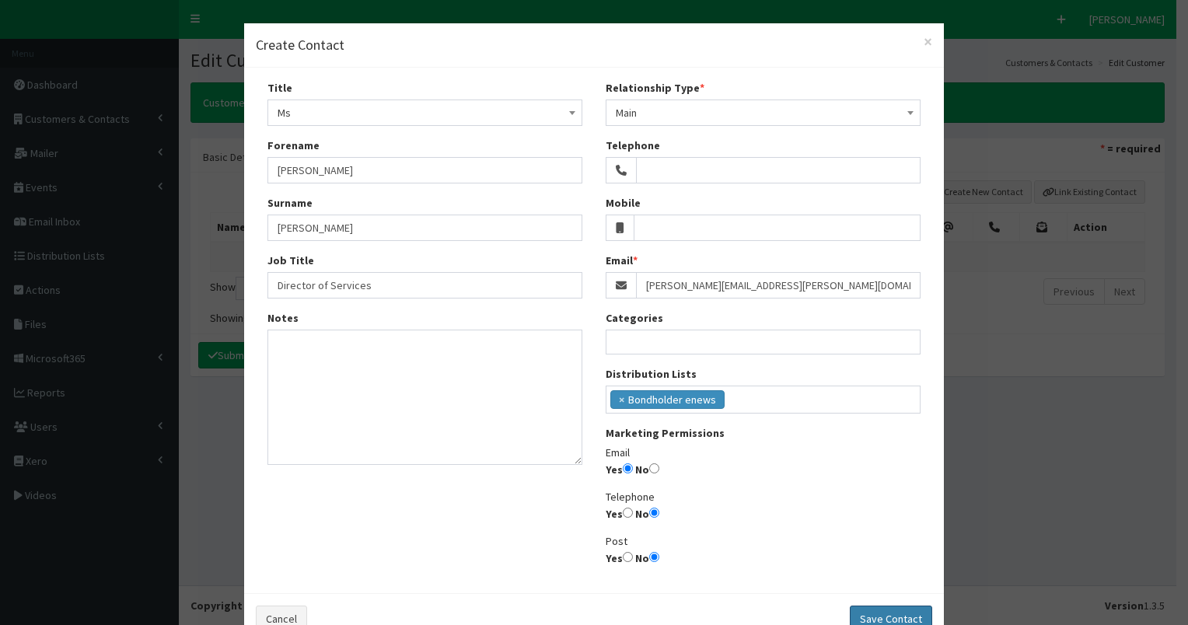
select select
radio input "false"
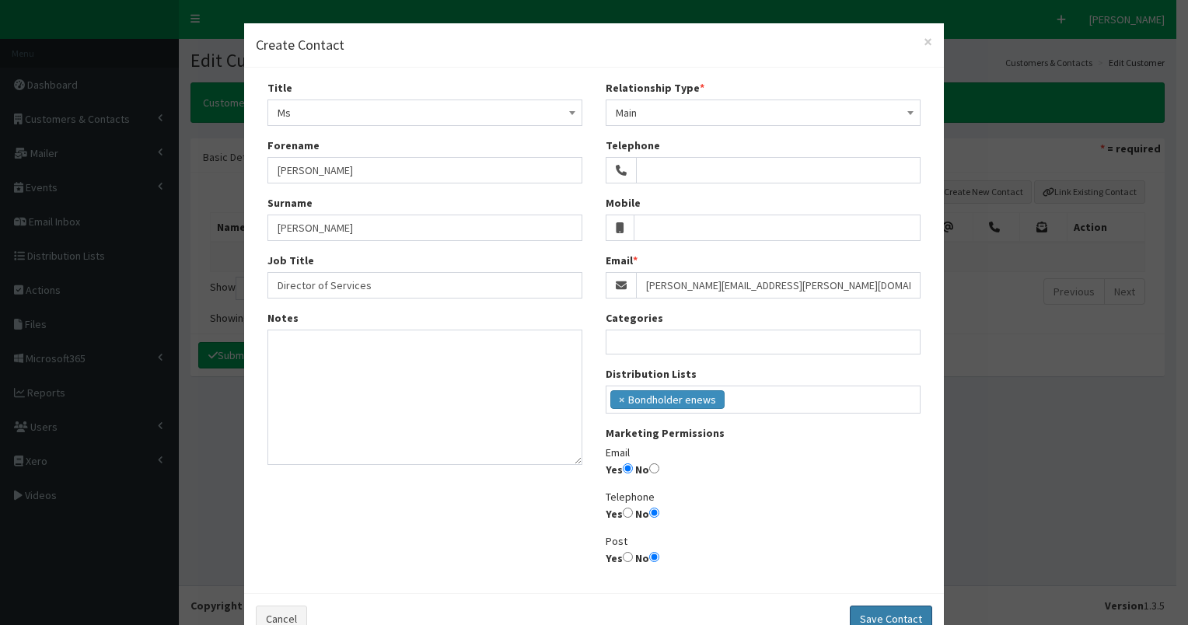
radio input "false"
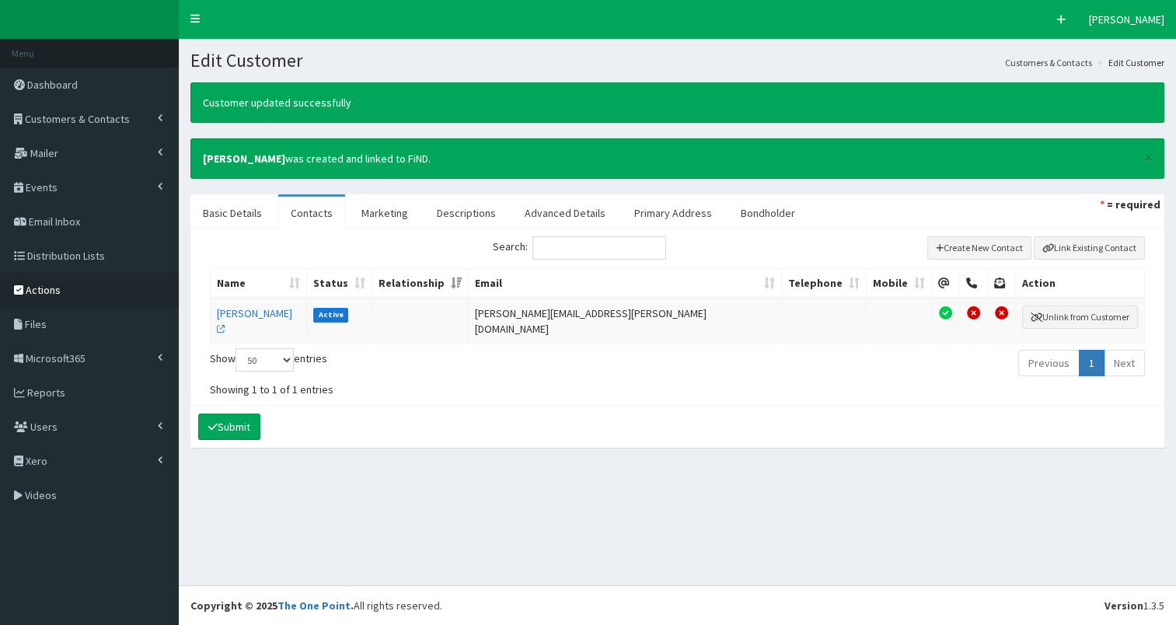
click at [27, 290] on span "Actions" at bounding box center [43, 290] width 35 height 14
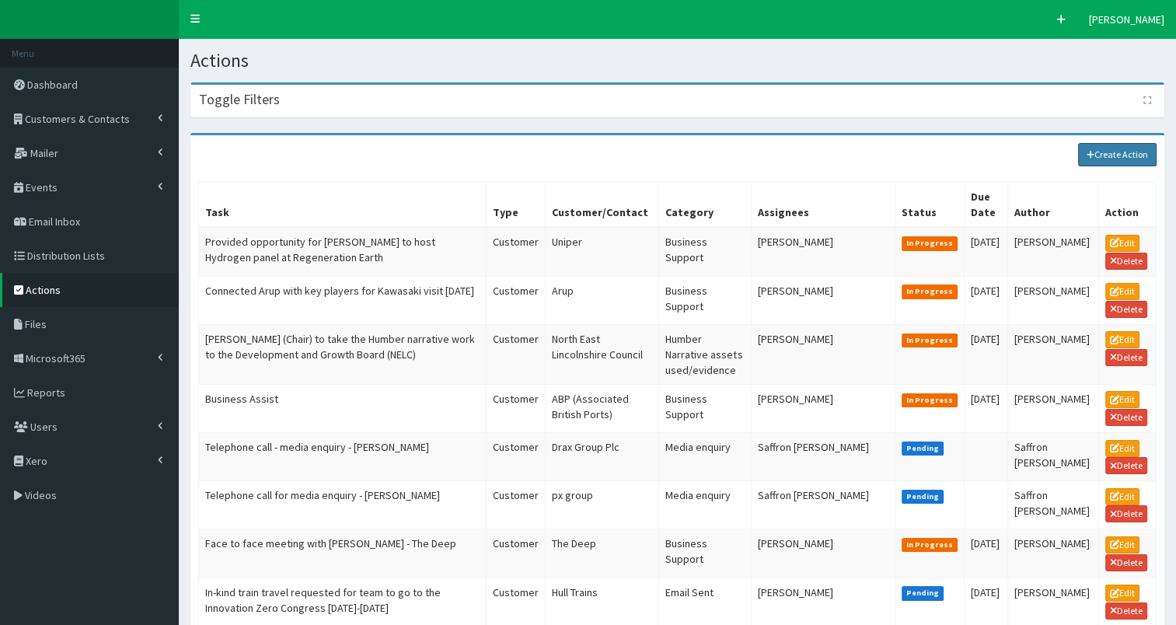
click at [1111, 154] on link "Create Action" at bounding box center [1117, 154] width 79 height 23
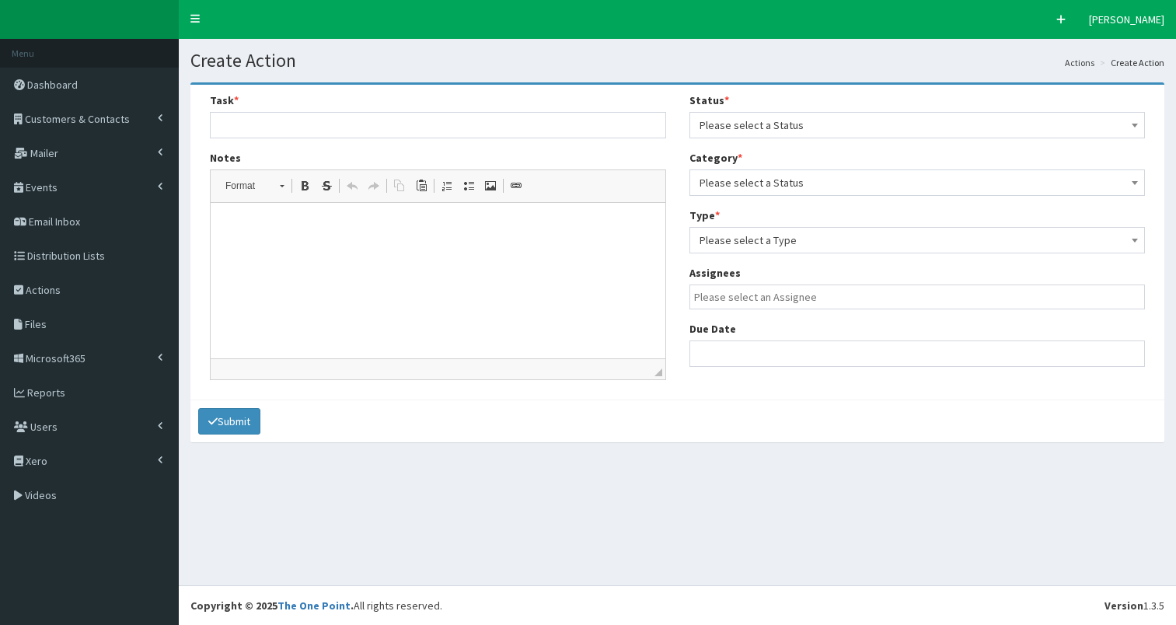
select select
click at [249, 115] on input "text" at bounding box center [438, 125] width 456 height 26
paste input "Downloaded BH membership intro brochure from our website"
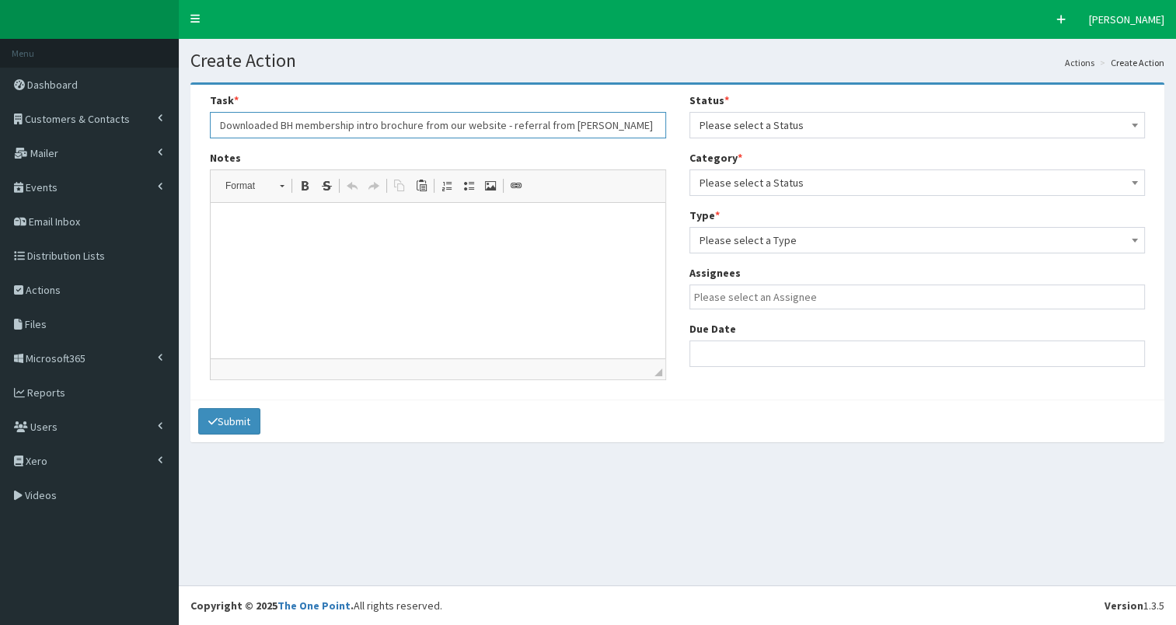
type input "Downloaded BH membership intro brochure from our website - referral from [PERSO…"
click at [265, 240] on html at bounding box center [438, 226] width 455 height 47
click at [781, 121] on span "Please select a Status" at bounding box center [918, 125] width 436 height 22
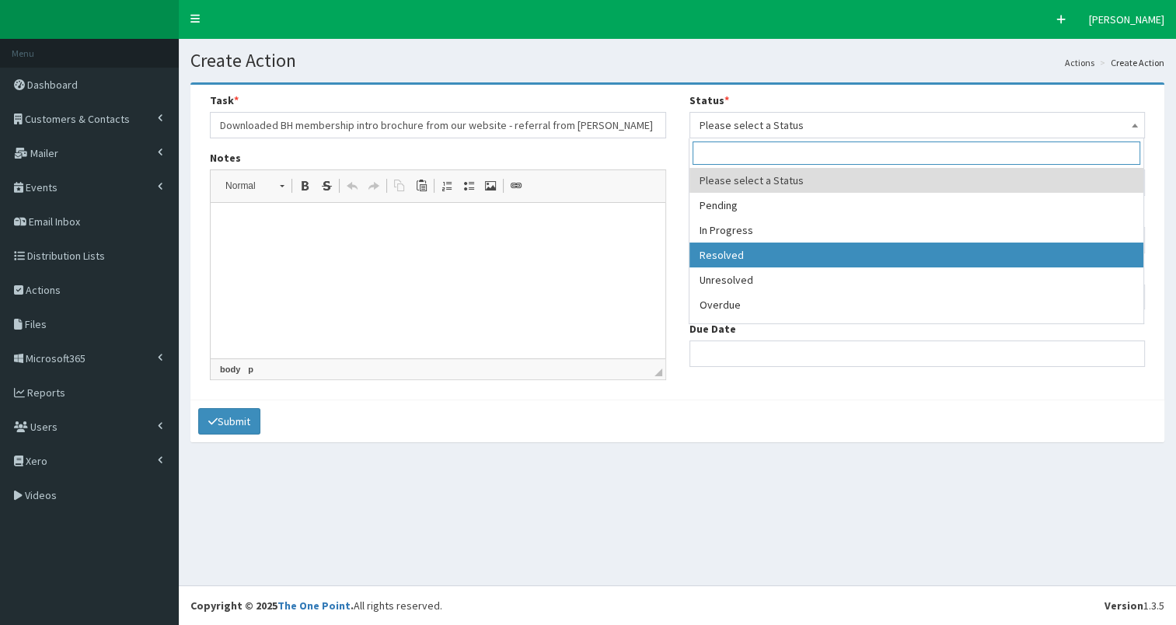
select select "3"
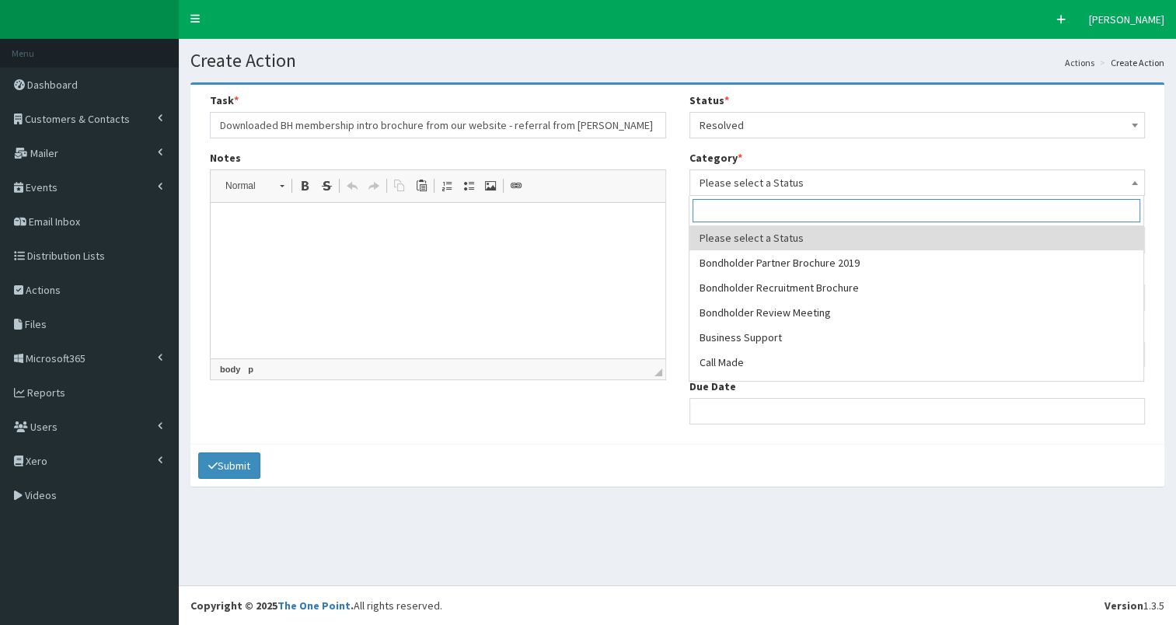
click at [790, 185] on span "Please select a Status" at bounding box center [918, 183] width 436 height 22
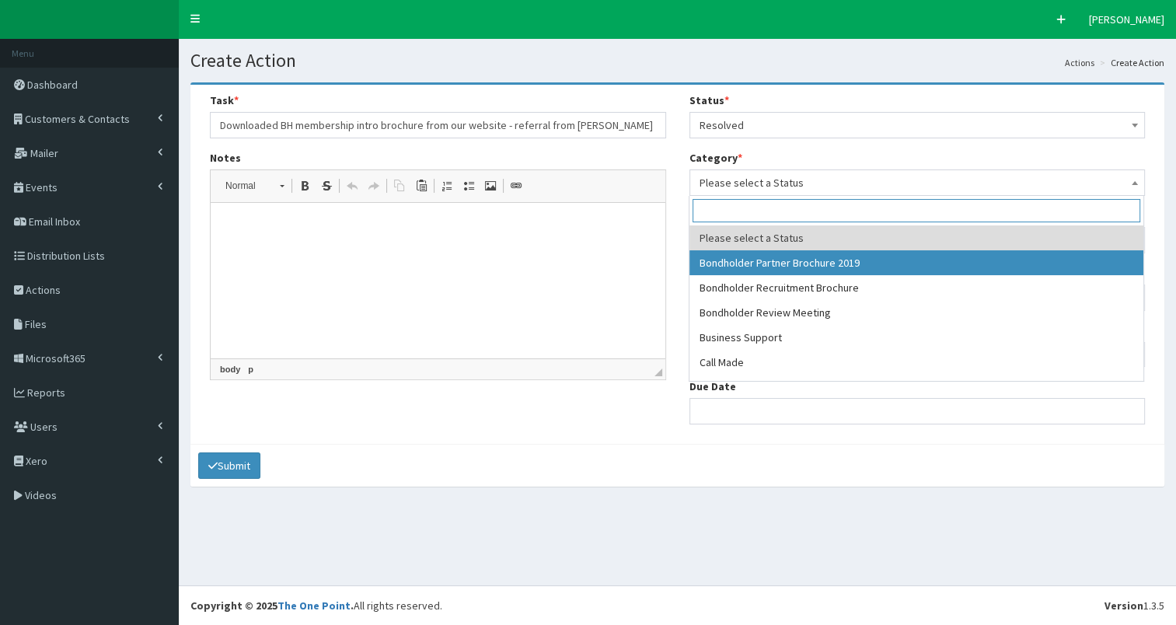
select select "38"
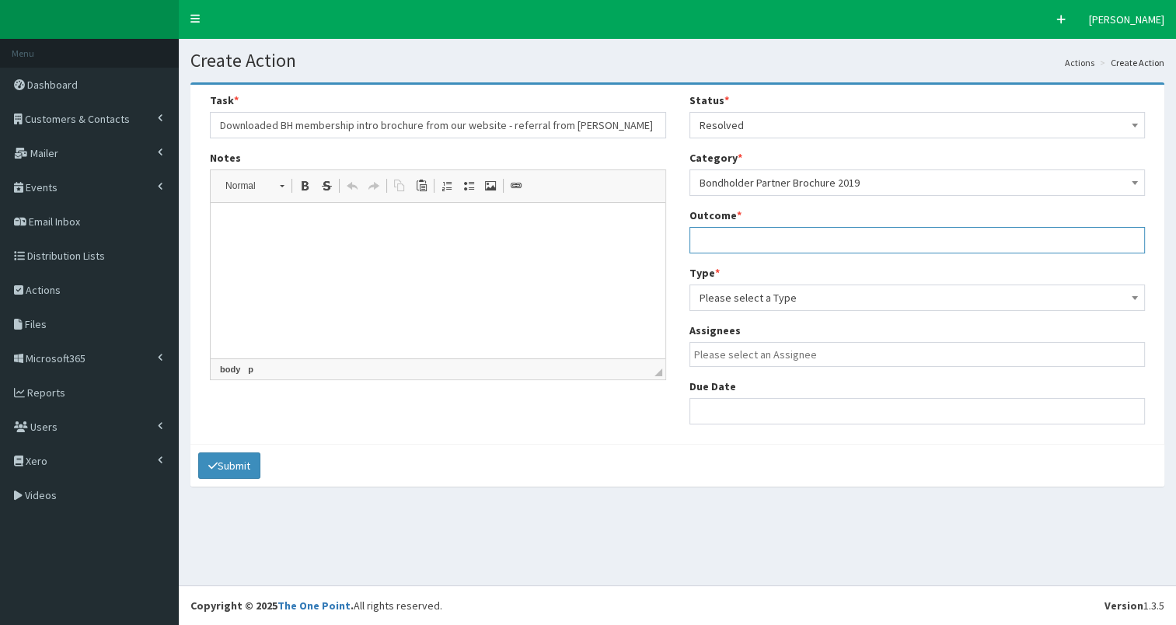
click at [750, 229] on input "text" at bounding box center [918, 240] width 456 height 26
type input "see notes"
click at [749, 306] on span "Please select a Type" at bounding box center [918, 298] width 436 height 22
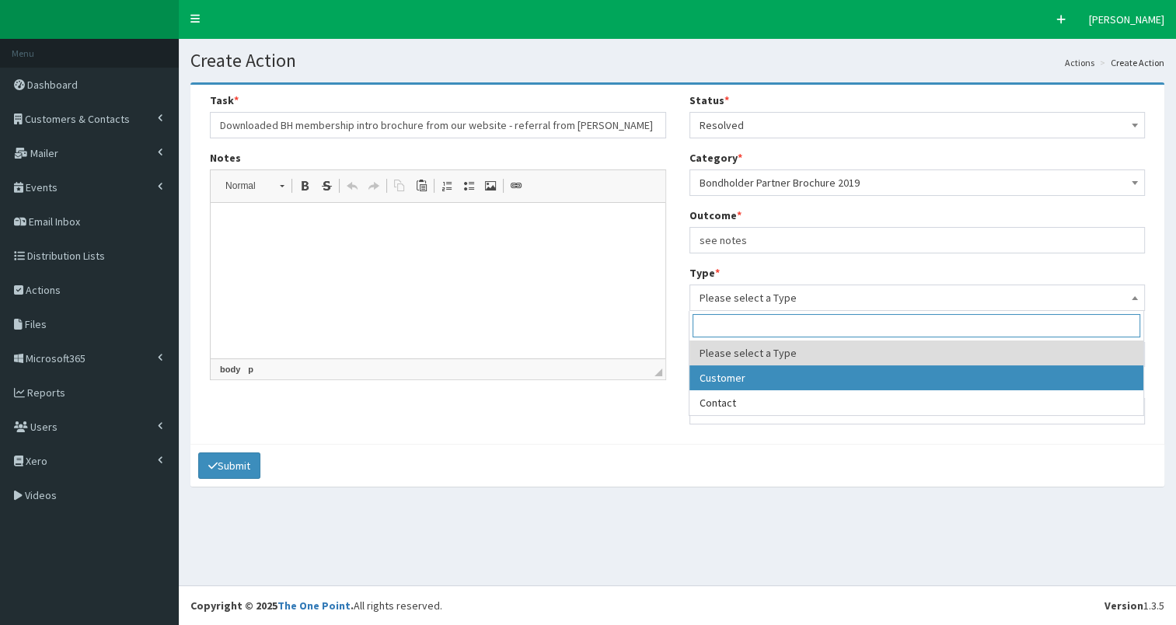
select select "customer"
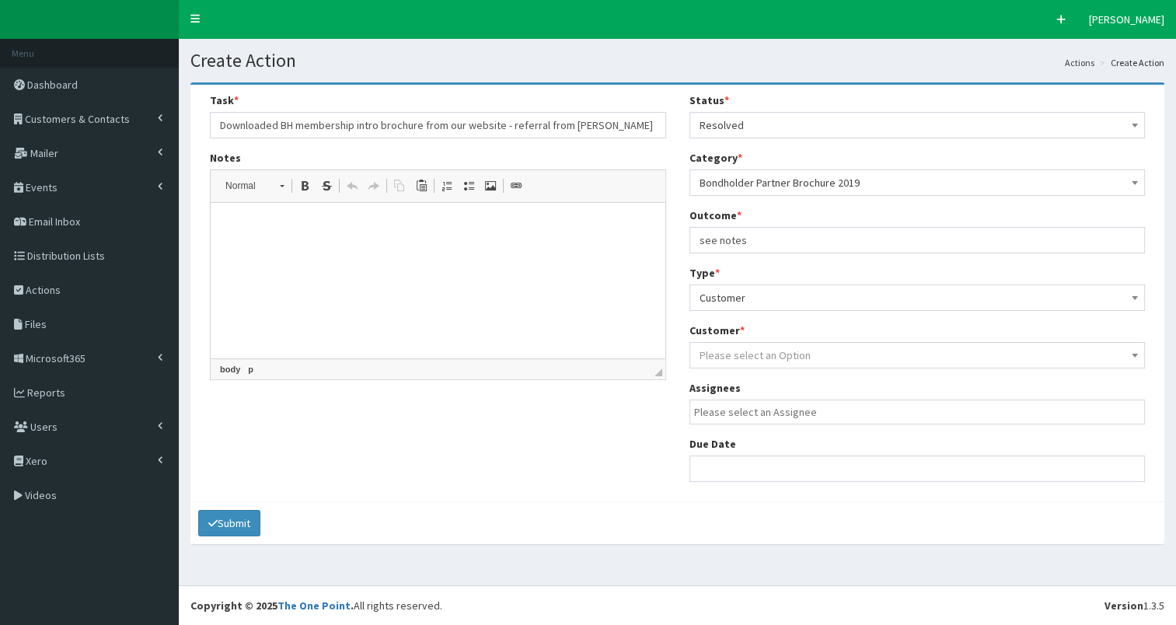
click at [735, 358] on span "Please select an Option" at bounding box center [755, 355] width 111 height 14
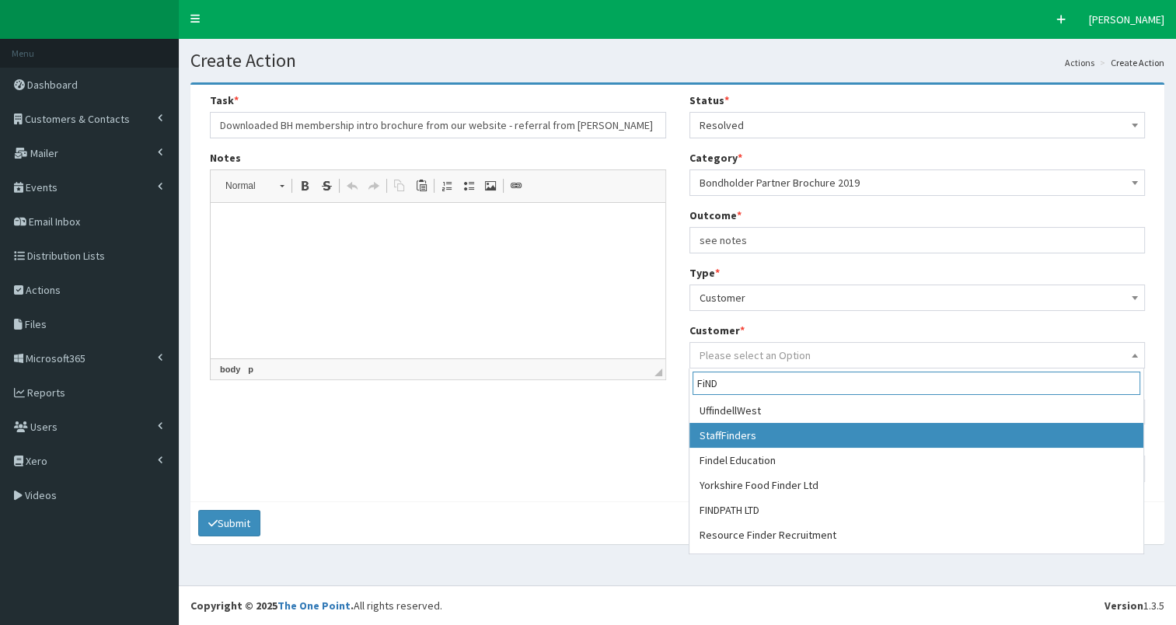
scroll to position [19, 0]
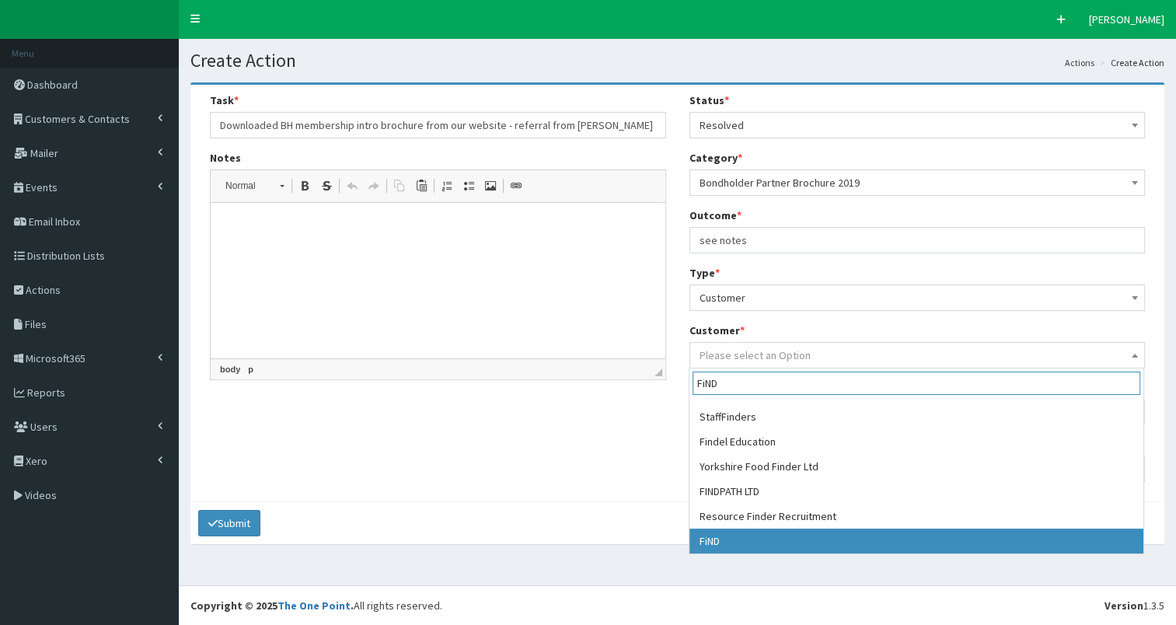
type input "FiND"
select select "49268"
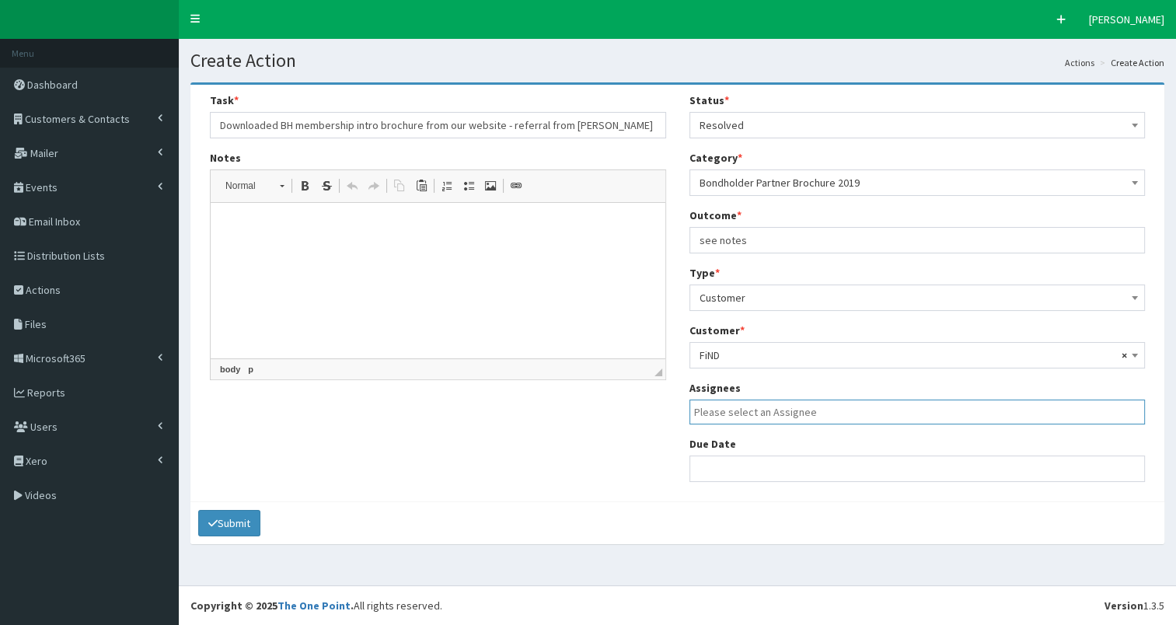
scroll to position [0, 3]
click at [778, 403] on li at bounding box center [918, 409] width 455 height 19
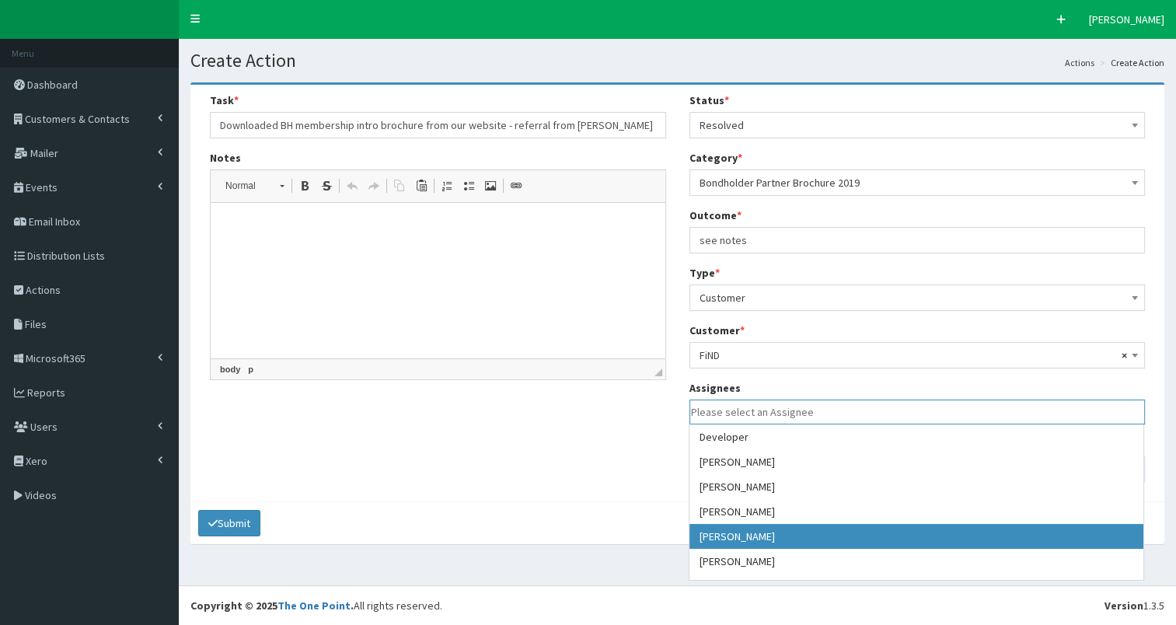
drag, startPoint x: 771, startPoint y: 533, endPoint x: 753, endPoint y: 505, distance: 33.0
select select "7"
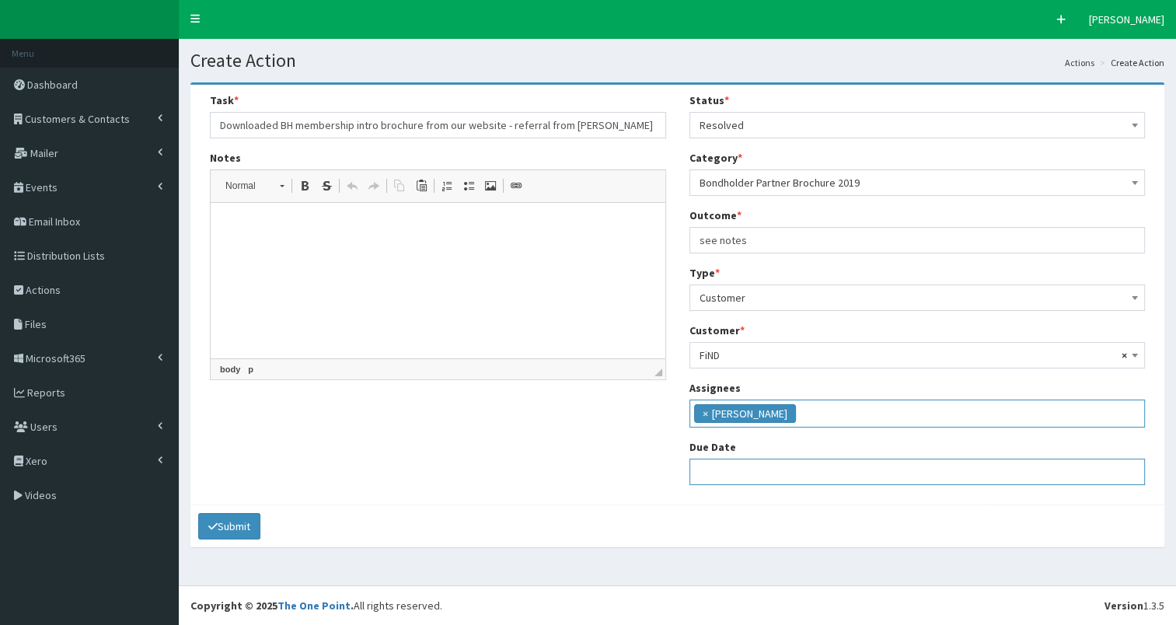
click at [749, 463] on input "text" at bounding box center [918, 472] width 456 height 26
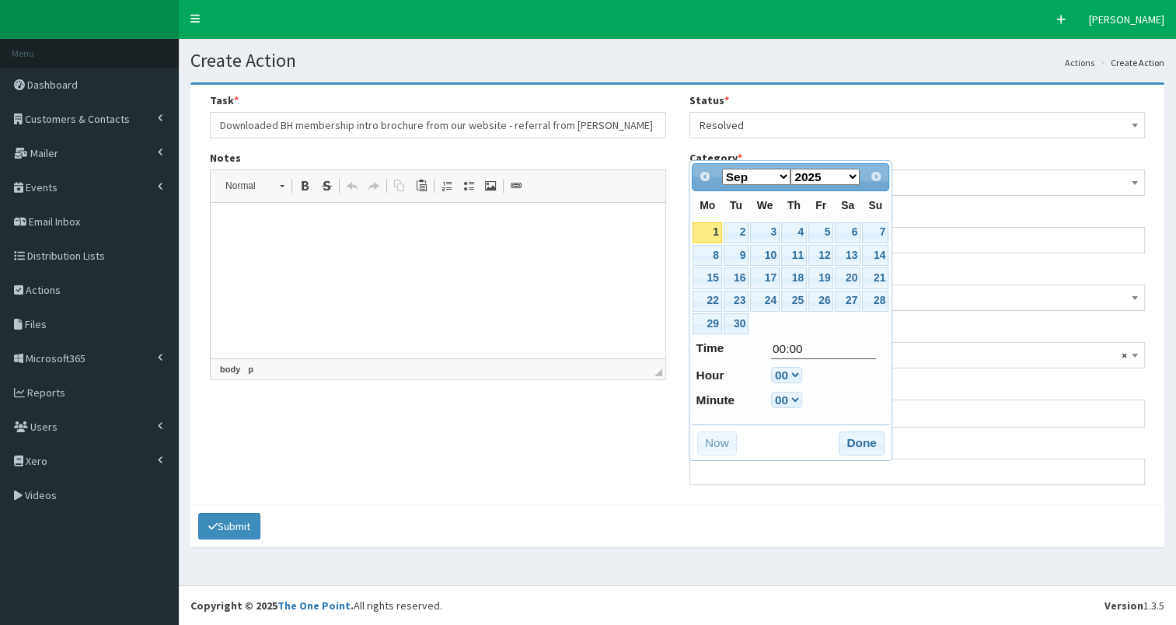
click at [705, 225] on link "1" at bounding box center [707, 232] width 29 height 21
type input "01-09-2025 00:00"
click at [861, 442] on button "Done" at bounding box center [862, 444] width 46 height 25
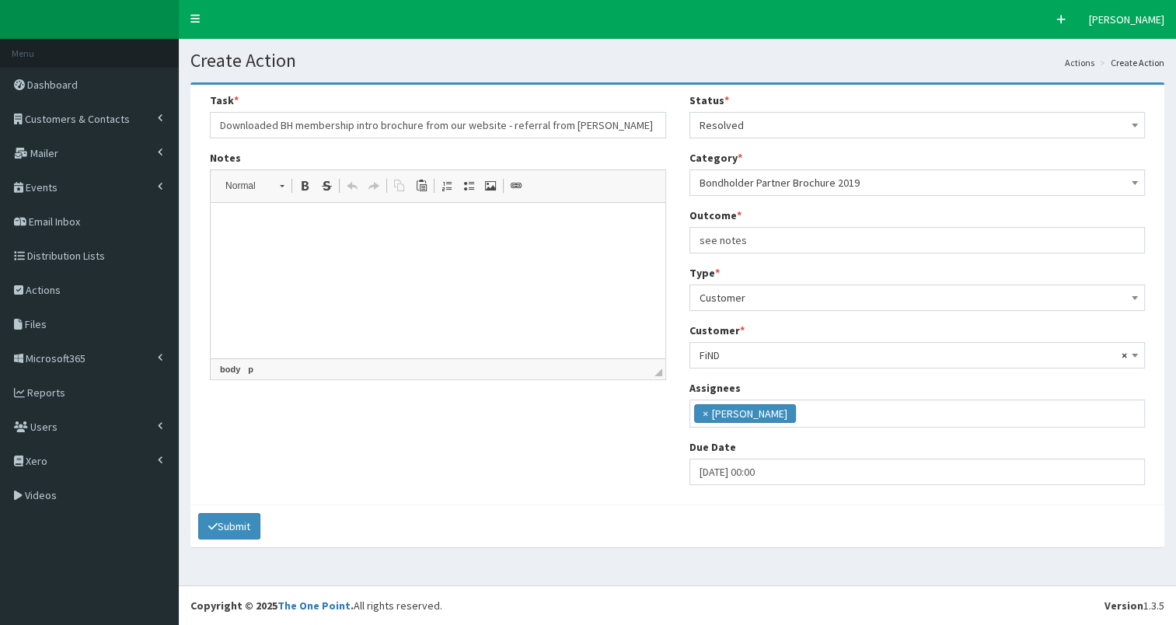
click at [284, 224] on p at bounding box center [438, 226] width 424 height 16
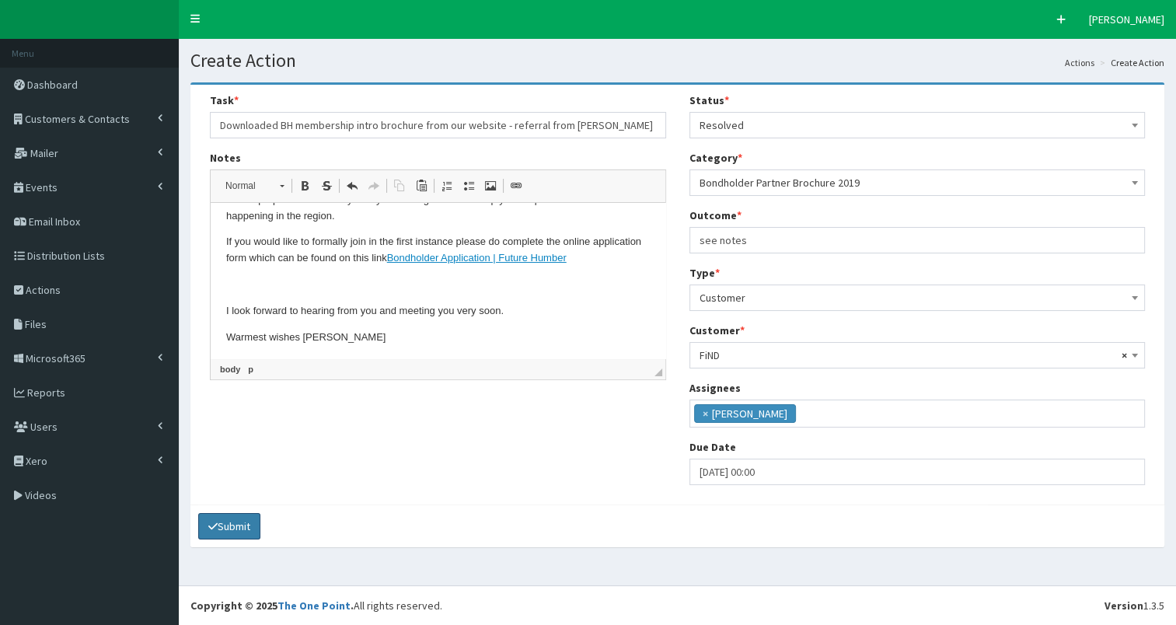
click at [226, 521] on button "Submit" at bounding box center [229, 526] width 62 height 26
